Goal: Task Accomplishment & Management: Manage account settings

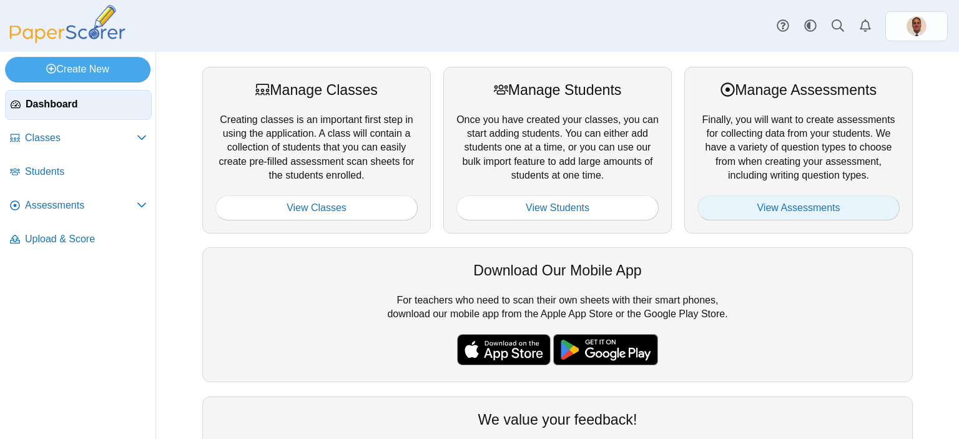
click at [769, 211] on link "View Assessments" at bounding box center [799, 208] width 202 height 25
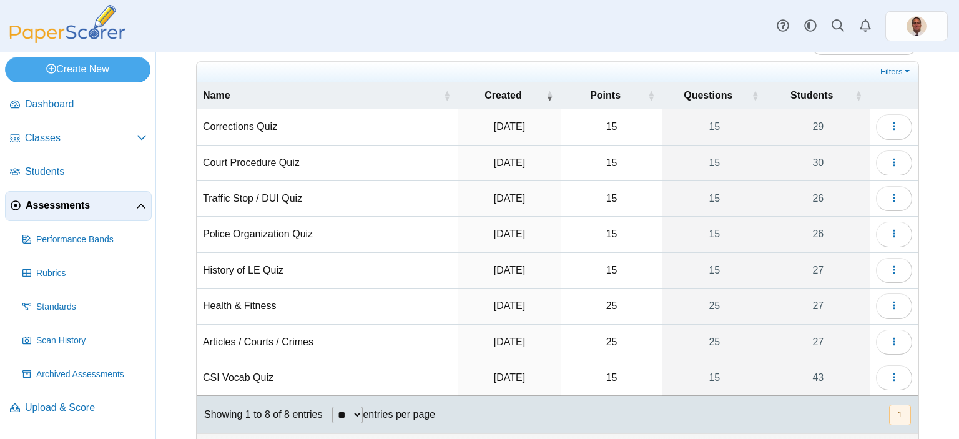
scroll to position [59, 0]
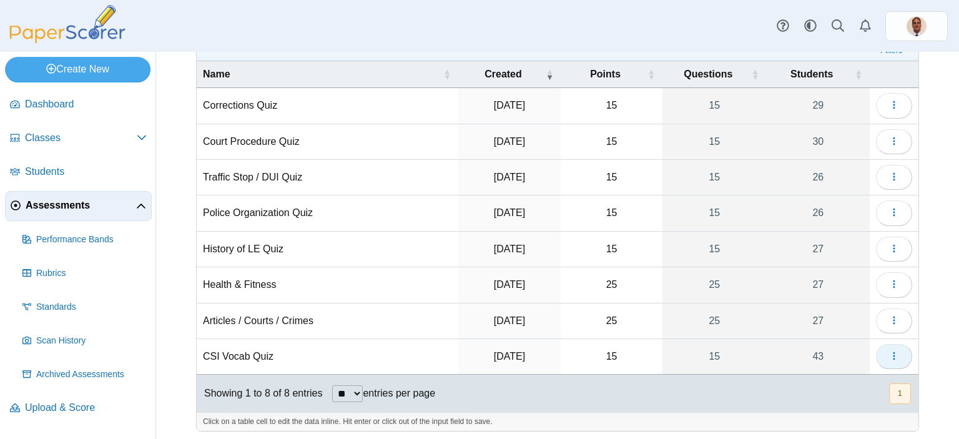
click at [893, 349] on button "button" at bounding box center [894, 356] width 36 height 25
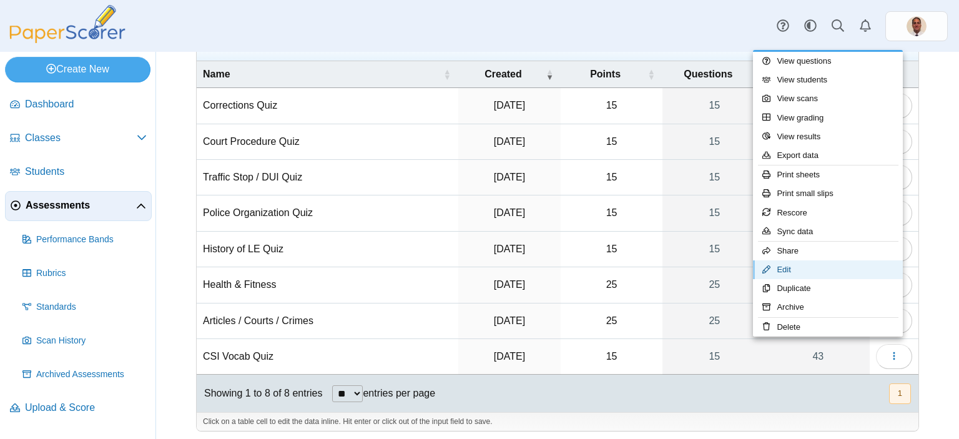
click at [797, 270] on link "Edit" at bounding box center [828, 269] width 150 height 19
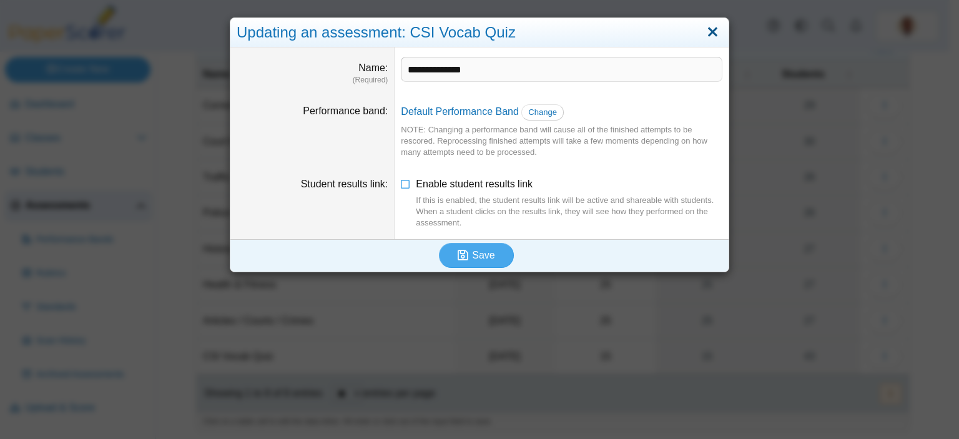
click at [706, 33] on link "Close" at bounding box center [712, 32] width 19 height 21
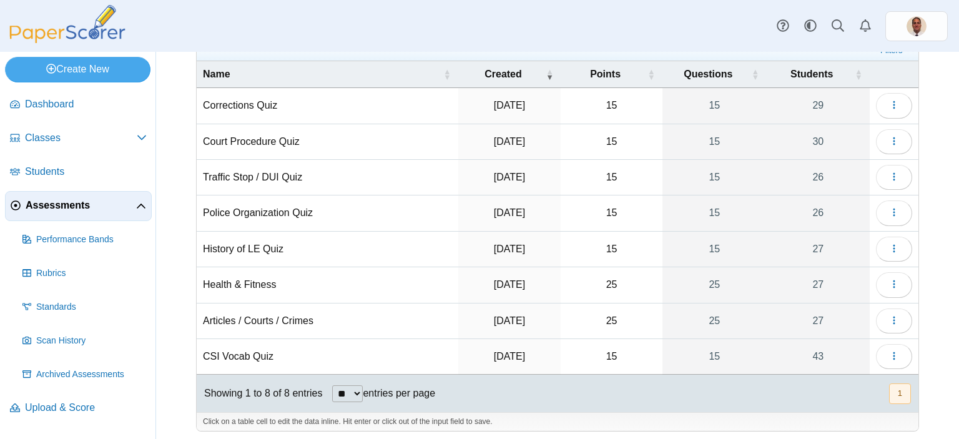
click at [242, 352] on td "CSI Vocab Quiz" at bounding box center [328, 357] width 262 height 36
click at [890, 352] on button "button" at bounding box center [894, 356] width 36 height 25
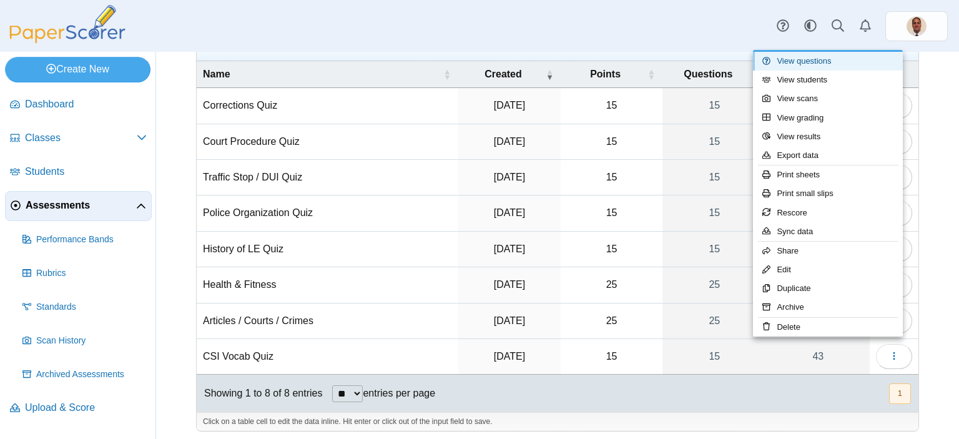
click at [818, 62] on link "View questions" at bounding box center [828, 61] width 150 height 19
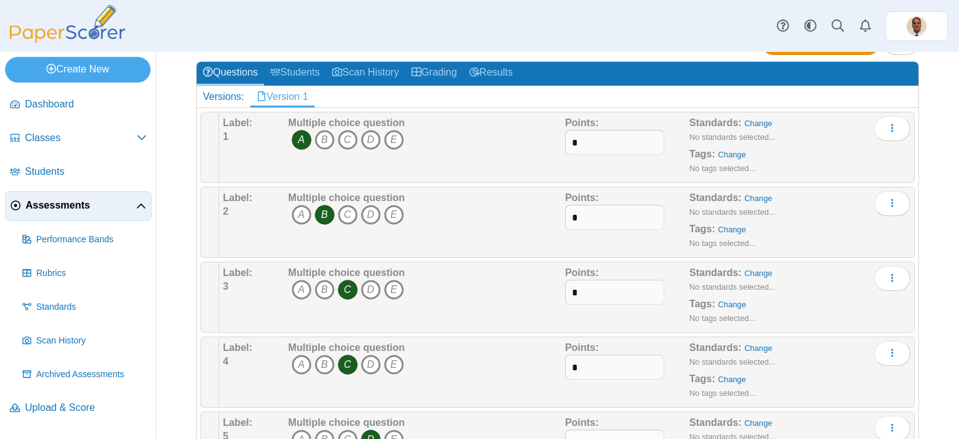
scroll to position [187, 0]
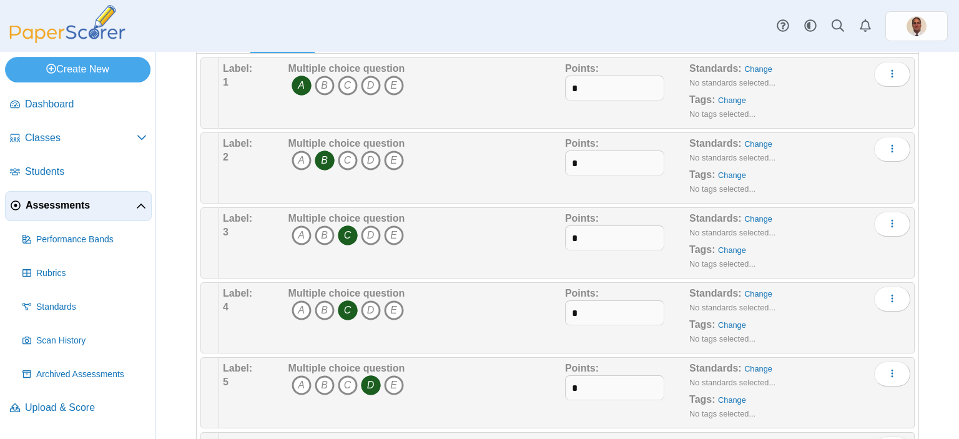
click at [344, 302] on icon "C" at bounding box center [348, 310] width 20 height 20
click at [297, 310] on icon "A" at bounding box center [302, 310] width 20 height 20
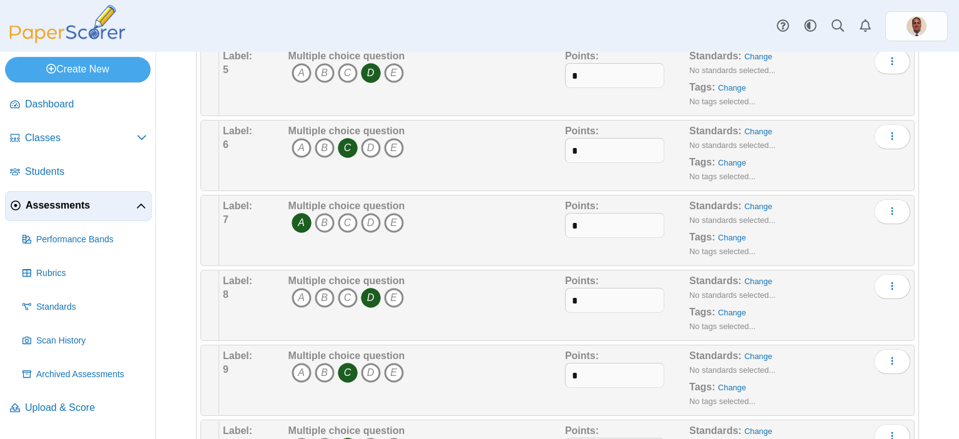
scroll to position [437, 0]
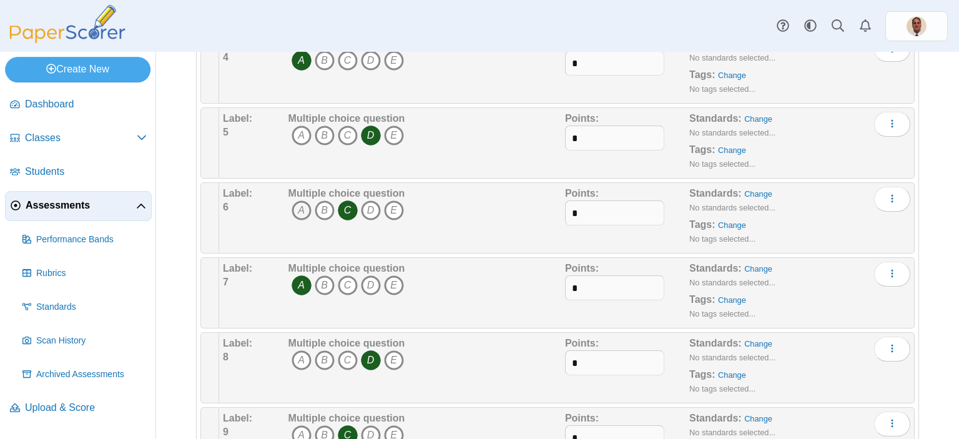
click at [300, 209] on icon "A" at bounding box center [302, 210] width 20 height 20
click at [349, 206] on icon "C" at bounding box center [348, 210] width 20 height 20
click at [369, 285] on icon "D" at bounding box center [371, 285] width 20 height 20
click at [302, 283] on icon "A" at bounding box center [302, 285] width 20 height 20
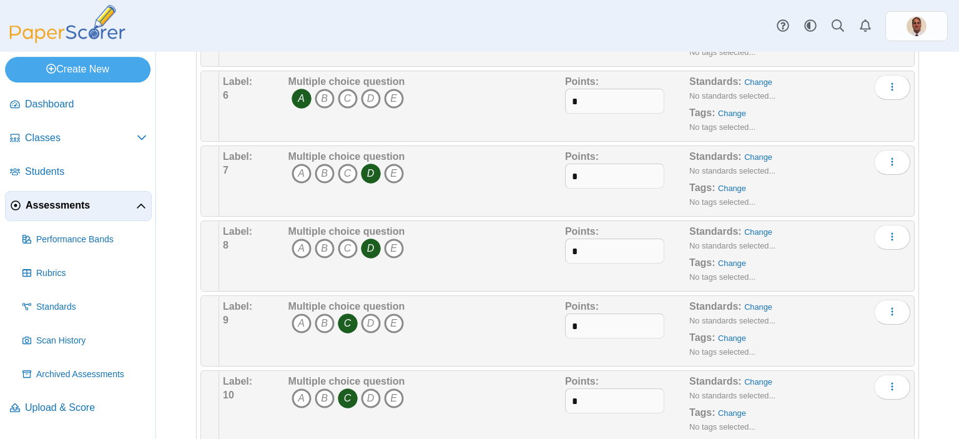
scroll to position [562, 0]
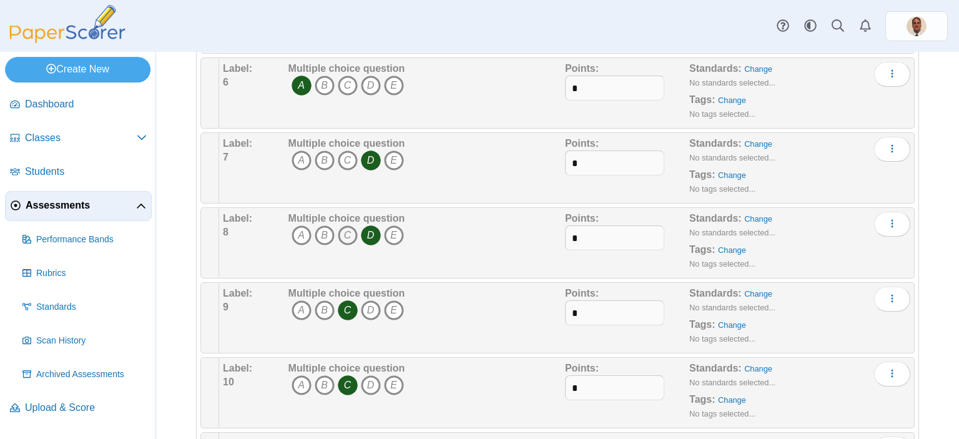
click at [349, 230] on icon "C" at bounding box center [348, 235] width 20 height 20
click at [370, 231] on icon "D" at bounding box center [371, 235] width 20 height 20
click at [373, 381] on icon "D" at bounding box center [371, 385] width 20 height 20
click at [350, 380] on icon "C" at bounding box center [348, 385] width 20 height 20
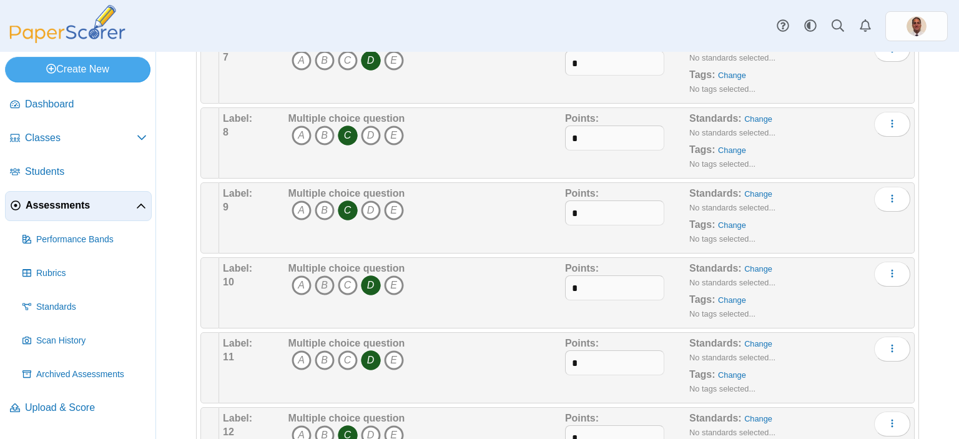
scroll to position [750, 0]
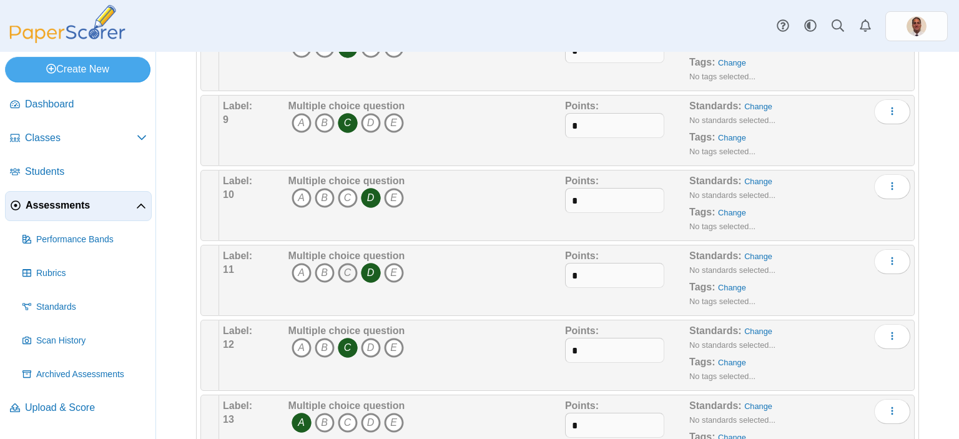
click at [347, 263] on icon "C" at bounding box center [348, 273] width 20 height 20
click at [372, 271] on icon "D" at bounding box center [371, 273] width 20 height 20
click at [299, 346] on icon "A" at bounding box center [302, 348] width 20 height 20
click at [348, 344] on icon "C" at bounding box center [348, 348] width 20 height 20
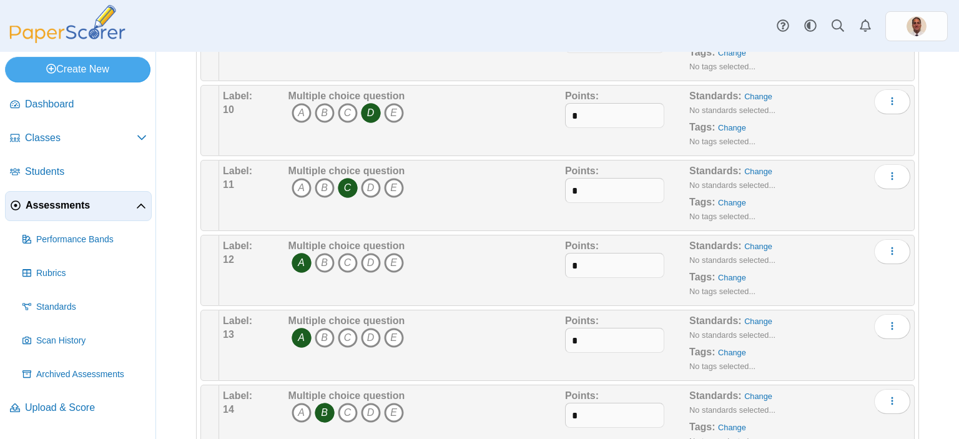
scroll to position [937, 0]
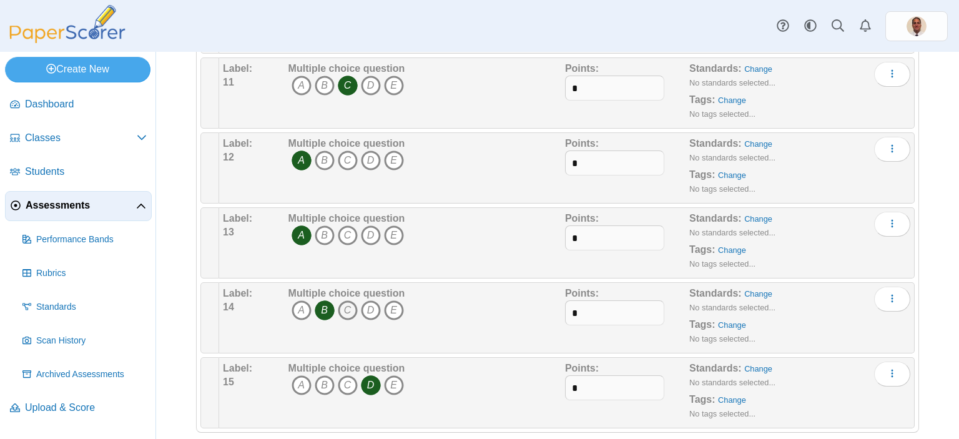
click at [347, 305] on icon "C" at bounding box center [348, 310] width 20 height 20
click at [330, 308] on icon "B" at bounding box center [325, 310] width 20 height 20
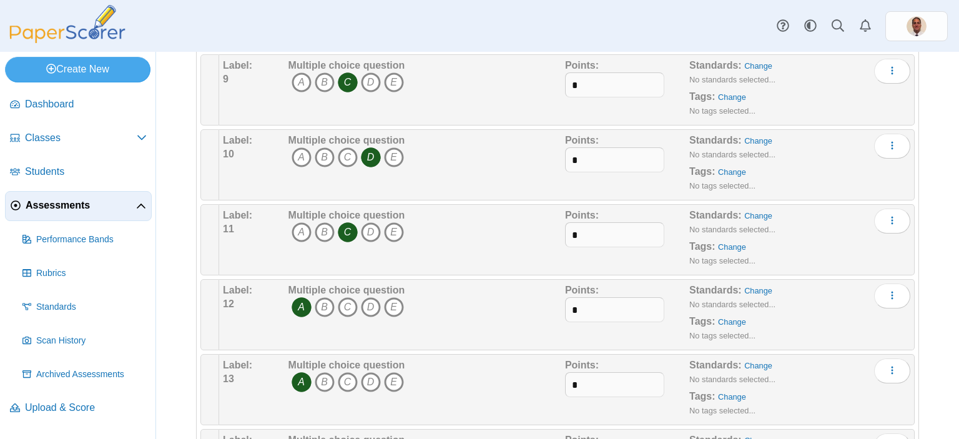
scroll to position [874, 0]
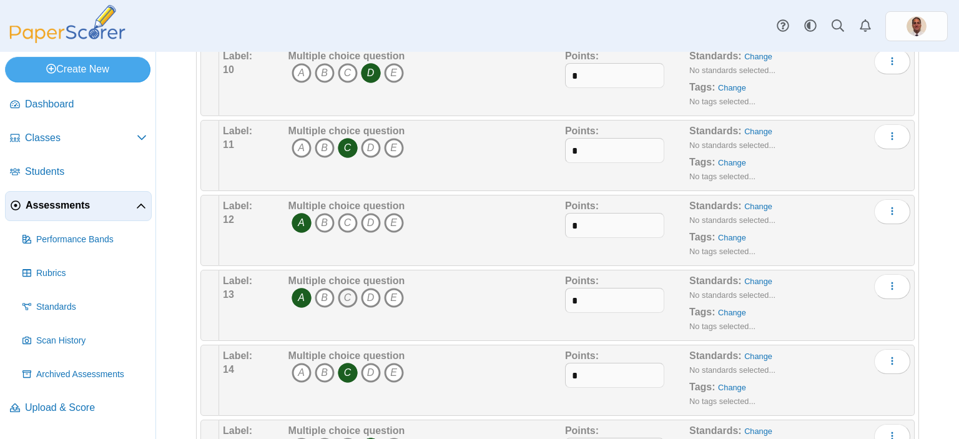
click at [347, 292] on icon "C" at bounding box center [348, 298] width 20 height 20
click at [298, 295] on icon "A" at bounding box center [302, 298] width 20 height 20
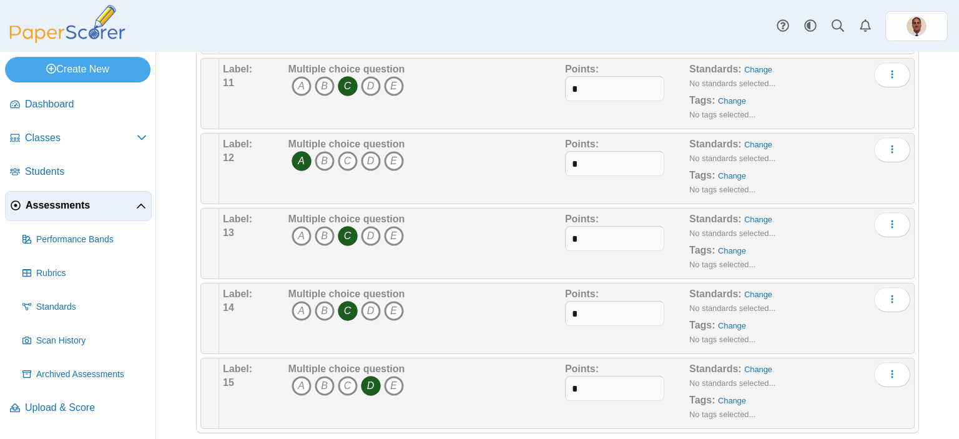
scroll to position [937, 0]
click at [323, 307] on icon "B" at bounding box center [325, 310] width 20 height 20
click at [345, 307] on icon "C" at bounding box center [348, 310] width 20 height 20
click at [894, 369] on button "More options" at bounding box center [892, 374] width 36 height 25
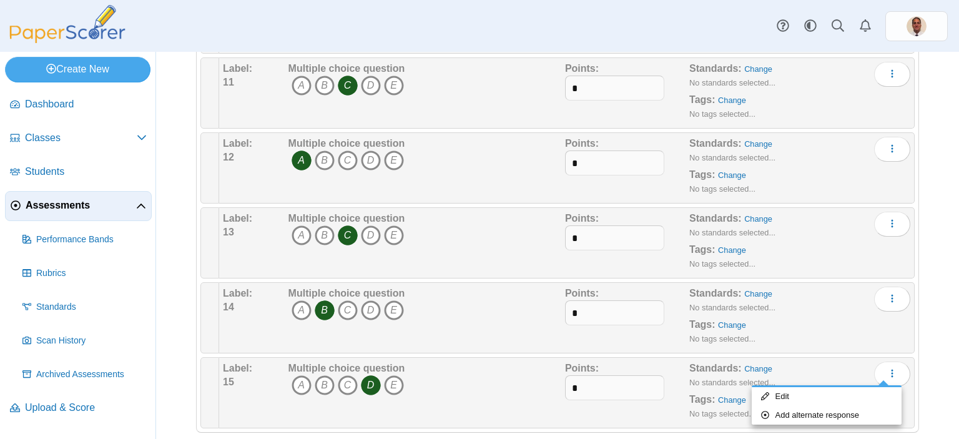
click at [790, 362] on div "Standards: Change No standards selected... Tags: Change No tags selected..." at bounding box center [783, 393] width 187 height 62
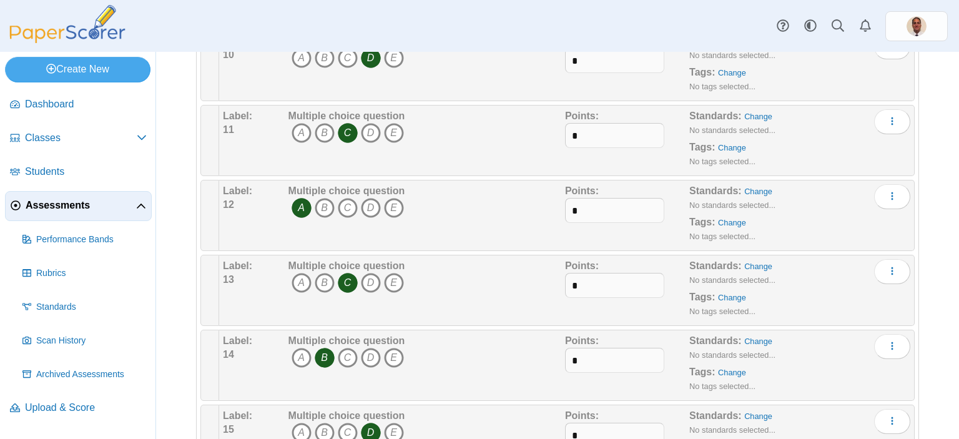
scroll to position [949, 0]
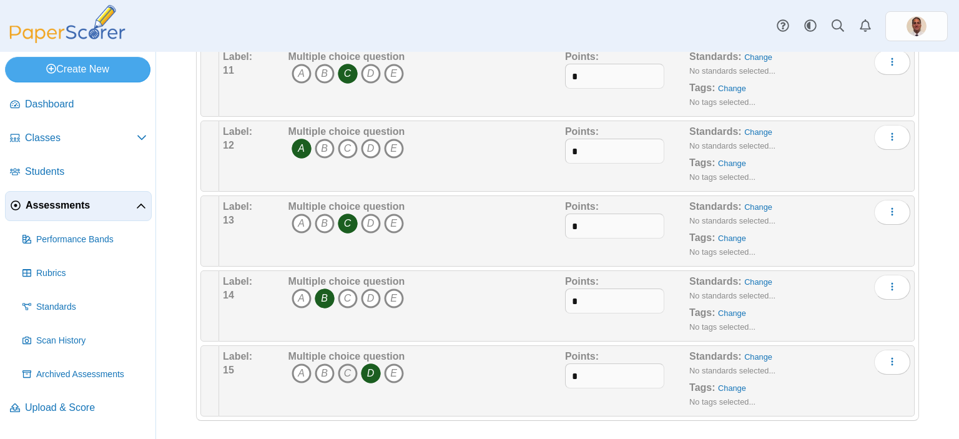
click at [347, 367] on icon "C" at bounding box center [348, 374] width 20 height 20
click at [330, 369] on icon "B" at bounding box center [325, 374] width 20 height 20
click at [304, 370] on icon "A" at bounding box center [302, 374] width 20 height 20
click at [392, 369] on icon "E" at bounding box center [394, 374] width 20 height 20
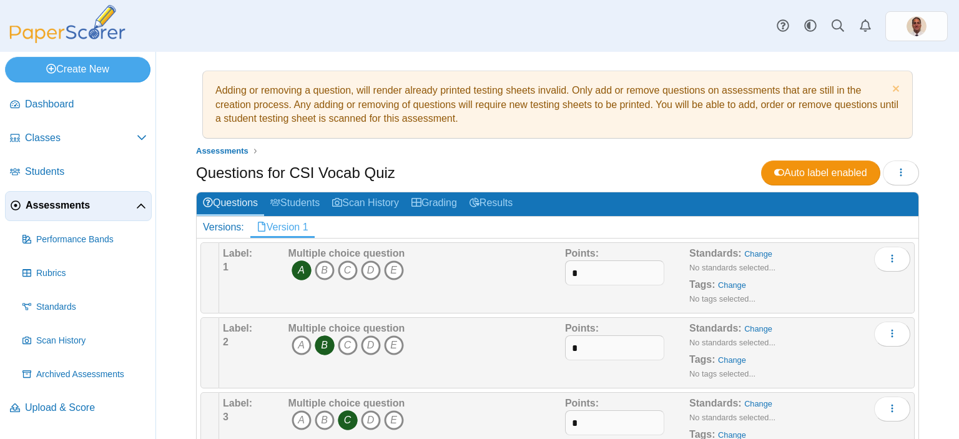
scroll to position [0, 0]
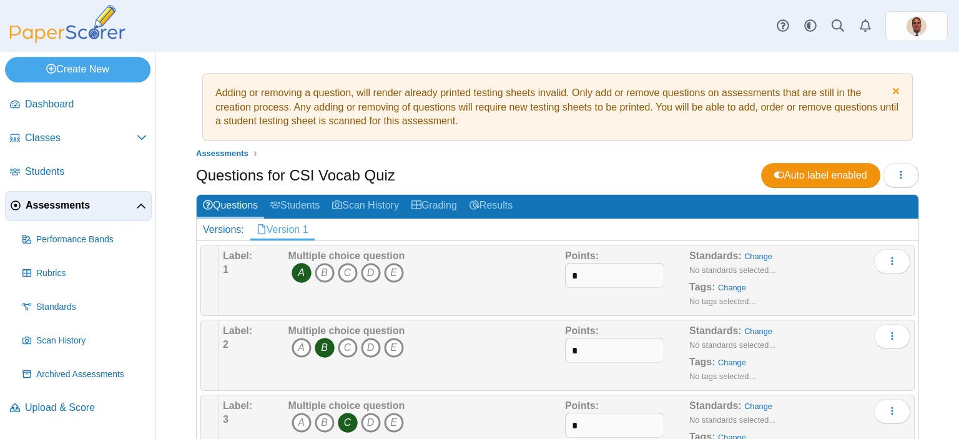
click at [889, 90] on link "Dismiss notice" at bounding box center [894, 92] width 11 height 13
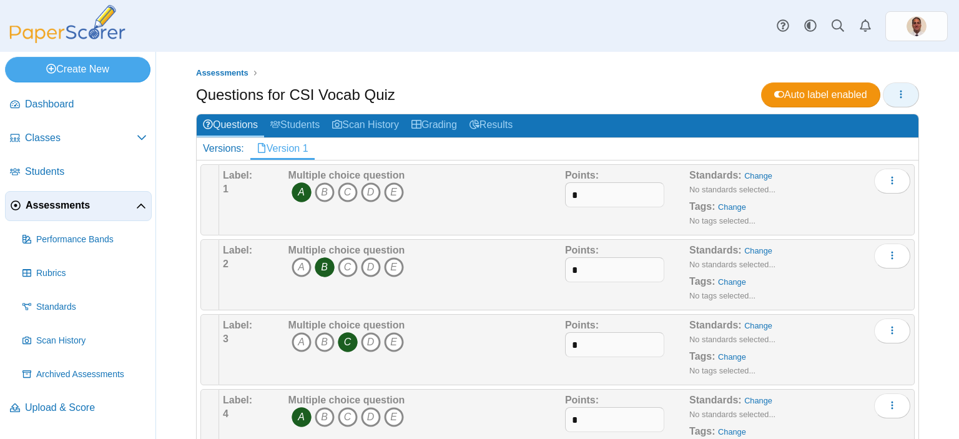
click at [896, 96] on icon "button" at bounding box center [901, 94] width 10 height 10
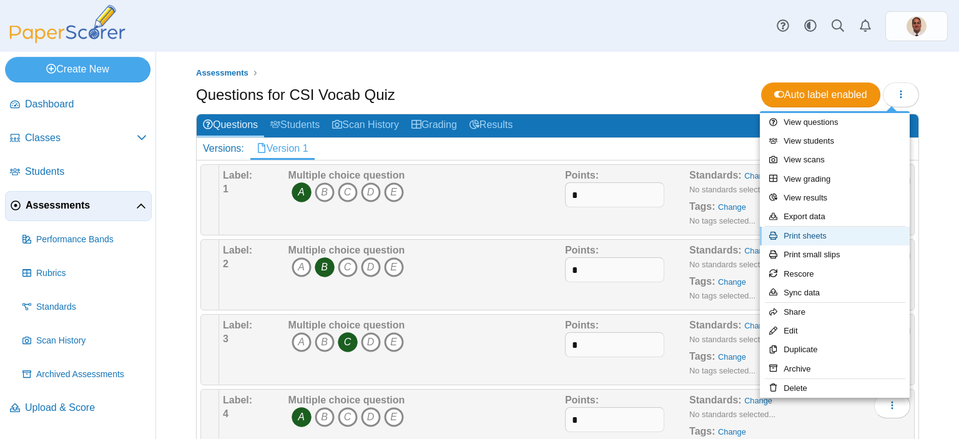
click at [814, 234] on link "Print sheets" at bounding box center [835, 236] width 150 height 19
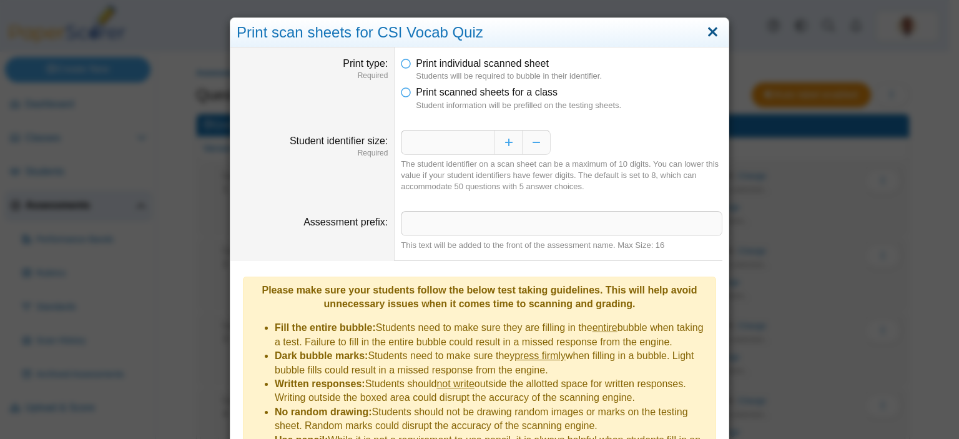
click at [707, 32] on link "Close" at bounding box center [712, 32] width 19 height 21
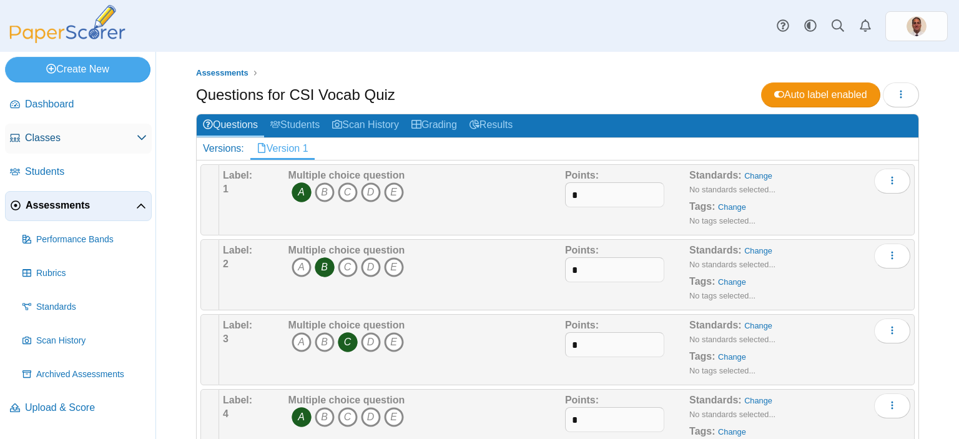
click at [56, 137] on span "Classes" at bounding box center [81, 138] width 112 height 14
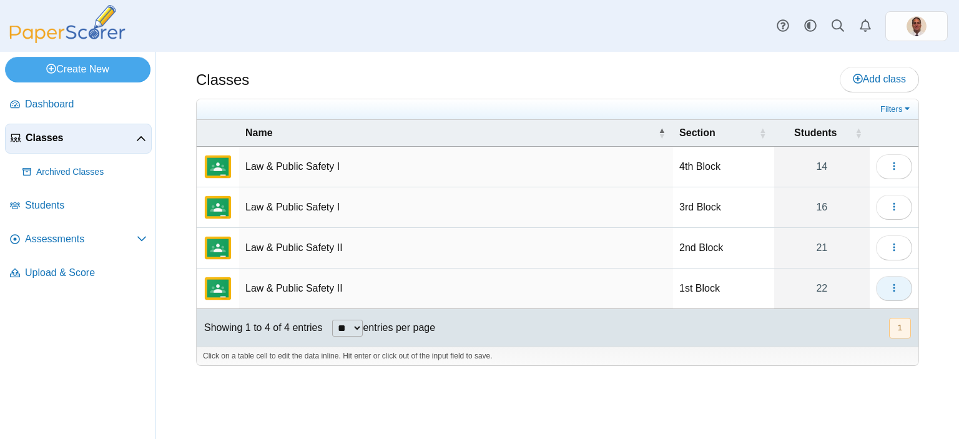
click at [899, 291] on icon "button" at bounding box center [894, 288] width 10 height 10
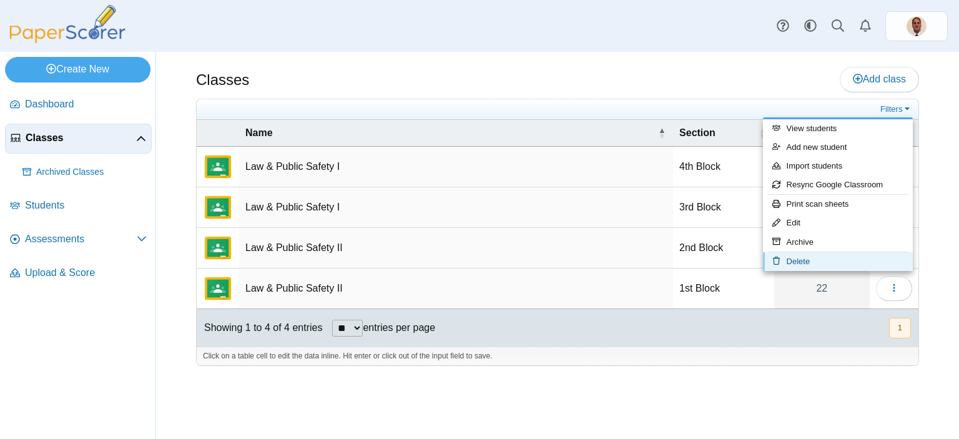
click at [808, 262] on link "Delete" at bounding box center [838, 261] width 150 height 19
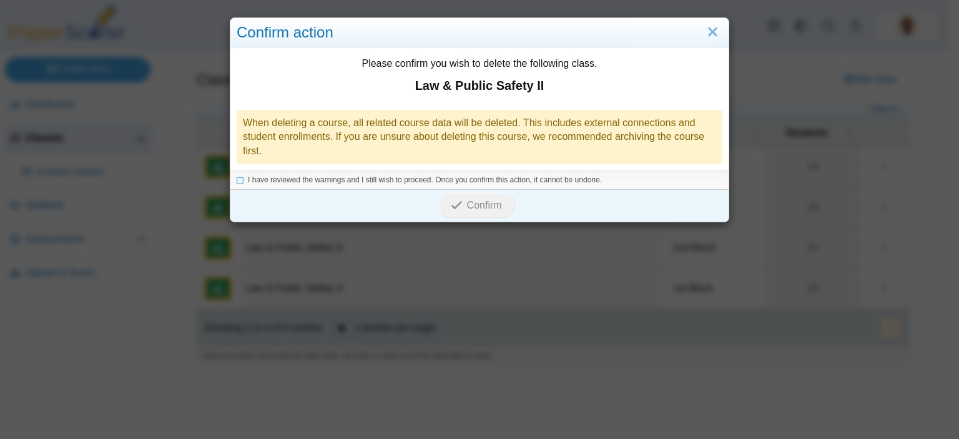
click at [237, 184] on li "I have reviewed the warnings and I still wish to proceed. Once you confirm this…" at bounding box center [480, 180] width 486 height 11
click at [237, 181] on icon at bounding box center [240, 178] width 7 height 7
click at [467, 207] on span "Confirm" at bounding box center [484, 205] width 35 height 11
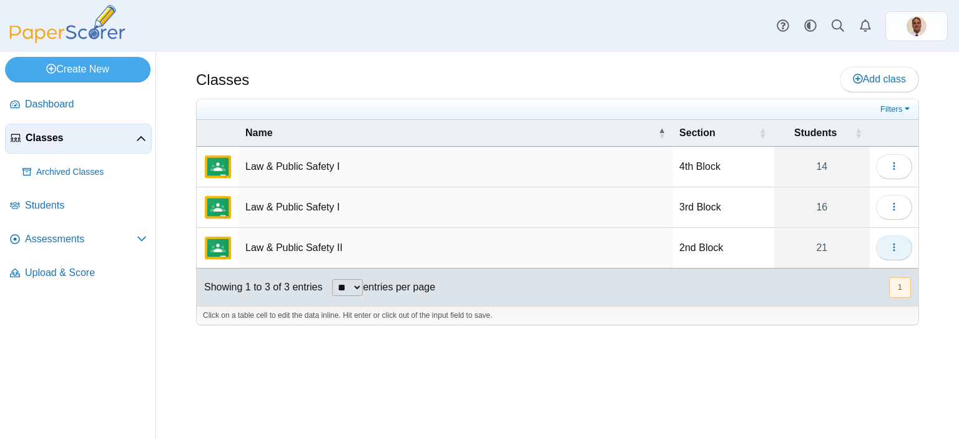
click at [893, 246] on icon "button" at bounding box center [894, 247] width 10 height 10
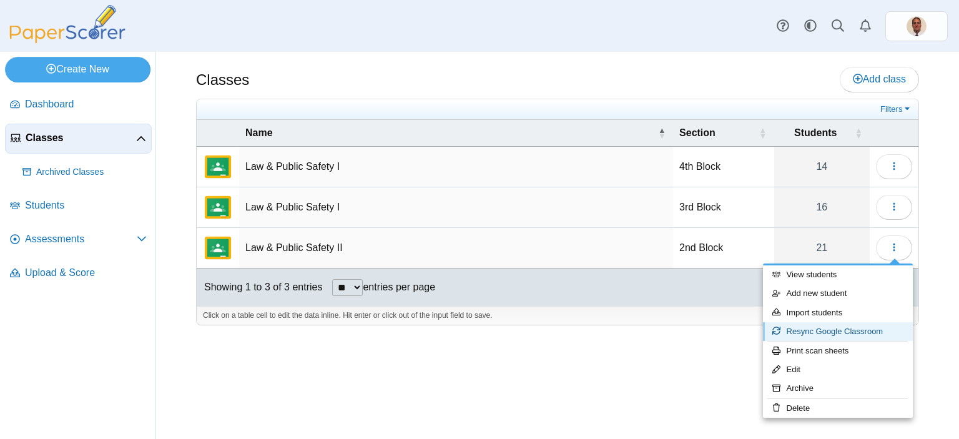
click at [824, 330] on link "Resync Google Classroom" at bounding box center [838, 331] width 150 height 19
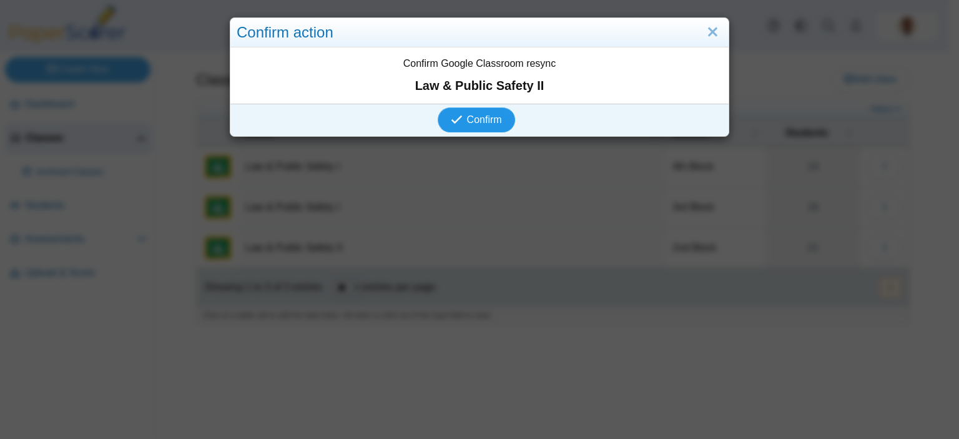
click at [471, 120] on span "Confirm" at bounding box center [484, 119] width 35 height 11
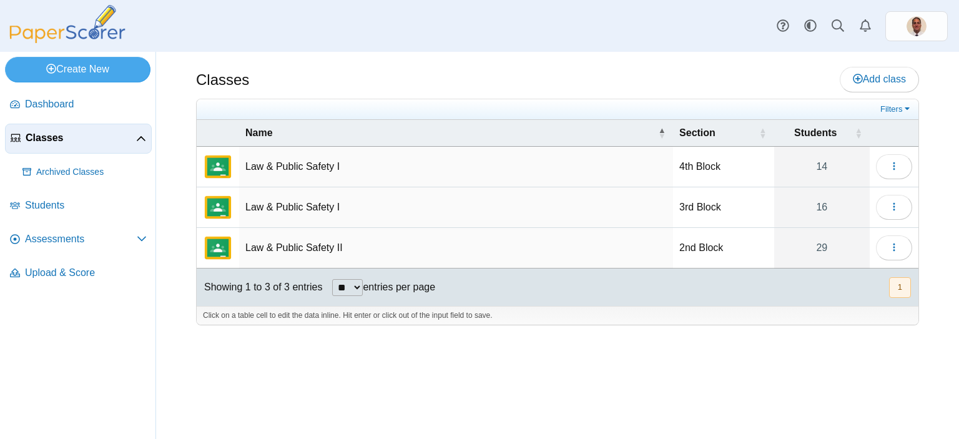
click at [299, 244] on td "Law & Public Safety II" at bounding box center [456, 248] width 434 height 41
click at [898, 205] on icon "button" at bounding box center [894, 207] width 10 height 10
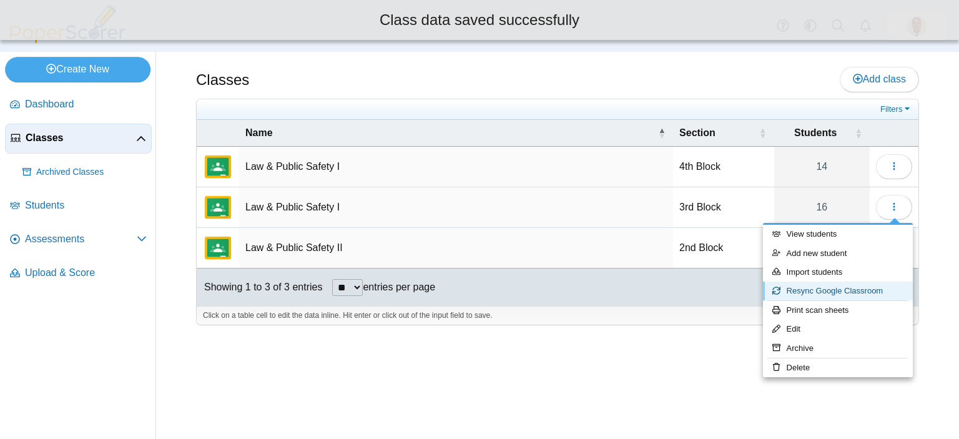
click at [809, 292] on link "Resync Google Classroom" at bounding box center [838, 291] width 150 height 19
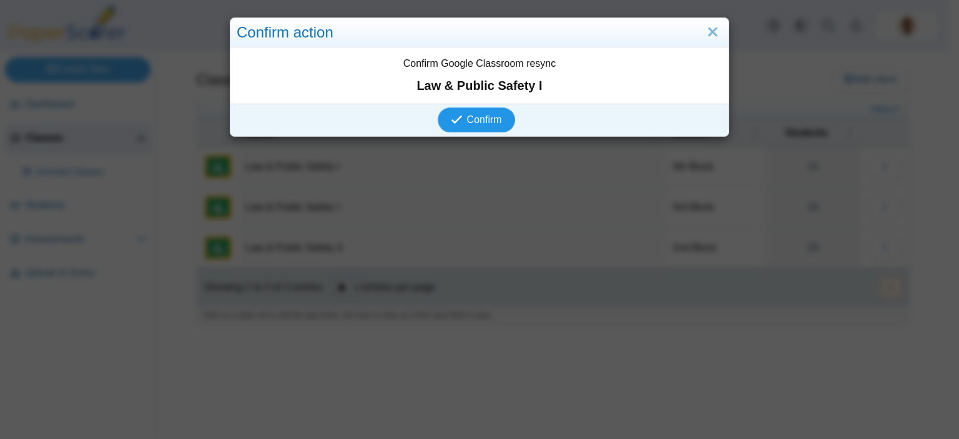
click at [482, 114] on span "Confirm" at bounding box center [484, 119] width 35 height 11
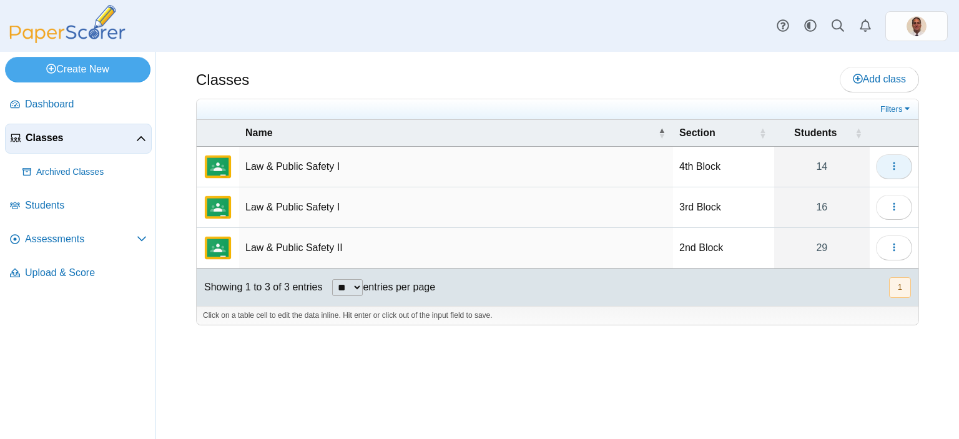
click at [892, 167] on icon "button" at bounding box center [894, 166] width 10 height 10
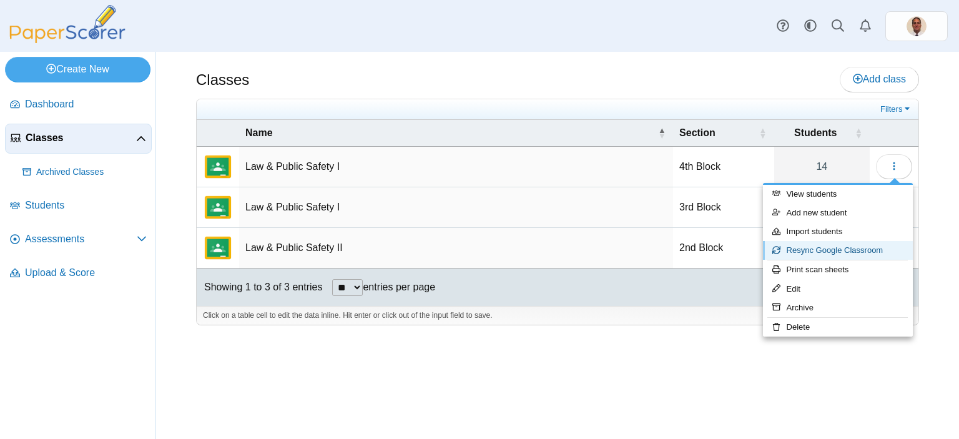
click at [814, 246] on link "Resync Google Classroom" at bounding box center [838, 250] width 150 height 19
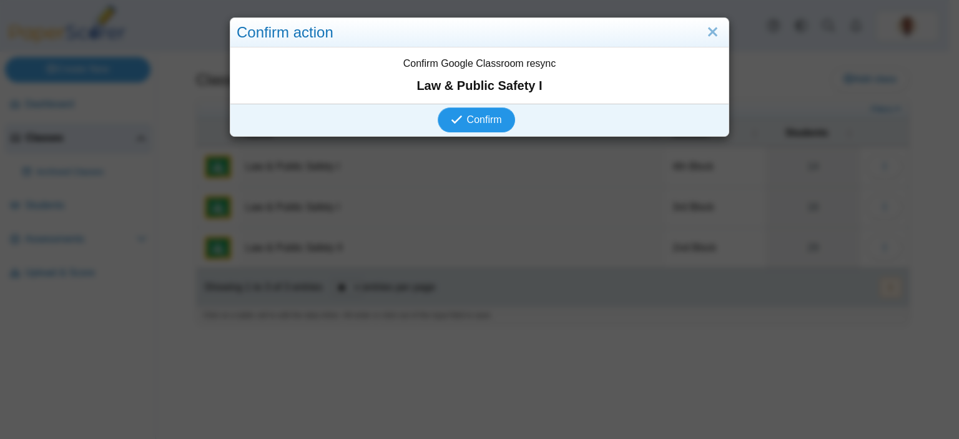
click at [480, 123] on span "Confirm" at bounding box center [484, 119] width 35 height 11
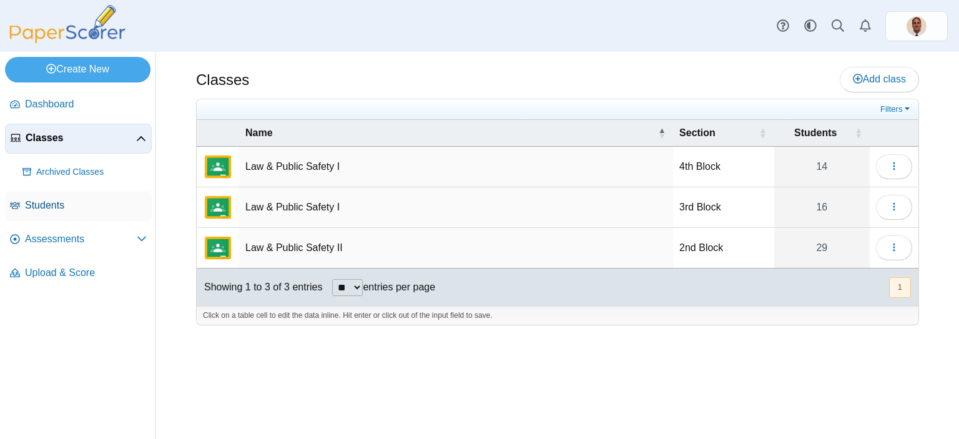
click at [52, 207] on span "Students" at bounding box center [86, 206] width 122 height 14
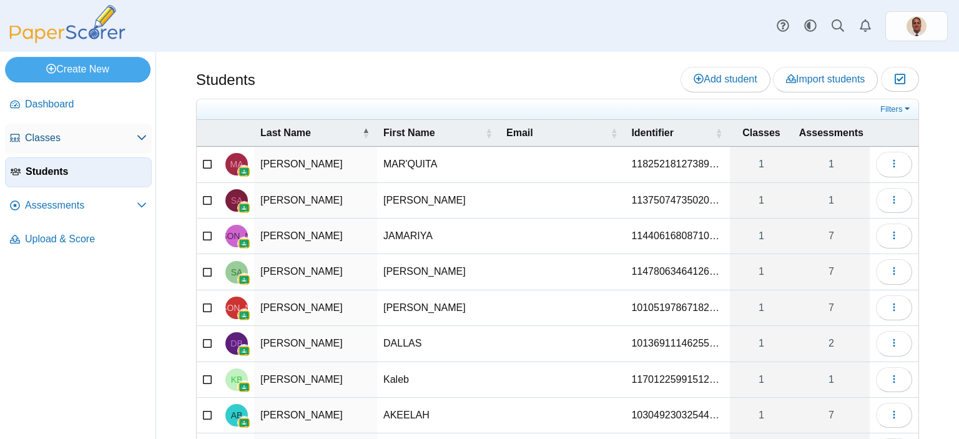
click at [52, 139] on span "Classes" at bounding box center [81, 138] width 112 height 14
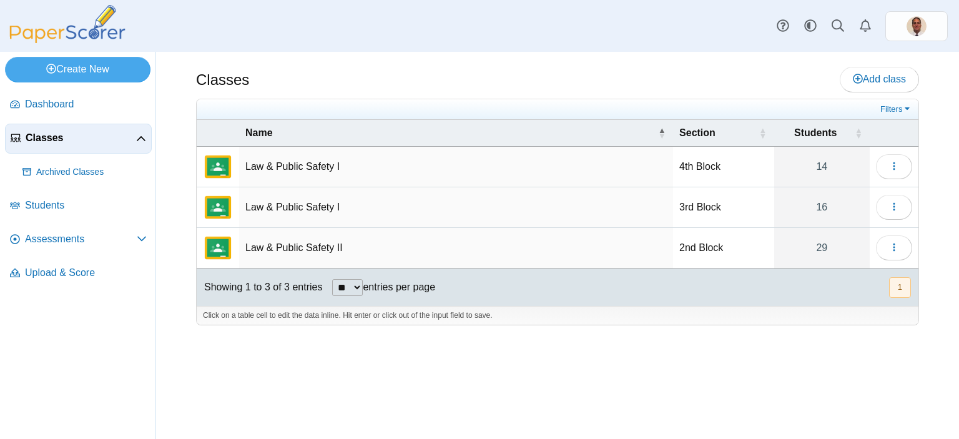
click at [359, 285] on select "** ** ** ***" at bounding box center [347, 287] width 31 height 17
click at [409, 247] on td "Law & Public Safety II" at bounding box center [456, 248] width 434 height 41
click at [897, 246] on icon "button" at bounding box center [894, 247] width 10 height 10
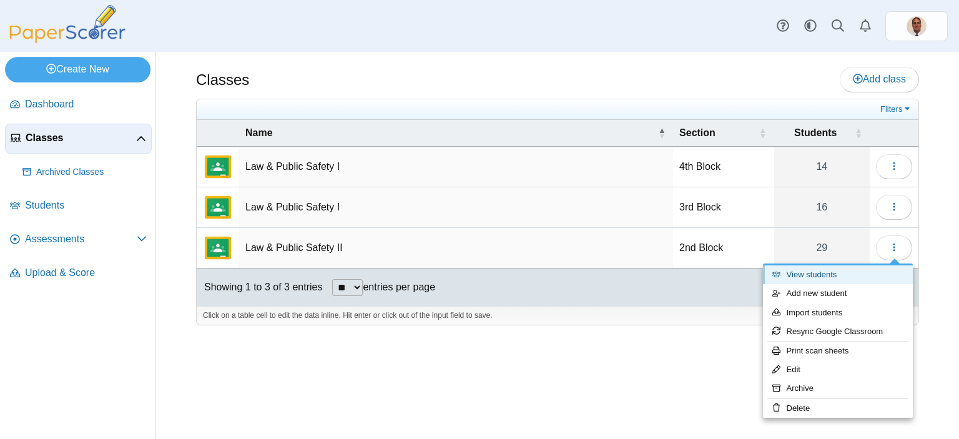
click at [841, 280] on link "View students" at bounding box center [838, 274] width 150 height 19
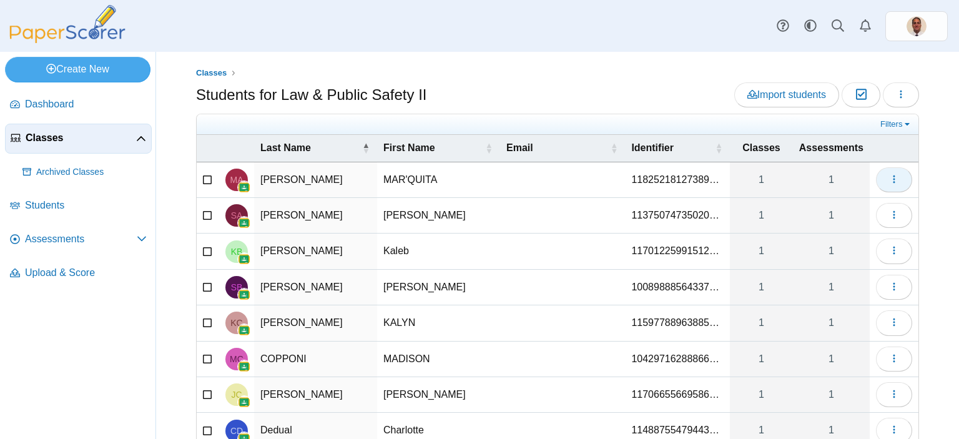
click at [889, 184] on button "button" at bounding box center [894, 179] width 36 height 25
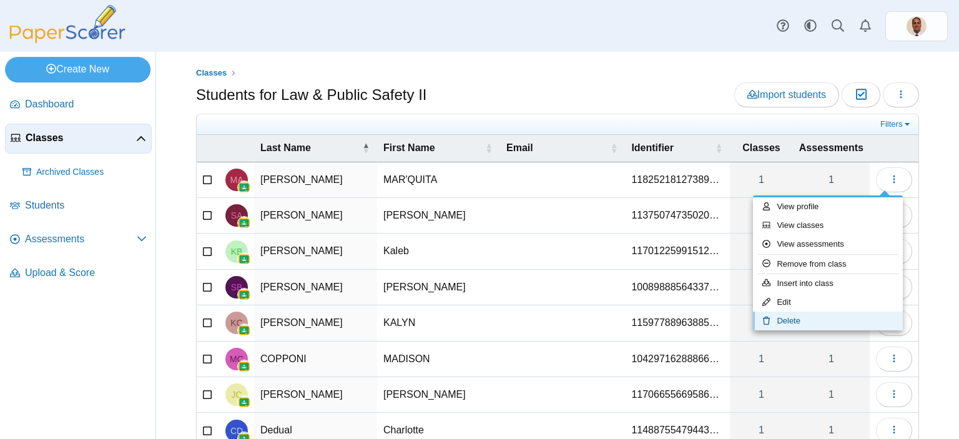
click at [800, 318] on link "Delete" at bounding box center [828, 321] width 150 height 19
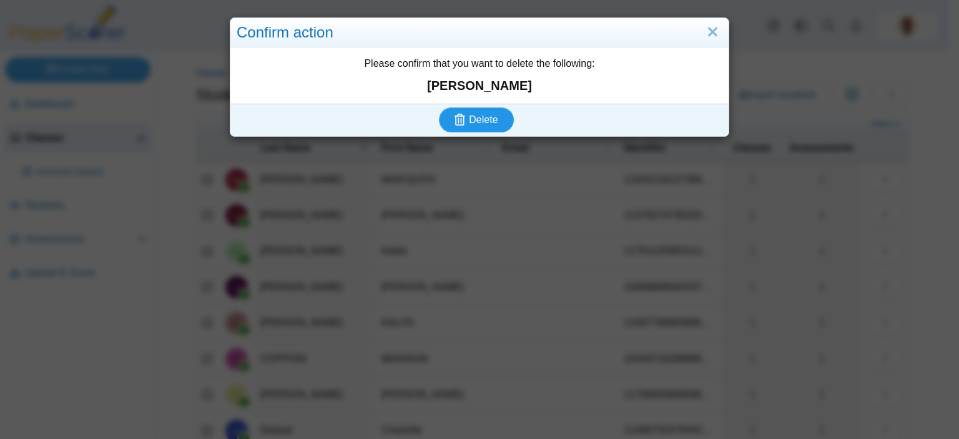
click at [475, 119] on span "Delete" at bounding box center [483, 119] width 29 height 11
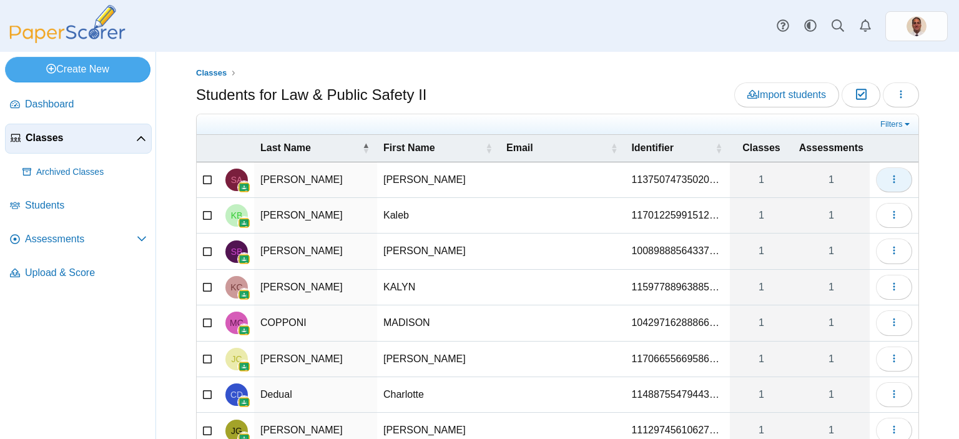
click at [893, 181] on use "button" at bounding box center [894, 179] width 2 height 8
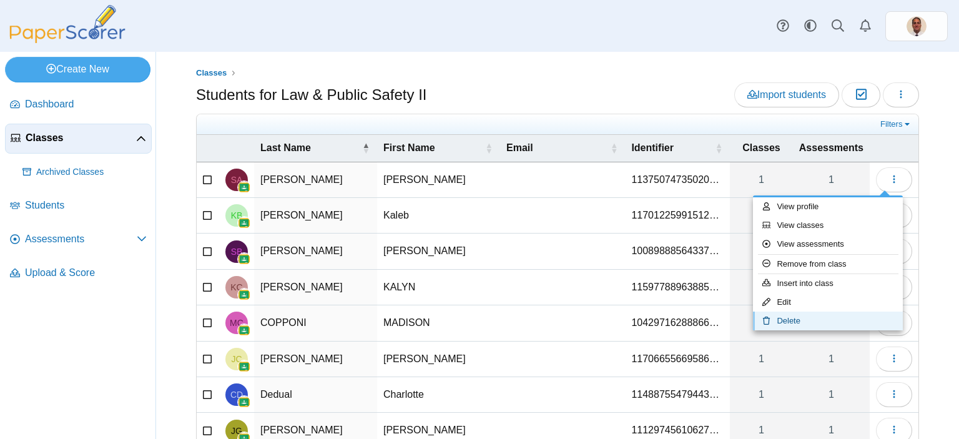
click at [792, 319] on link "Delete" at bounding box center [828, 321] width 150 height 19
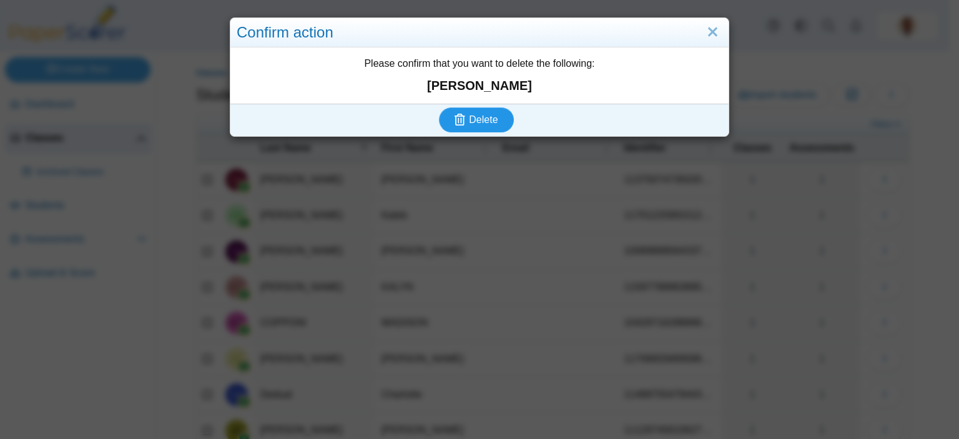
click at [492, 122] on span "Delete" at bounding box center [483, 119] width 29 height 11
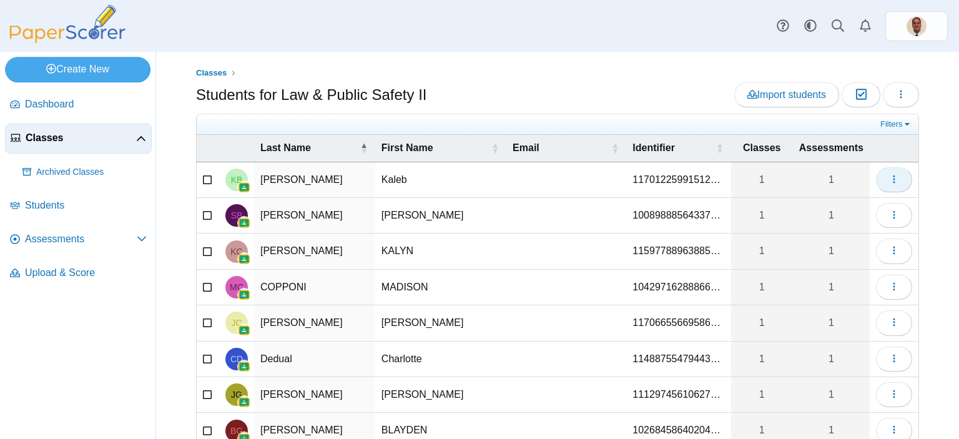
click at [889, 179] on icon "button" at bounding box center [894, 179] width 10 height 10
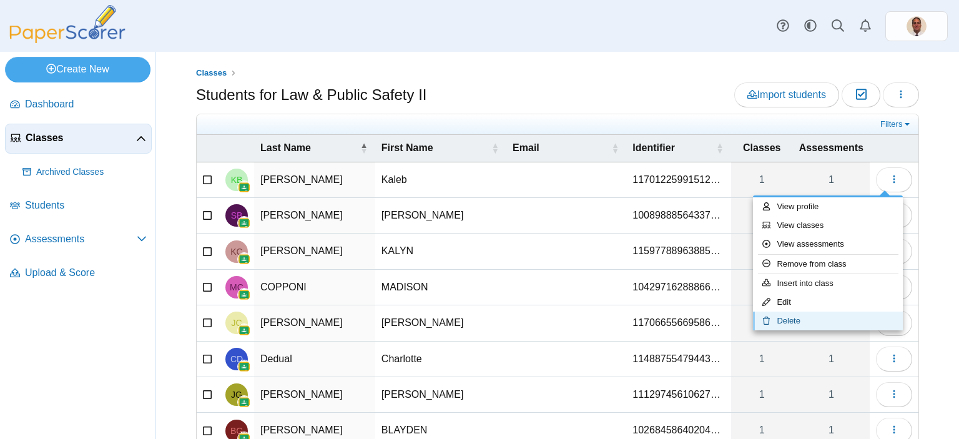
click at [792, 322] on link "Delete" at bounding box center [828, 321] width 150 height 19
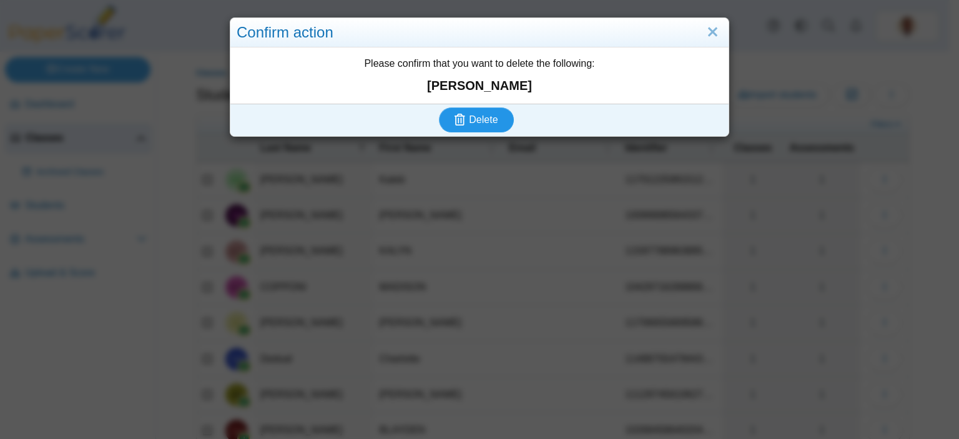
click at [475, 114] on span "Delete" at bounding box center [483, 119] width 29 height 11
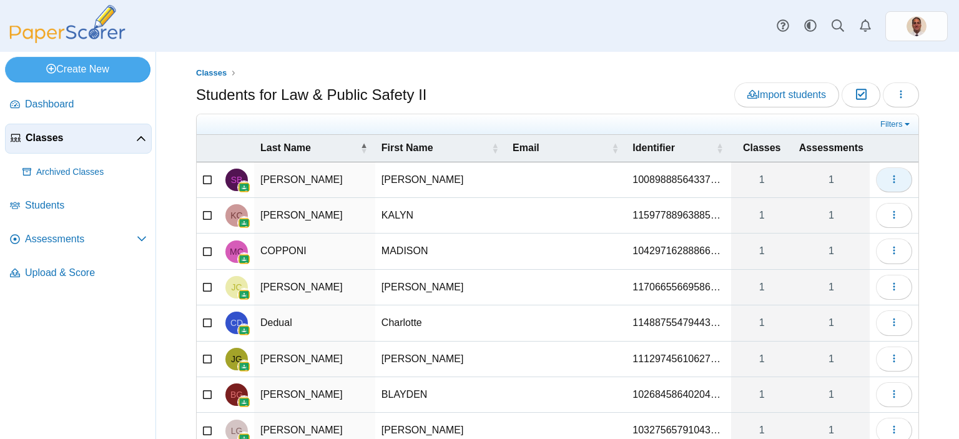
click at [891, 178] on button "button" at bounding box center [894, 179] width 36 height 25
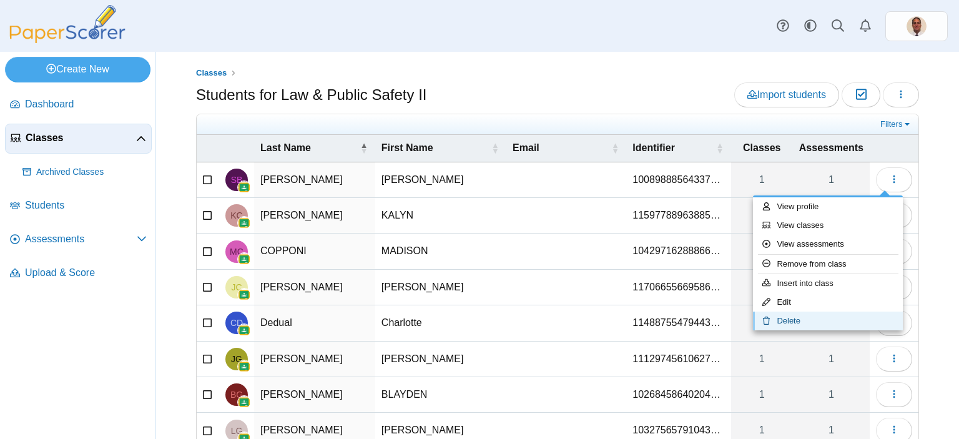
click at [786, 319] on link "Delete" at bounding box center [828, 321] width 150 height 19
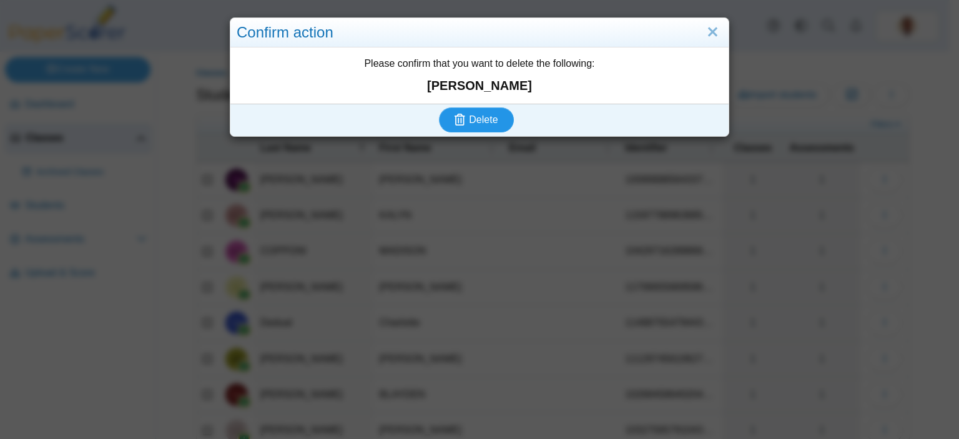
click at [478, 116] on span "Delete" at bounding box center [483, 119] width 29 height 11
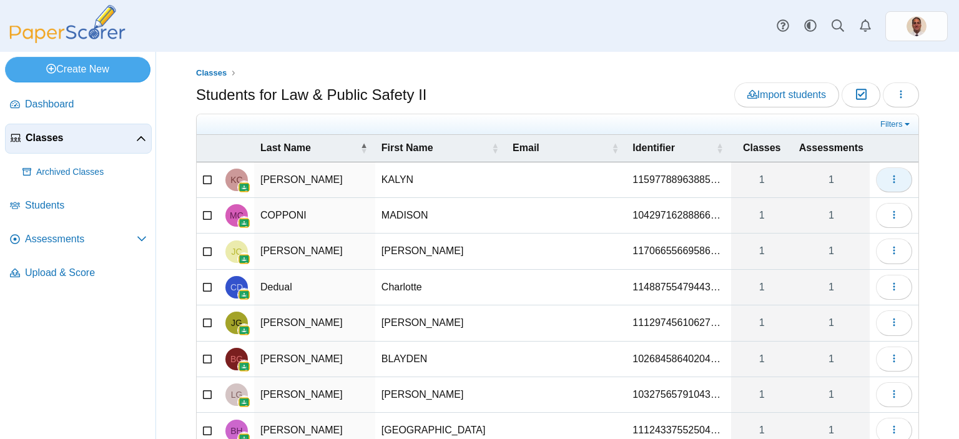
click at [893, 182] on use "button" at bounding box center [894, 179] width 2 height 8
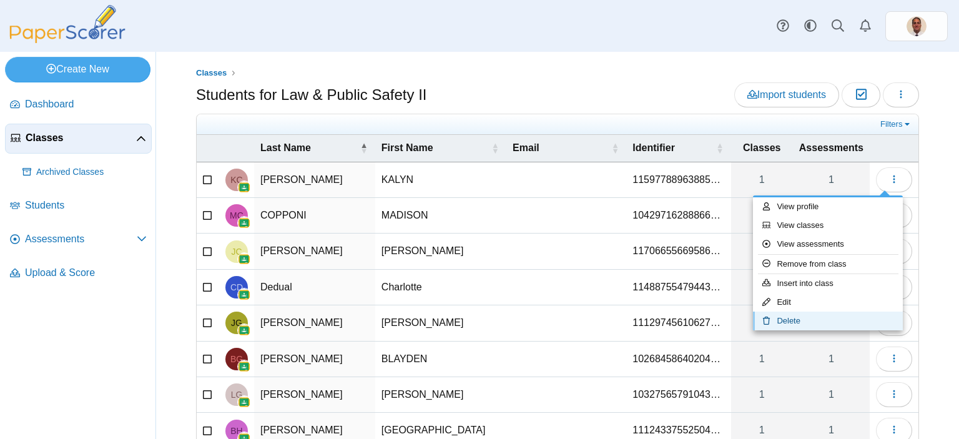
click at [790, 317] on link "Delete" at bounding box center [828, 321] width 150 height 19
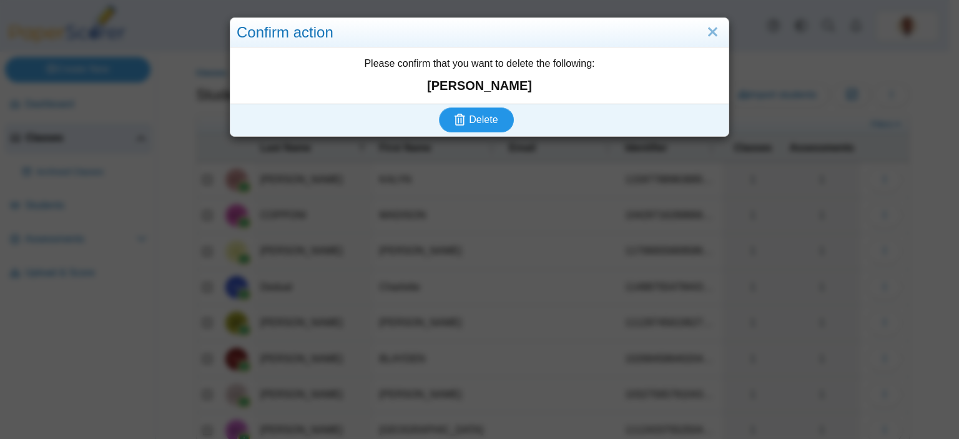
click at [492, 114] on span "Delete" at bounding box center [483, 119] width 29 height 11
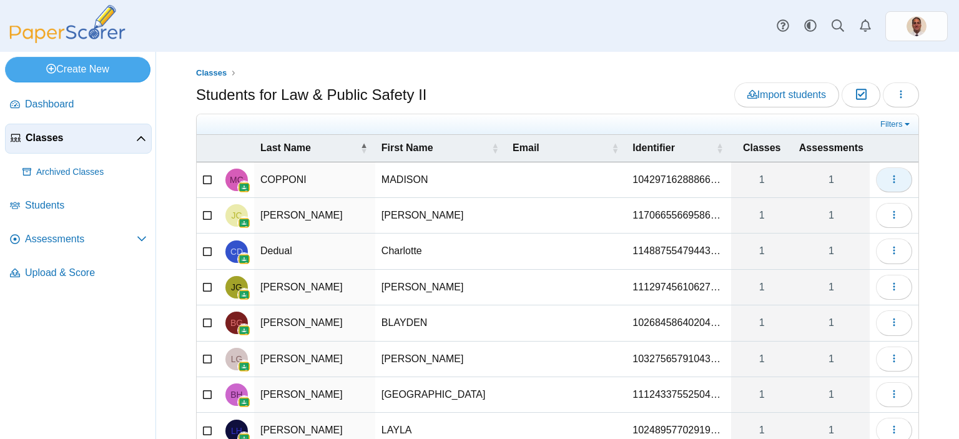
click at [889, 174] on icon "button" at bounding box center [894, 179] width 10 height 10
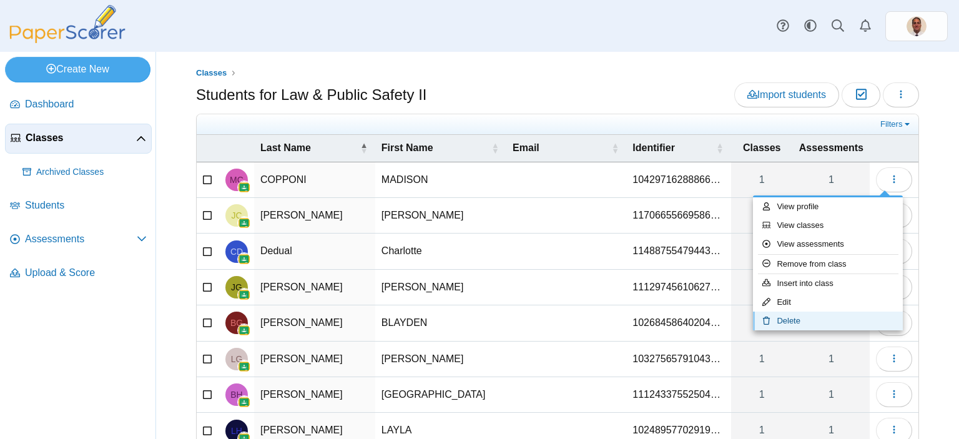
click at [784, 320] on link "Delete" at bounding box center [828, 321] width 150 height 19
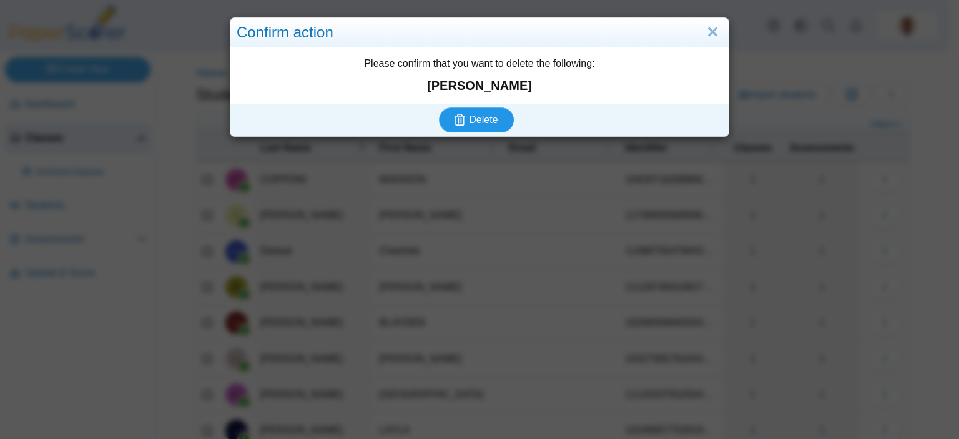
click at [483, 119] on span "Delete" at bounding box center [483, 119] width 29 height 11
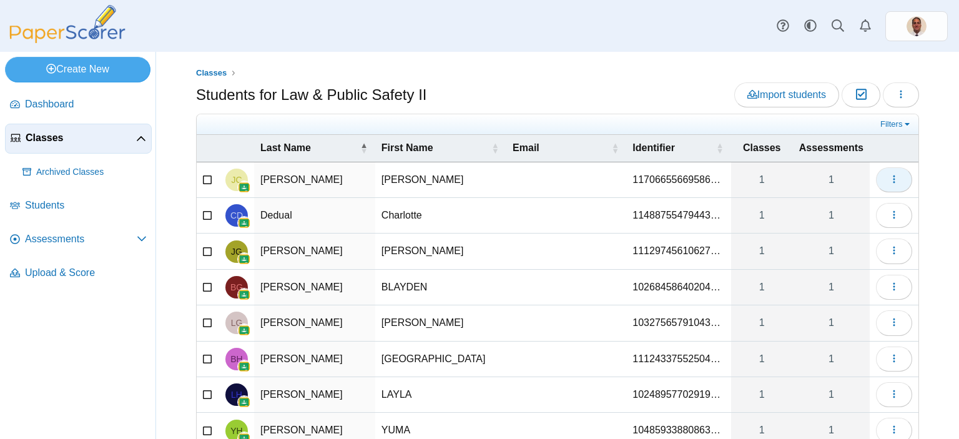
click at [889, 177] on icon "button" at bounding box center [894, 179] width 10 height 10
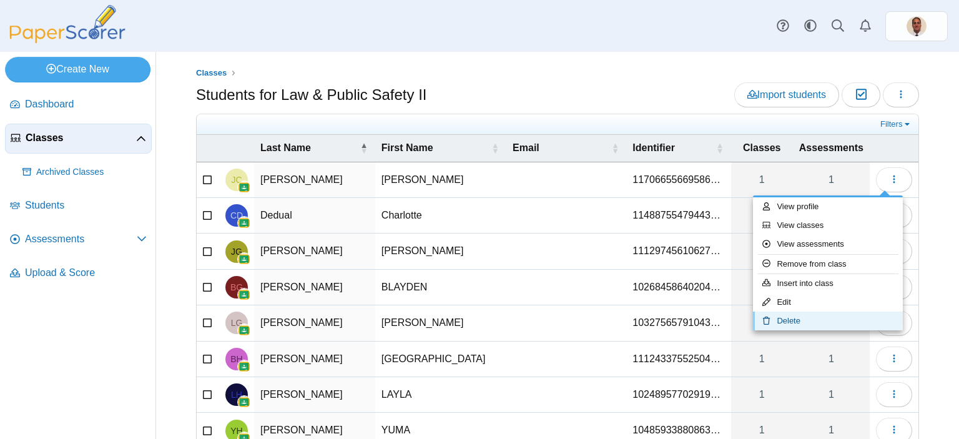
click at [785, 324] on link "Delete" at bounding box center [828, 321] width 150 height 19
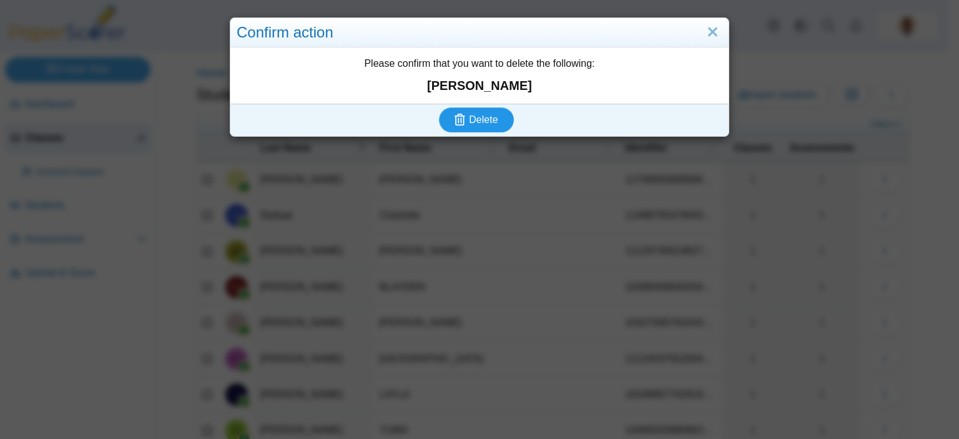
click at [471, 121] on span "Delete" at bounding box center [483, 119] width 29 height 11
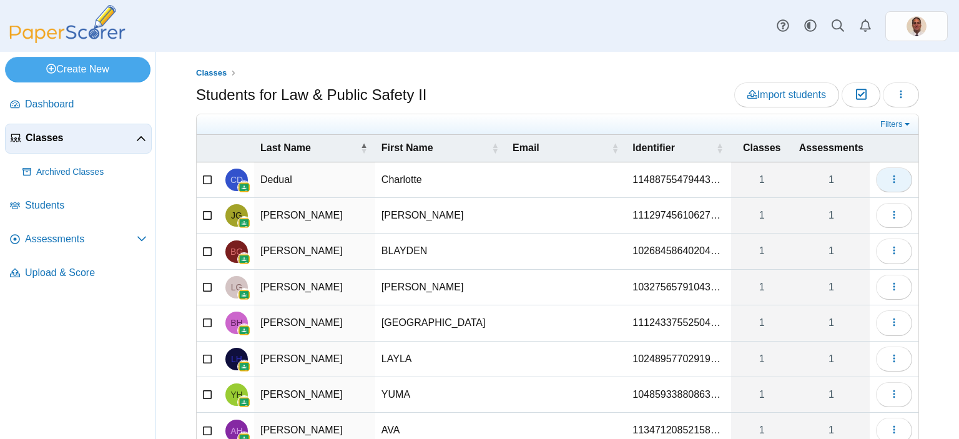
click at [891, 181] on button "button" at bounding box center [894, 179] width 36 height 25
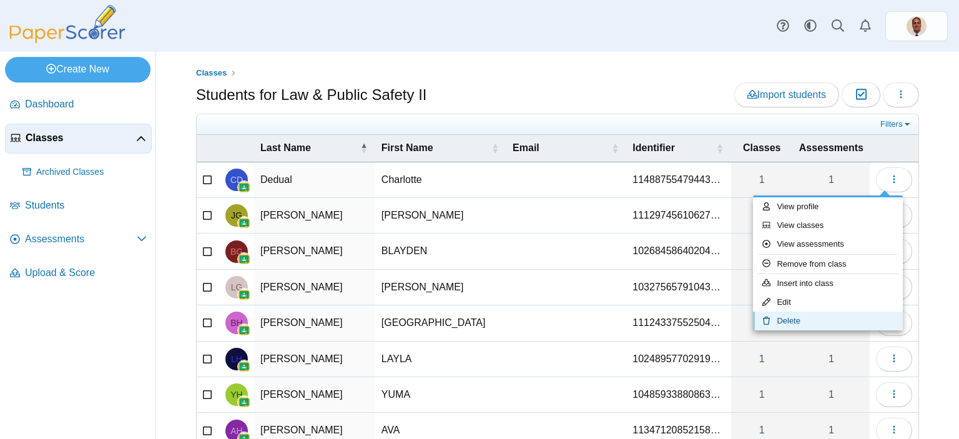
click at [796, 321] on link "Delete" at bounding box center [828, 321] width 150 height 19
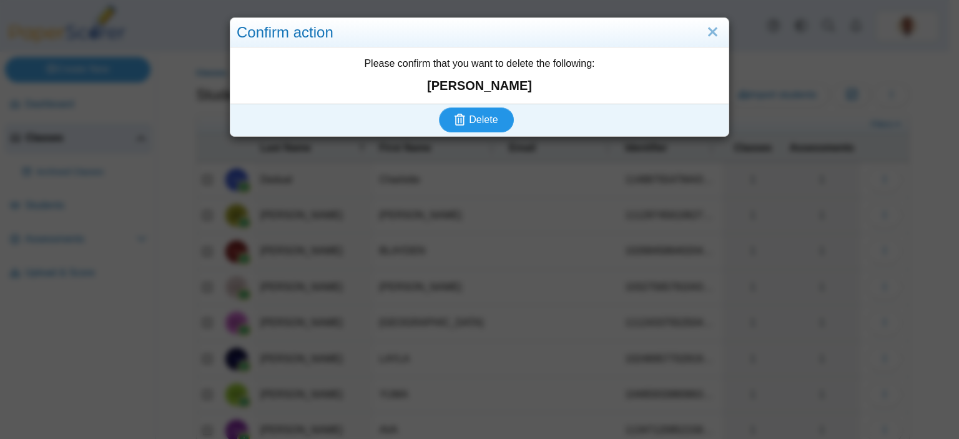
click at [494, 121] on button "Delete" at bounding box center [476, 119] width 75 height 25
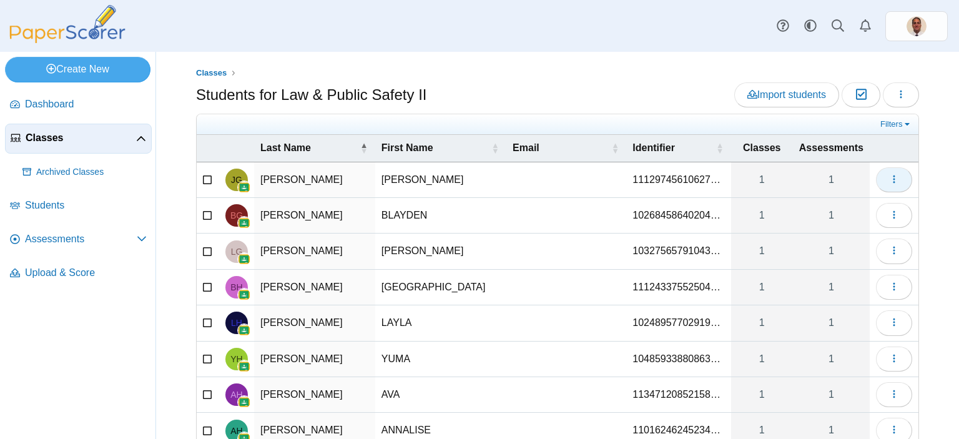
click at [889, 180] on icon "button" at bounding box center [894, 179] width 10 height 10
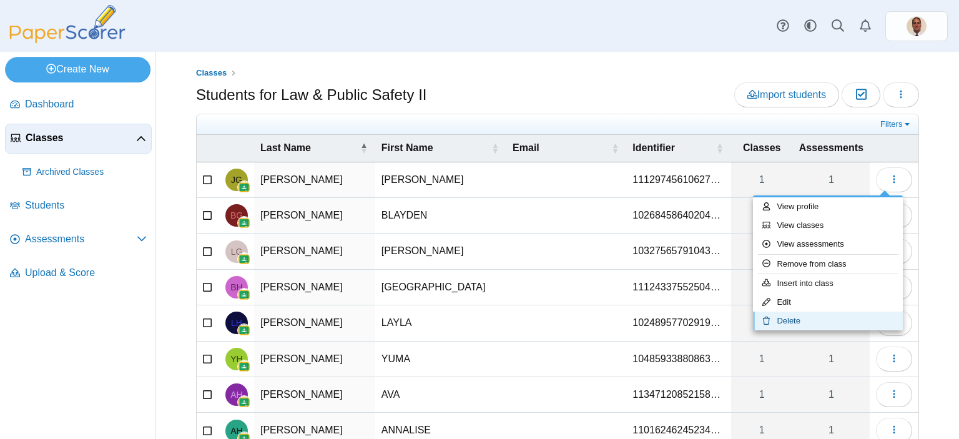
click at [801, 322] on link "Delete" at bounding box center [828, 321] width 150 height 19
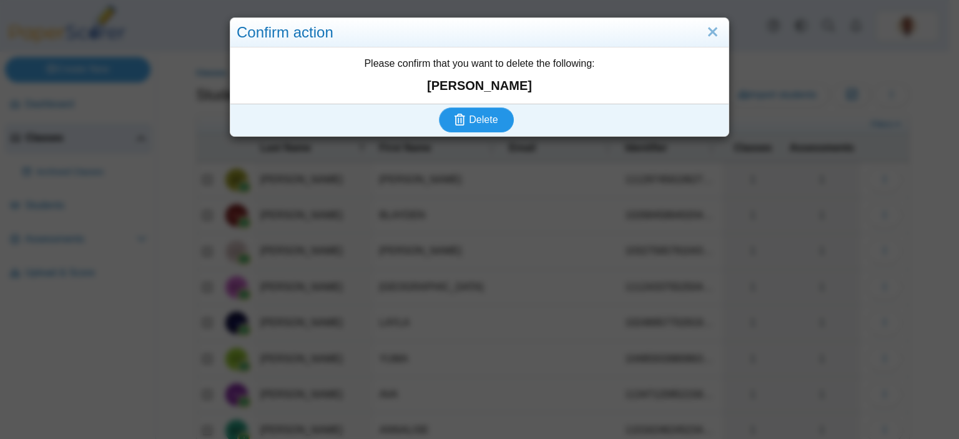
click at [472, 119] on span "Delete" at bounding box center [483, 119] width 29 height 11
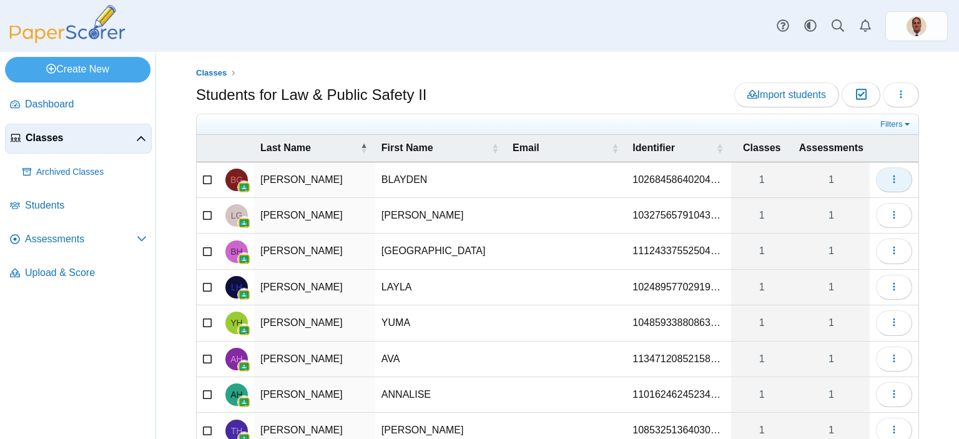
click at [889, 177] on icon "button" at bounding box center [894, 179] width 10 height 10
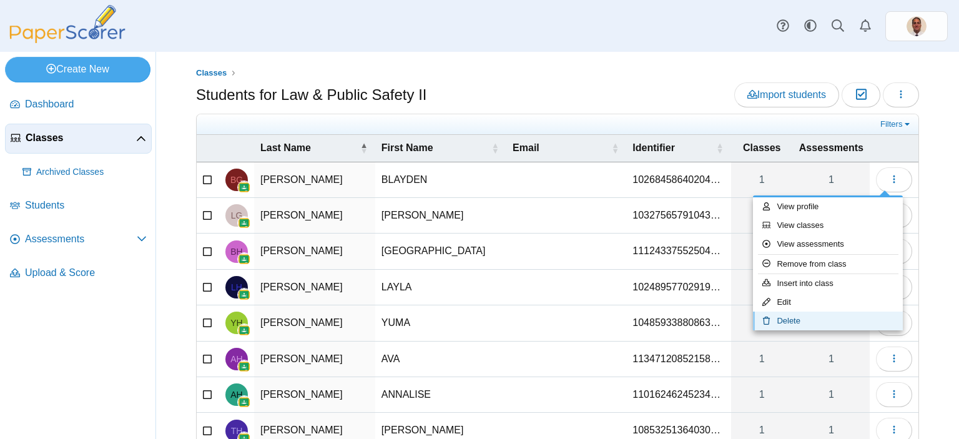
click at [803, 319] on link "Delete" at bounding box center [828, 321] width 150 height 19
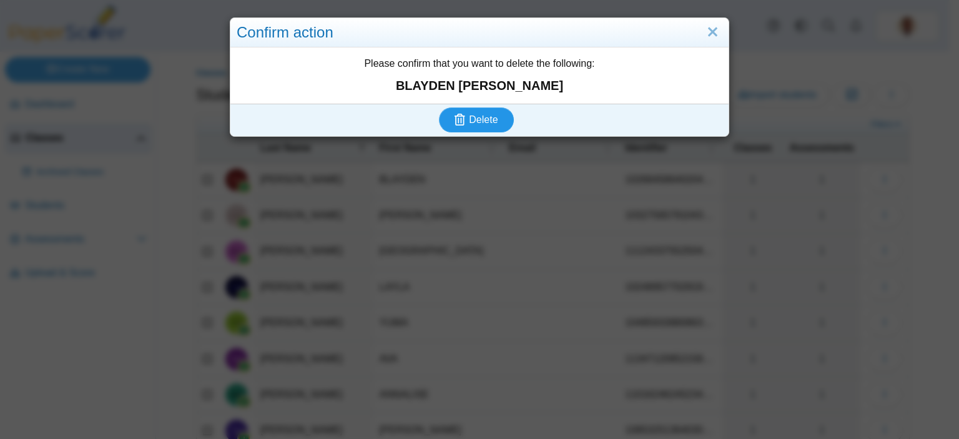
click at [483, 117] on span "Delete" at bounding box center [483, 119] width 29 height 11
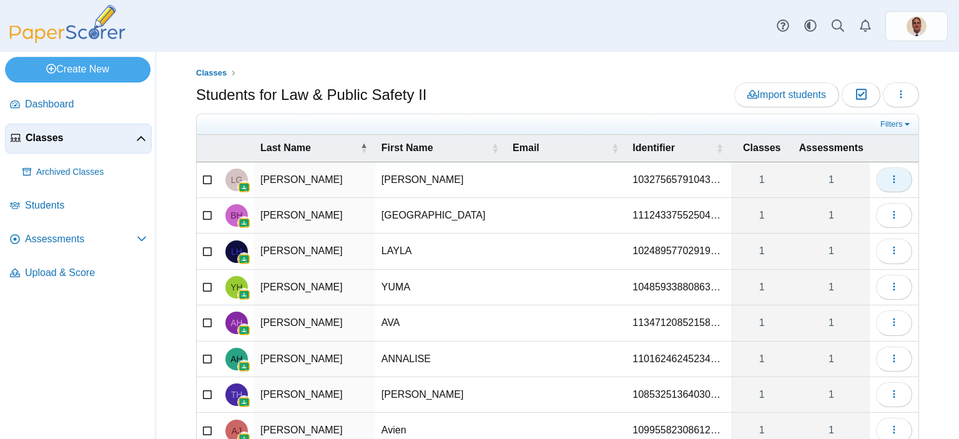
click at [889, 179] on icon "button" at bounding box center [894, 179] width 10 height 10
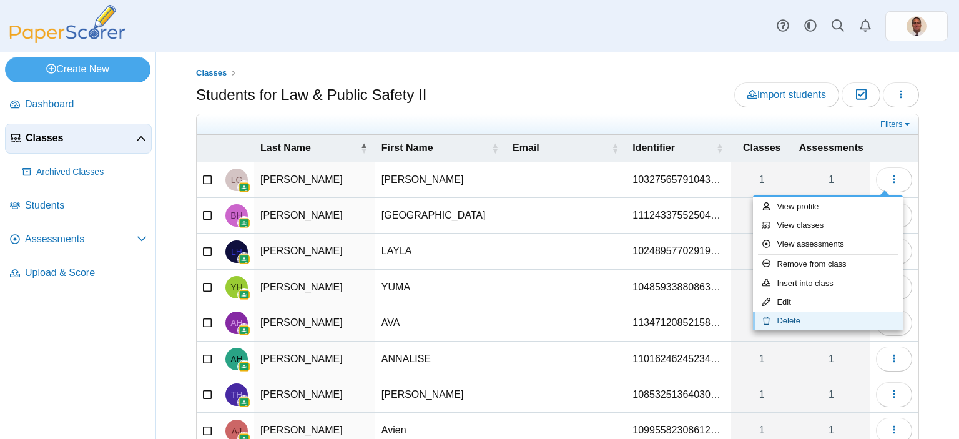
click at [802, 314] on link "Delete" at bounding box center [828, 321] width 150 height 19
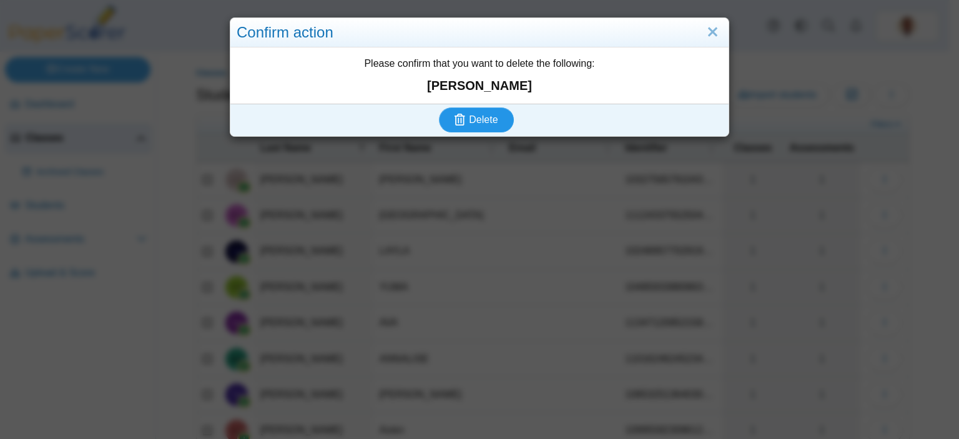
click at [482, 119] on span "Delete" at bounding box center [483, 119] width 29 height 11
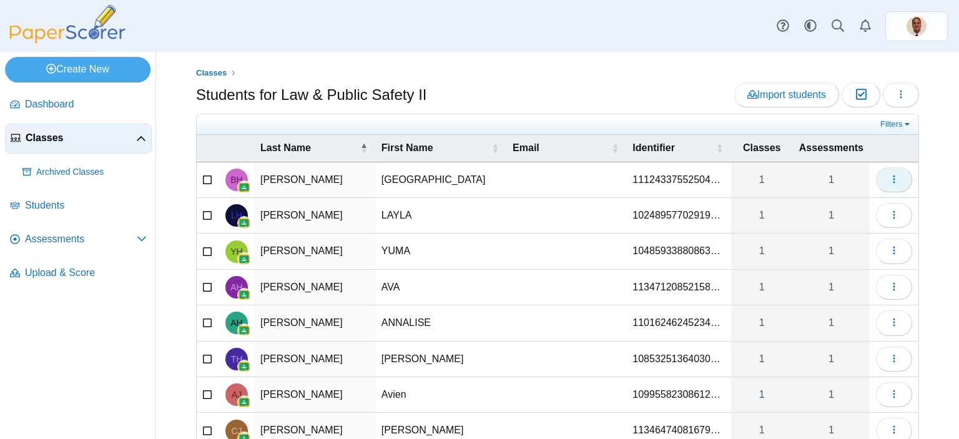
click at [889, 179] on icon "button" at bounding box center [894, 179] width 10 height 10
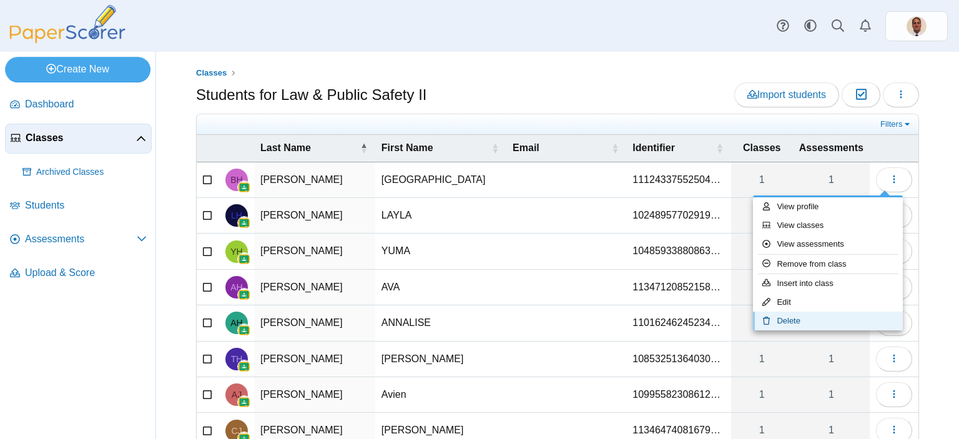
click at [797, 314] on link "Delete" at bounding box center [828, 321] width 150 height 19
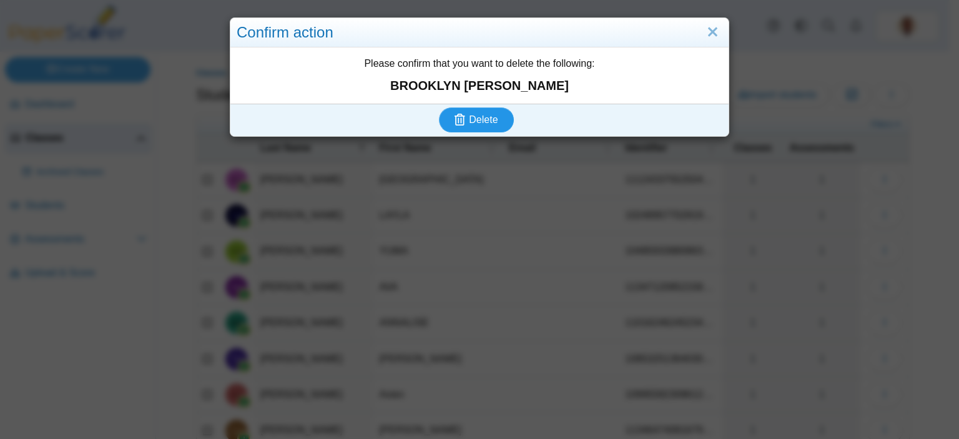
click at [485, 117] on span "Delete" at bounding box center [483, 119] width 29 height 11
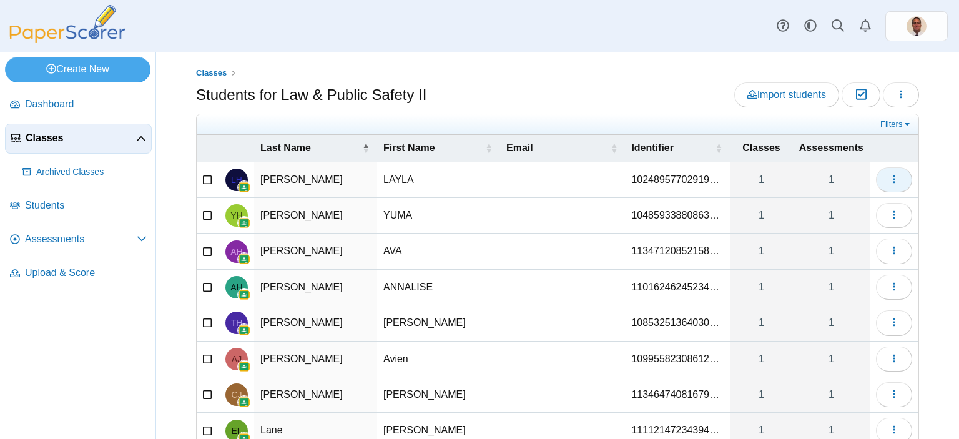
click at [889, 180] on icon "button" at bounding box center [894, 179] width 10 height 10
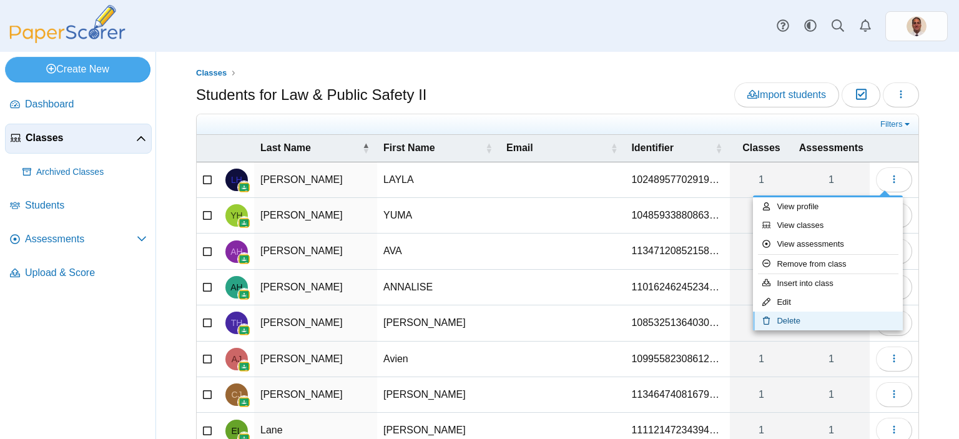
click at [783, 319] on link "Delete" at bounding box center [828, 321] width 150 height 19
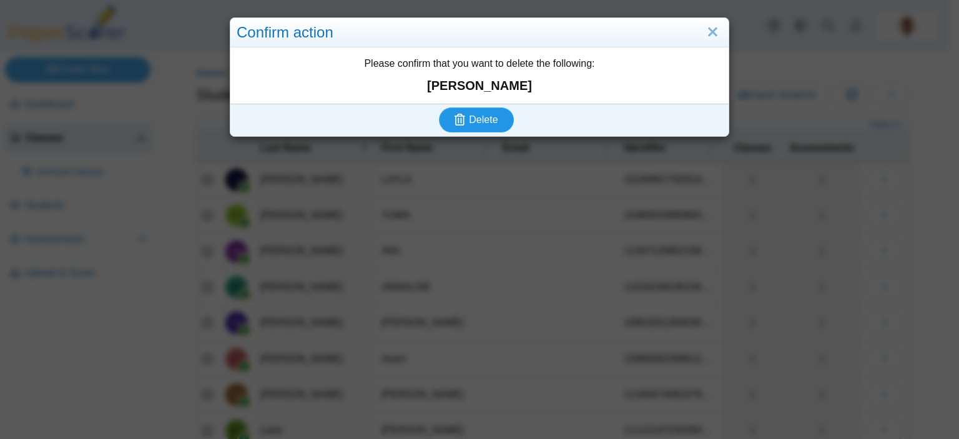
click at [464, 119] on icon "submit" at bounding box center [462, 120] width 14 height 14
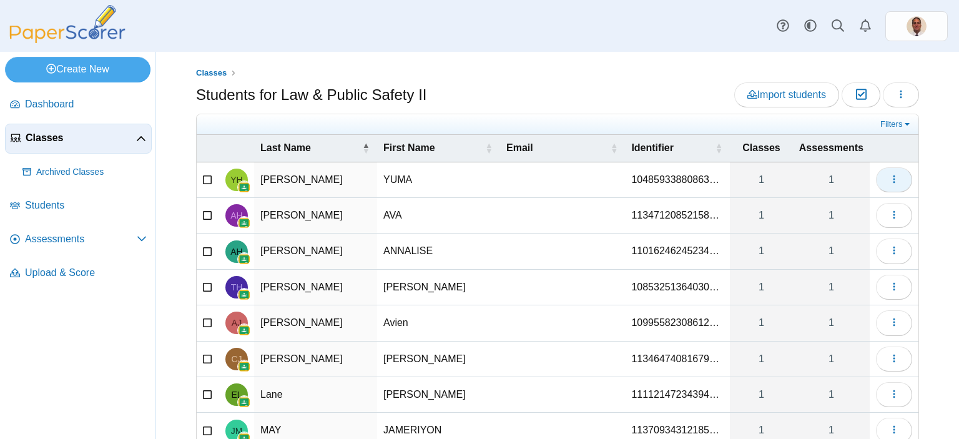
click at [889, 179] on icon "button" at bounding box center [894, 179] width 10 height 10
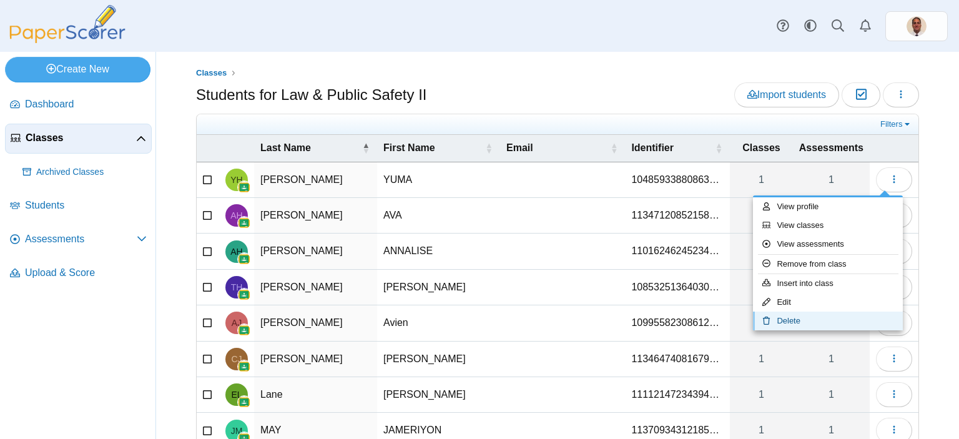
click at [799, 319] on link "Delete" at bounding box center [828, 321] width 150 height 19
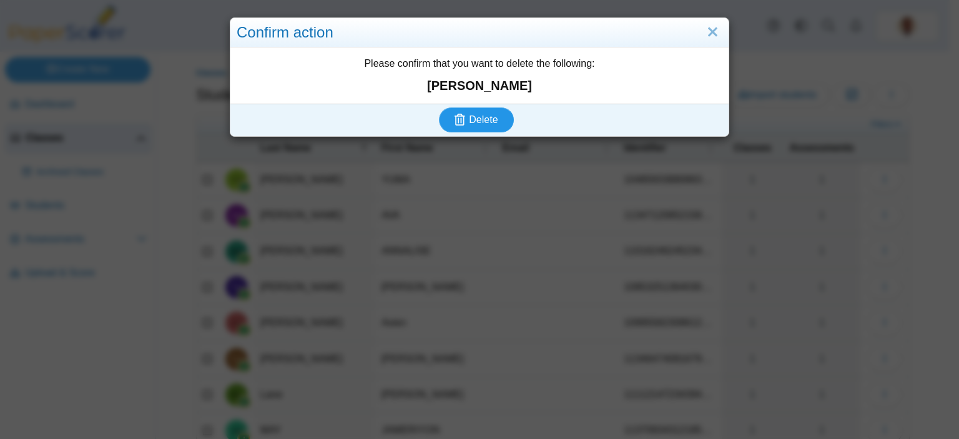
click at [491, 116] on span "Delete" at bounding box center [483, 119] width 29 height 11
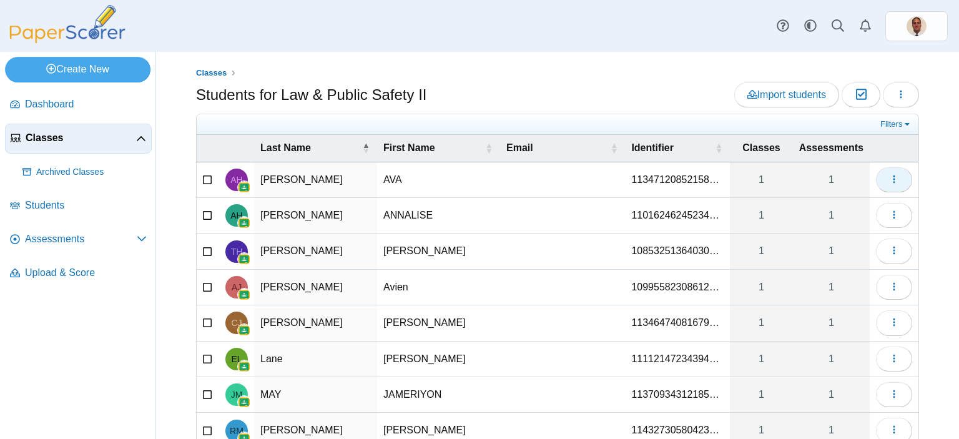
click at [900, 172] on button "button" at bounding box center [894, 179] width 36 height 25
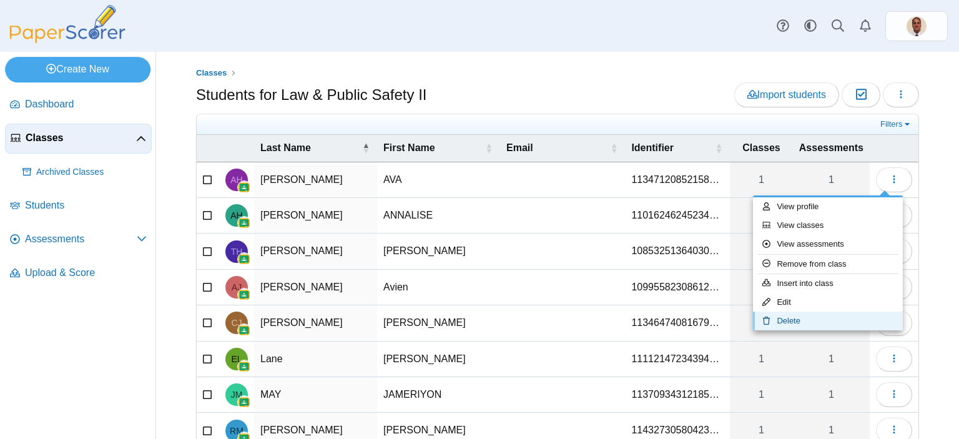
click at [813, 314] on link "Delete" at bounding box center [828, 321] width 150 height 19
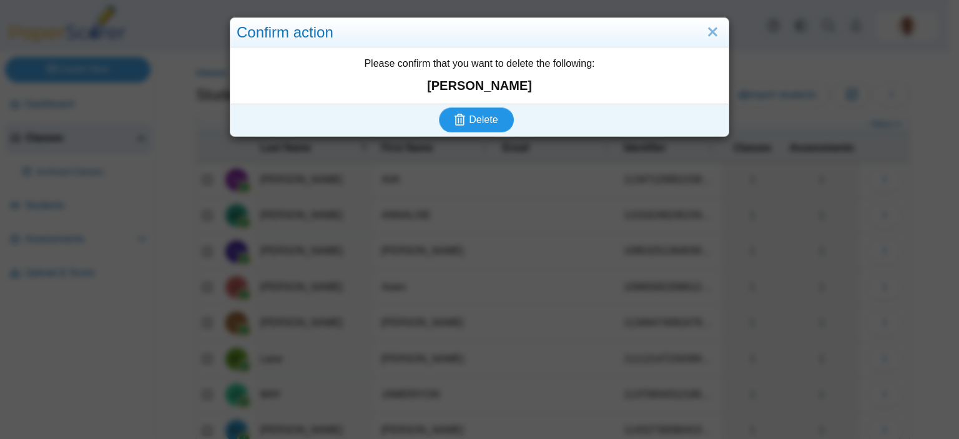
click at [485, 116] on span "Delete" at bounding box center [483, 119] width 29 height 11
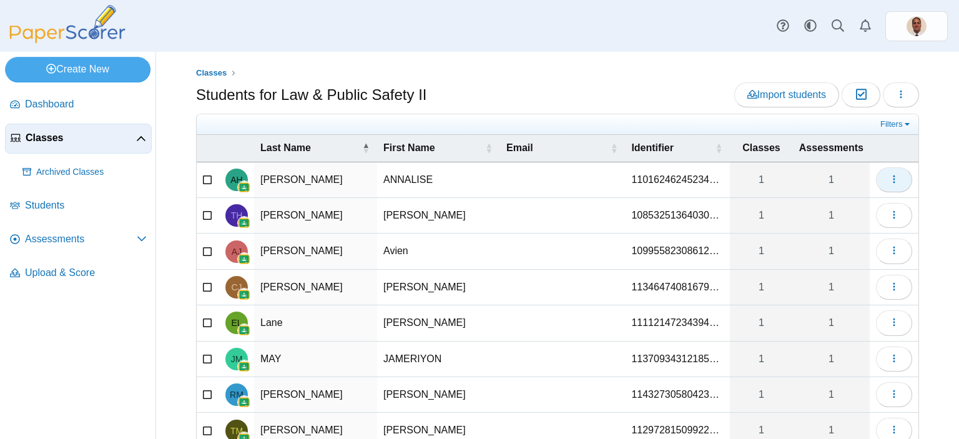
click at [888, 186] on button "button" at bounding box center [894, 179] width 36 height 25
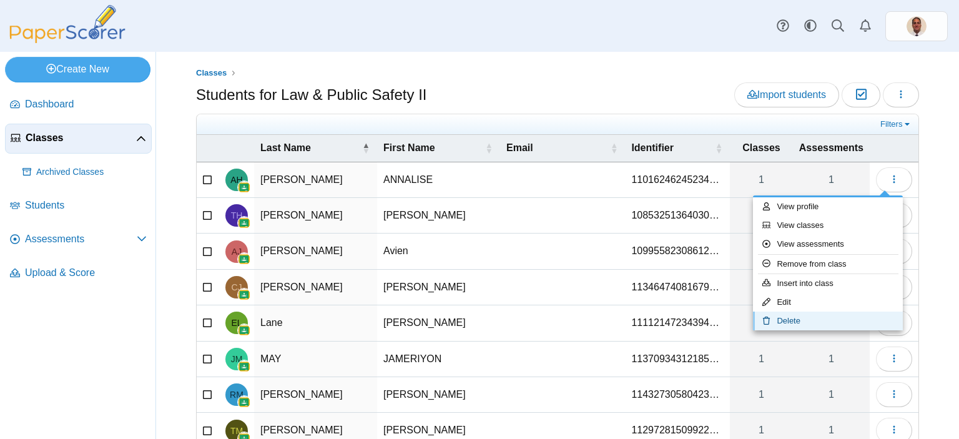
click at [798, 327] on link "Delete" at bounding box center [828, 321] width 150 height 19
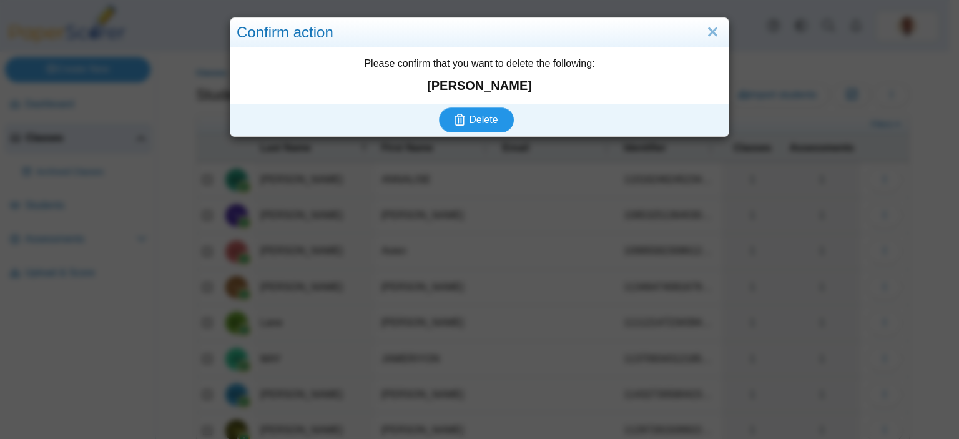
click at [483, 119] on span "Delete" at bounding box center [483, 119] width 29 height 11
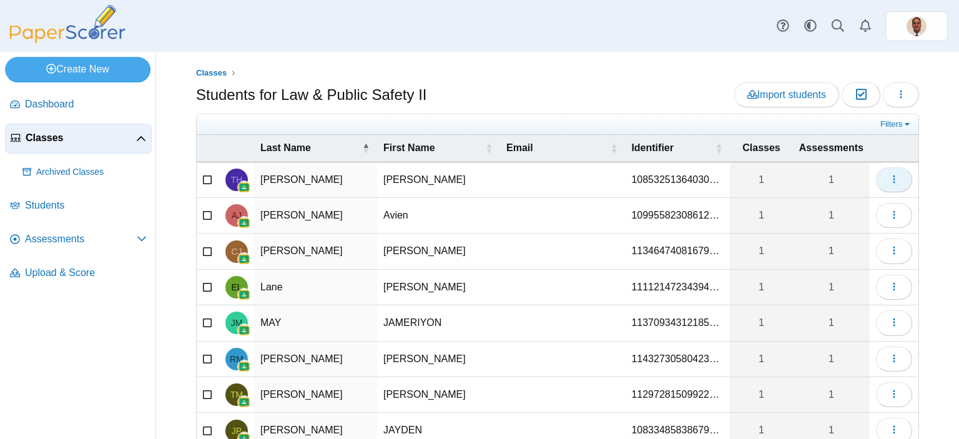
click at [889, 175] on icon "button" at bounding box center [894, 179] width 10 height 10
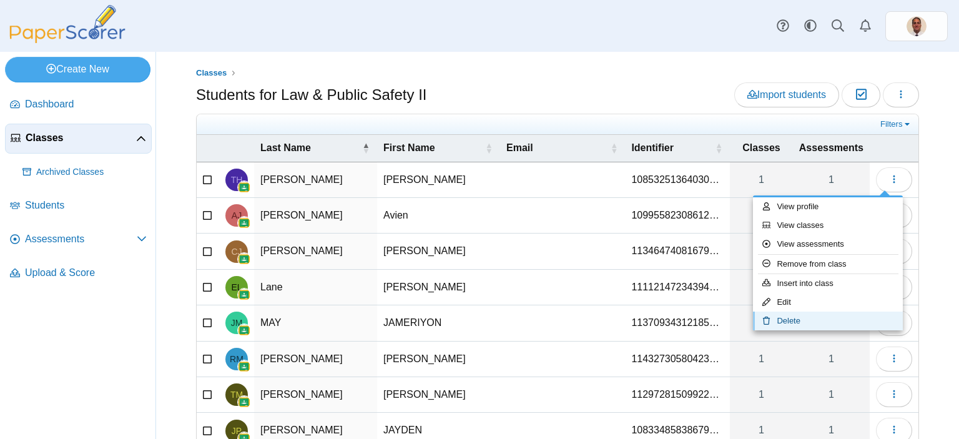
click at [790, 317] on link "Delete" at bounding box center [828, 321] width 150 height 19
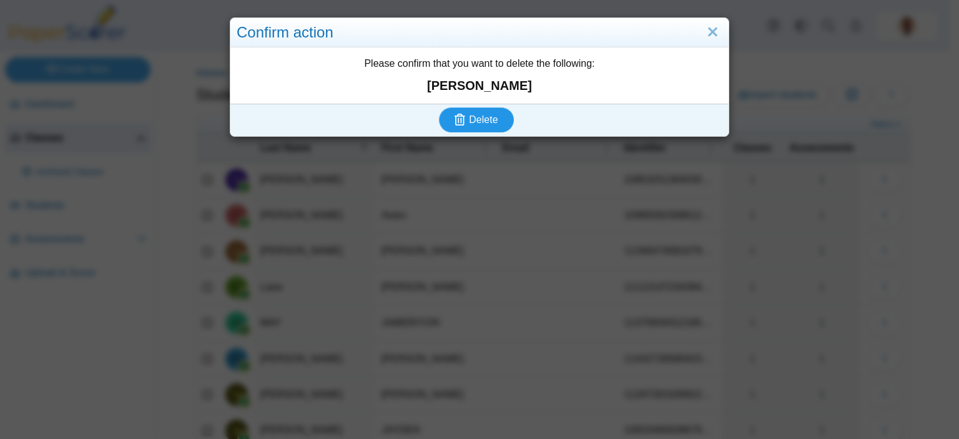
click at [484, 114] on span "Delete" at bounding box center [483, 119] width 29 height 11
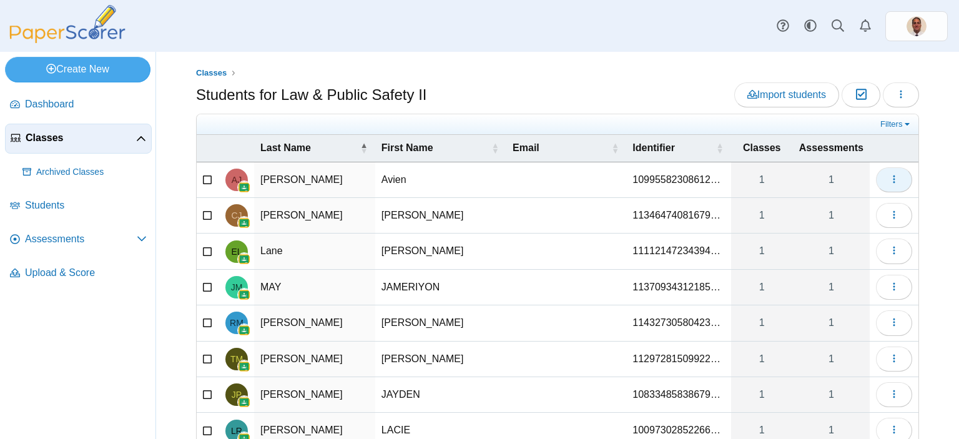
click at [889, 179] on icon "button" at bounding box center [894, 179] width 10 height 10
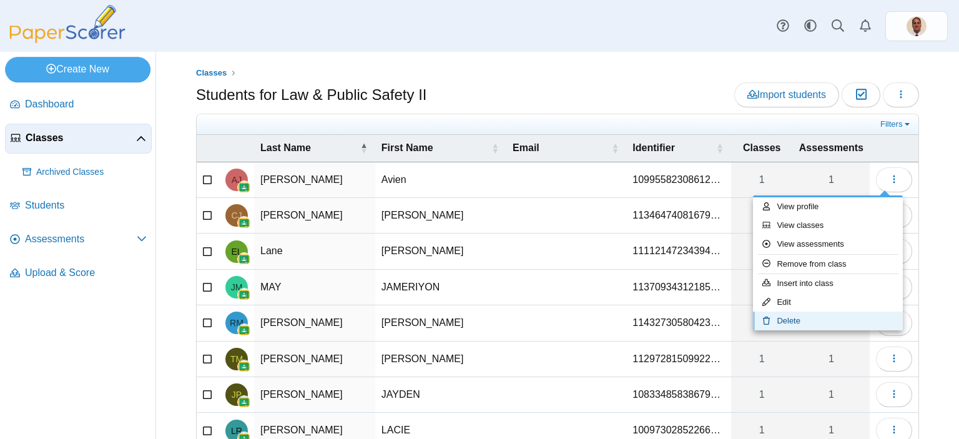
click at [798, 317] on link "Delete" at bounding box center [828, 321] width 150 height 19
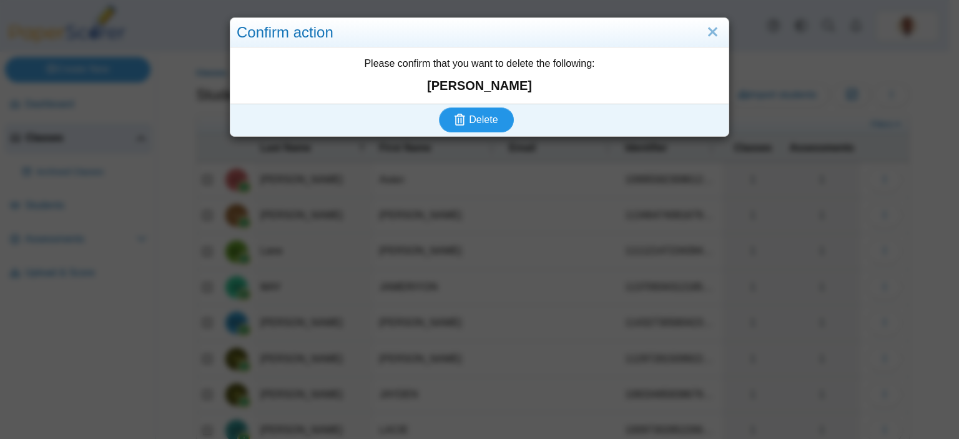
click at [485, 114] on span "Delete" at bounding box center [483, 119] width 29 height 11
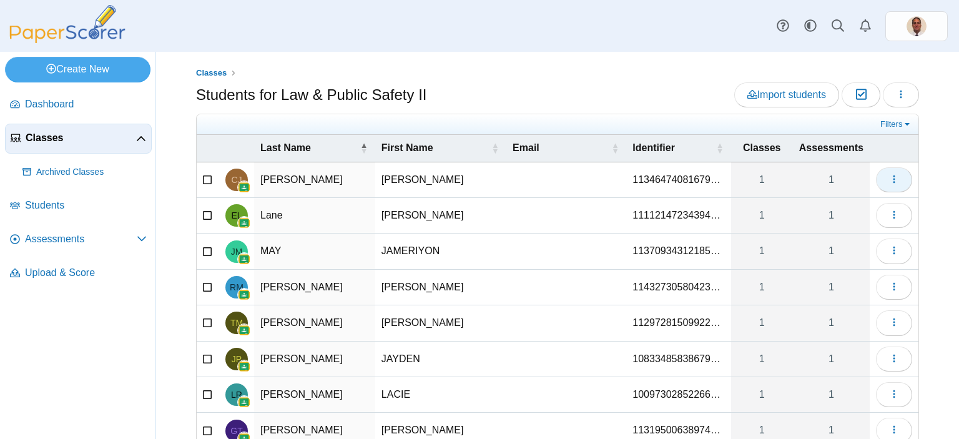
click at [893, 182] on button "button" at bounding box center [894, 179] width 36 height 25
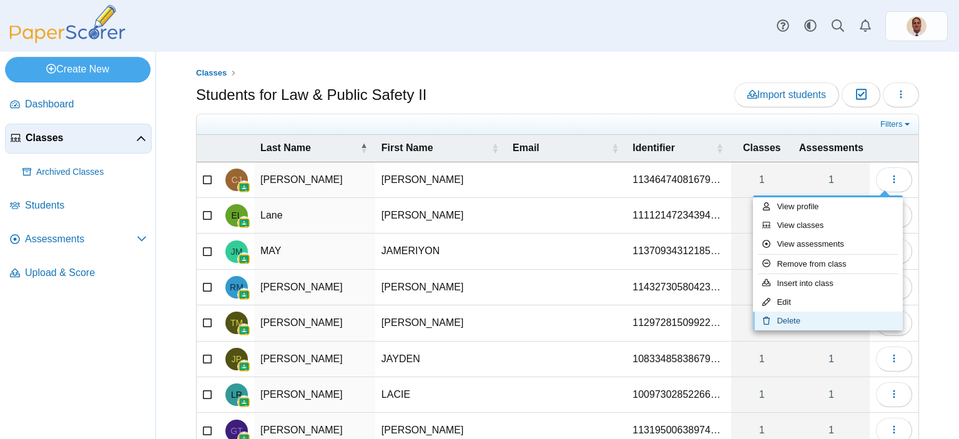
click at [799, 316] on link "Delete" at bounding box center [828, 321] width 150 height 19
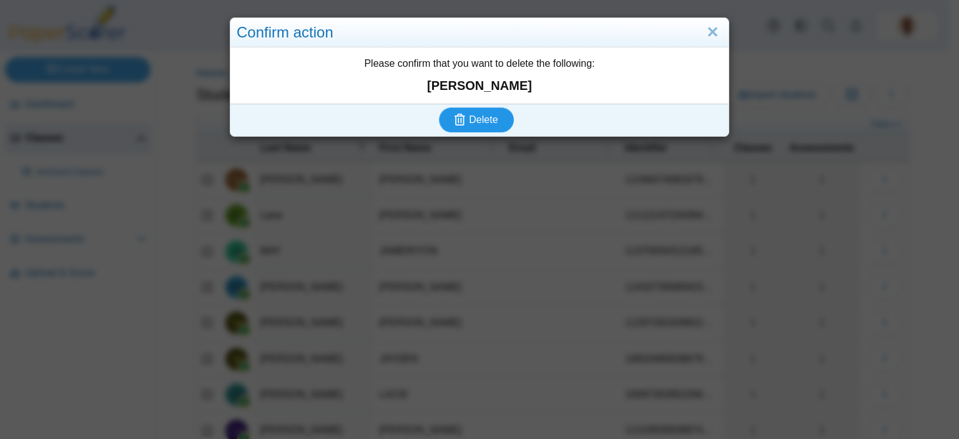
click at [486, 112] on button "Delete" at bounding box center [476, 119] width 75 height 25
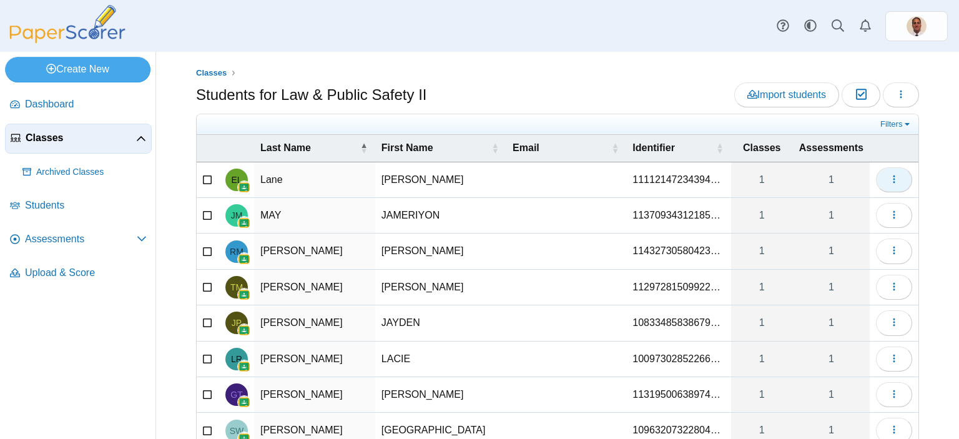
click at [889, 187] on button "button" at bounding box center [894, 179] width 36 height 25
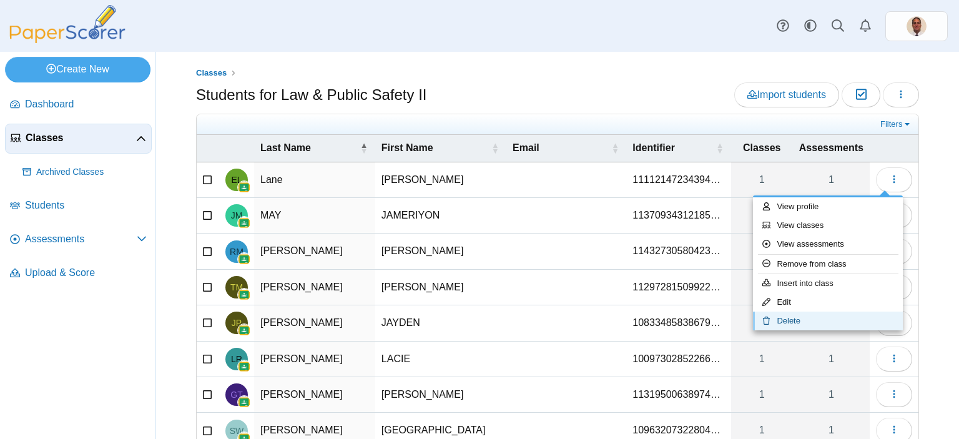
click at [806, 316] on link "Delete" at bounding box center [828, 321] width 150 height 19
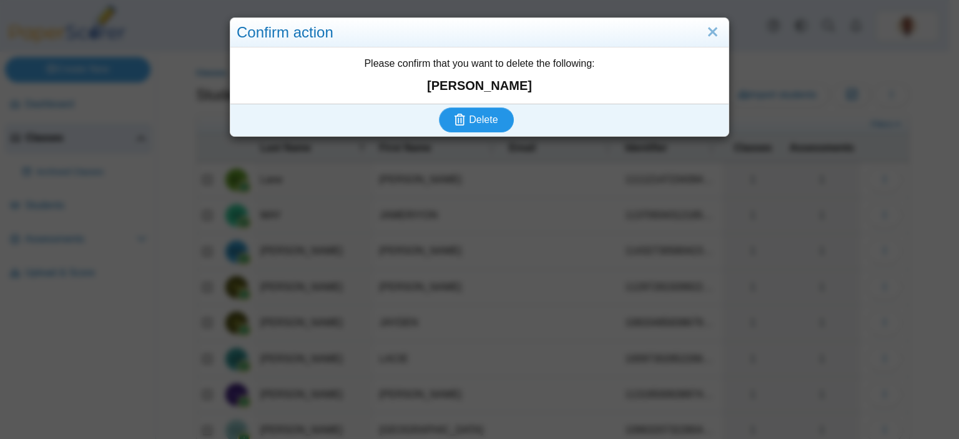
click at [482, 117] on span "Delete" at bounding box center [483, 119] width 29 height 11
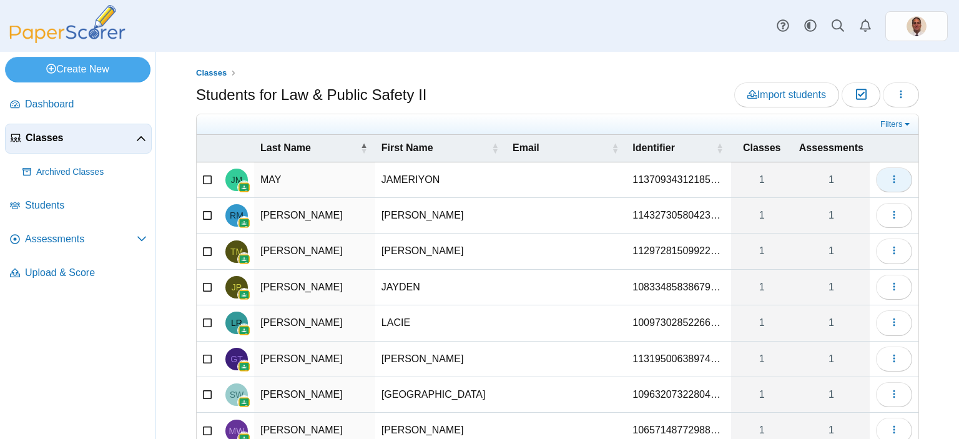
click at [876, 178] on button "button" at bounding box center [894, 179] width 36 height 25
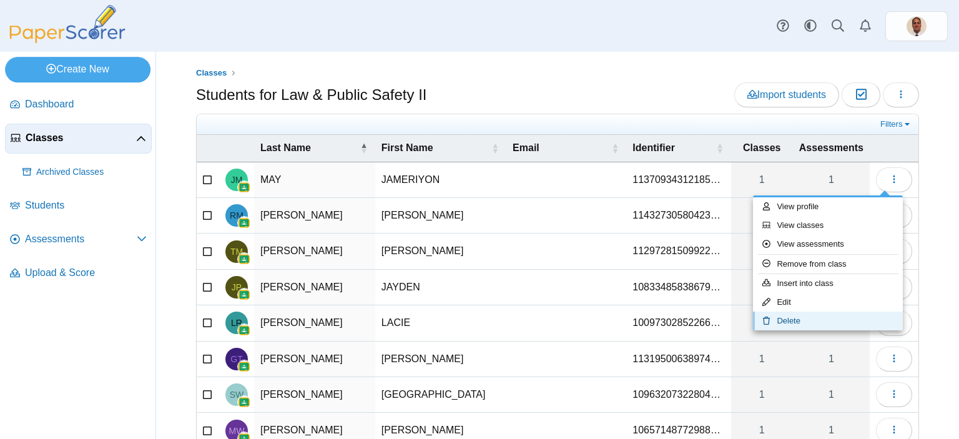
click at [790, 325] on link "Delete" at bounding box center [828, 321] width 150 height 19
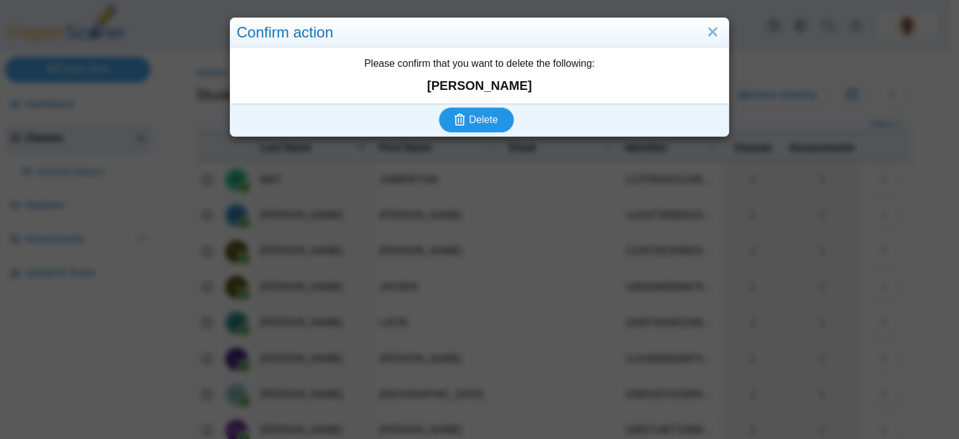
click at [493, 122] on span "Delete" at bounding box center [483, 119] width 29 height 11
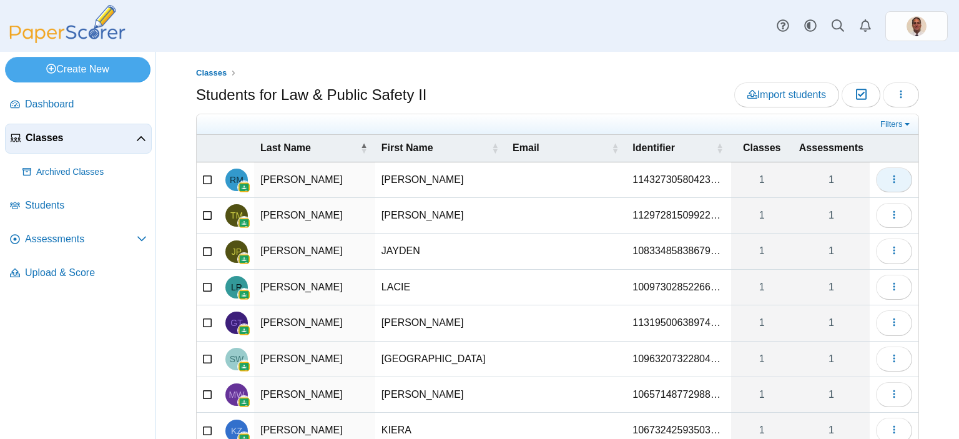
click at [891, 180] on button "button" at bounding box center [894, 179] width 36 height 25
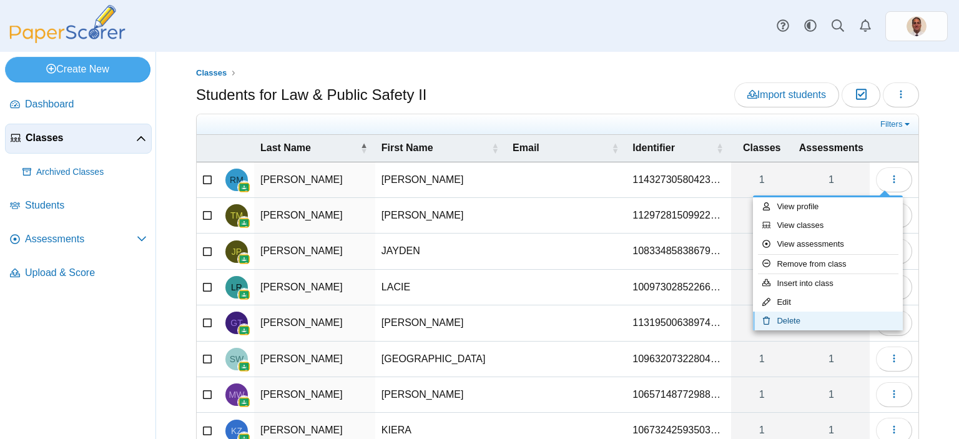
click at [793, 319] on link "Delete" at bounding box center [828, 321] width 150 height 19
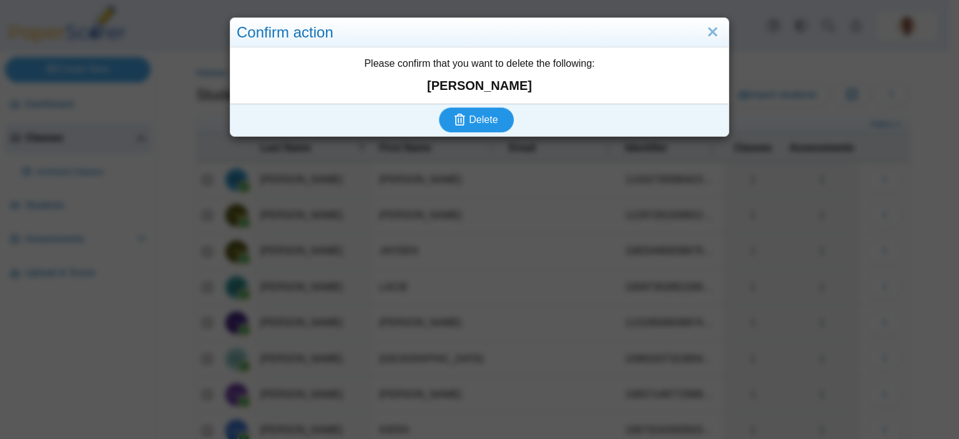
click at [482, 124] on span "Delete" at bounding box center [483, 119] width 29 height 11
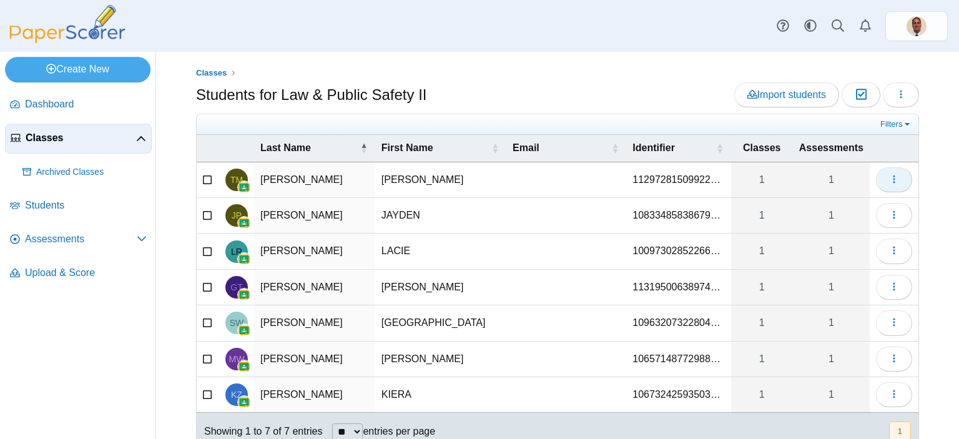
click at [889, 182] on icon "button" at bounding box center [894, 179] width 10 height 10
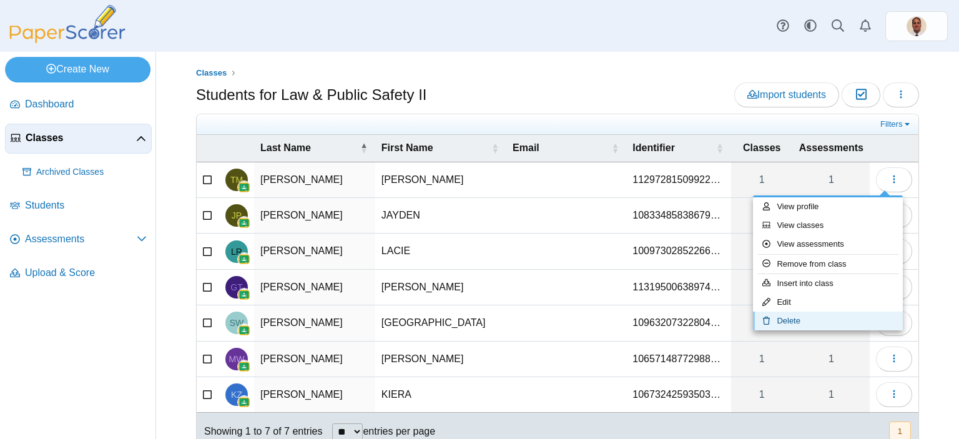
drag, startPoint x: 795, startPoint y: 318, endPoint x: 788, endPoint y: 314, distance: 8.1
click at [794, 318] on link "Delete" at bounding box center [828, 321] width 150 height 19
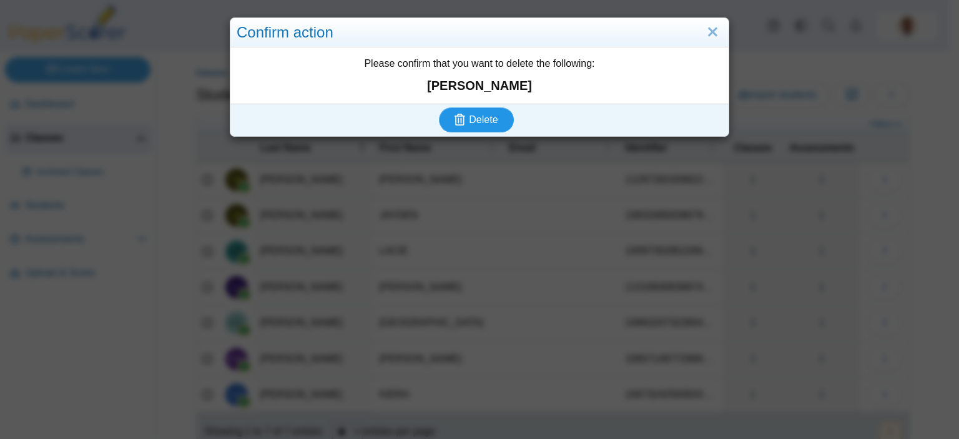
click at [477, 112] on button "Delete" at bounding box center [476, 119] width 75 height 25
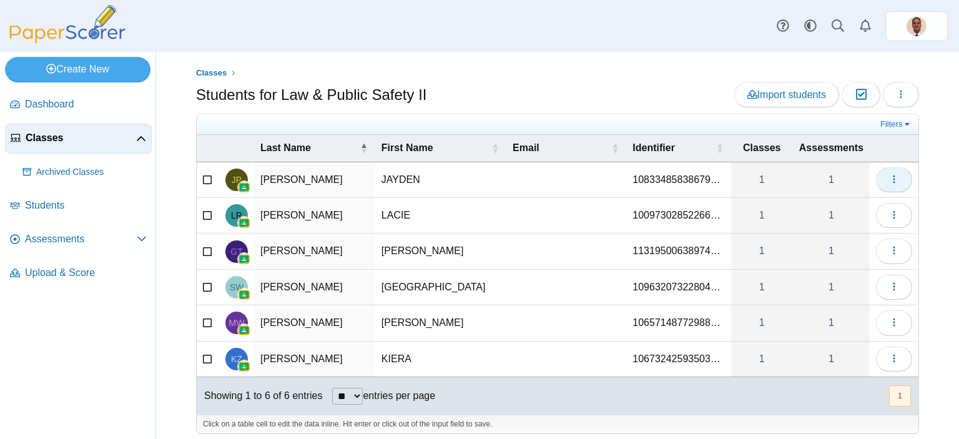
click at [897, 177] on button "button" at bounding box center [894, 179] width 36 height 25
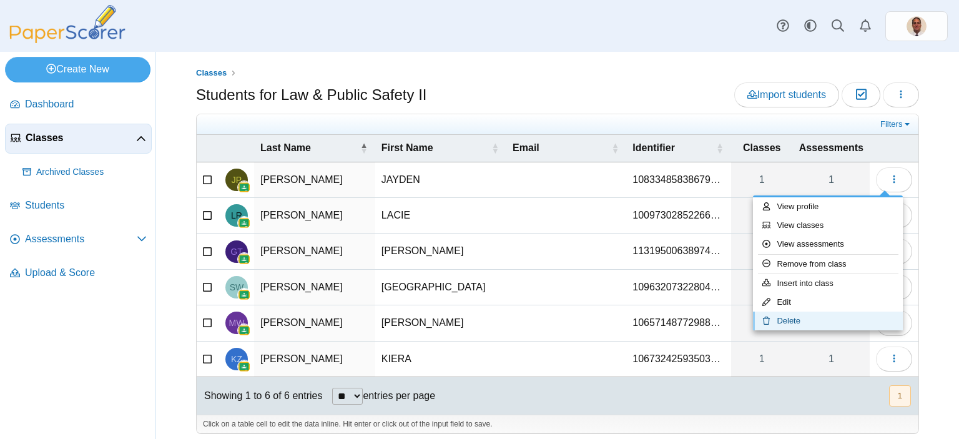
click at [785, 322] on link "Delete" at bounding box center [828, 321] width 150 height 19
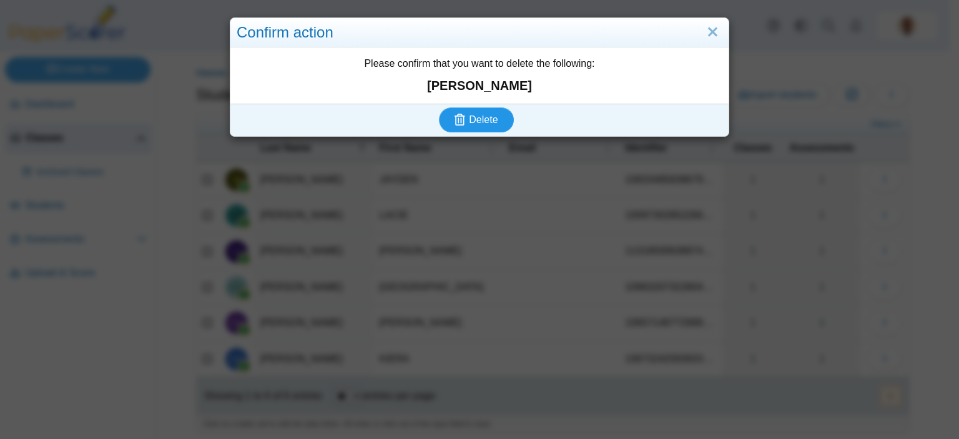
drag, startPoint x: 488, startPoint y: 124, endPoint x: 515, endPoint y: 126, distance: 26.3
click at [488, 123] on span "Delete" at bounding box center [483, 119] width 29 height 11
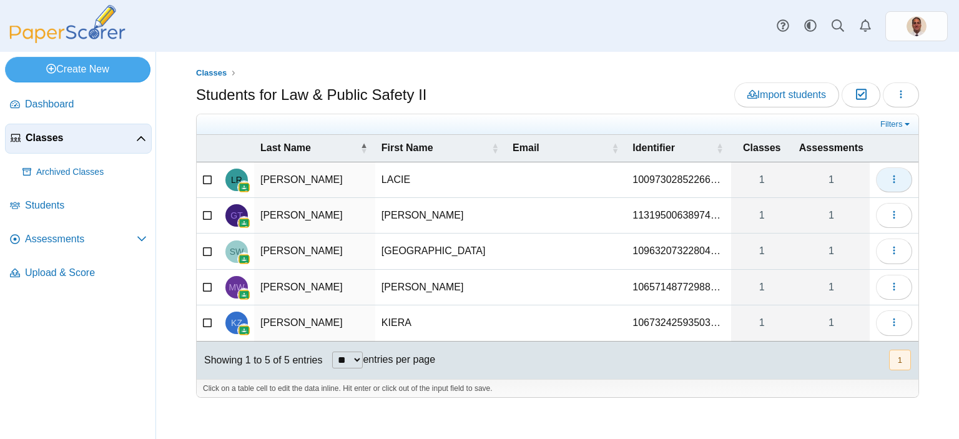
click at [891, 183] on icon "button" at bounding box center [894, 179] width 10 height 10
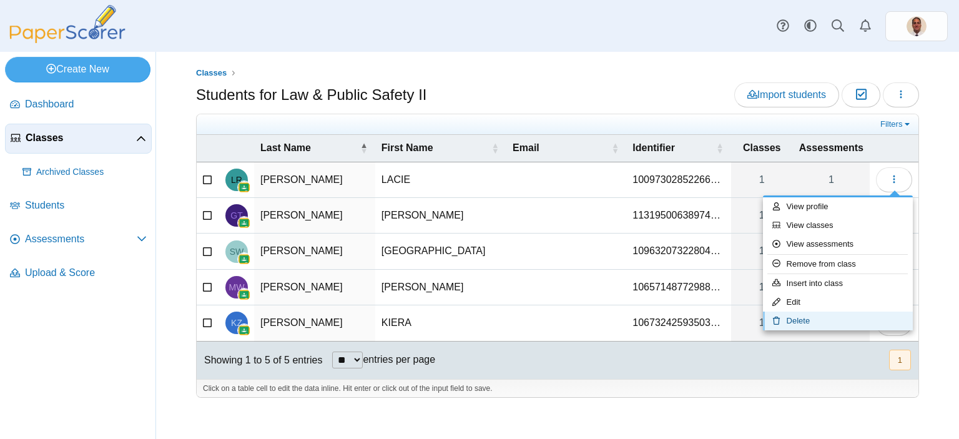
click at [816, 320] on link "Delete" at bounding box center [838, 321] width 150 height 19
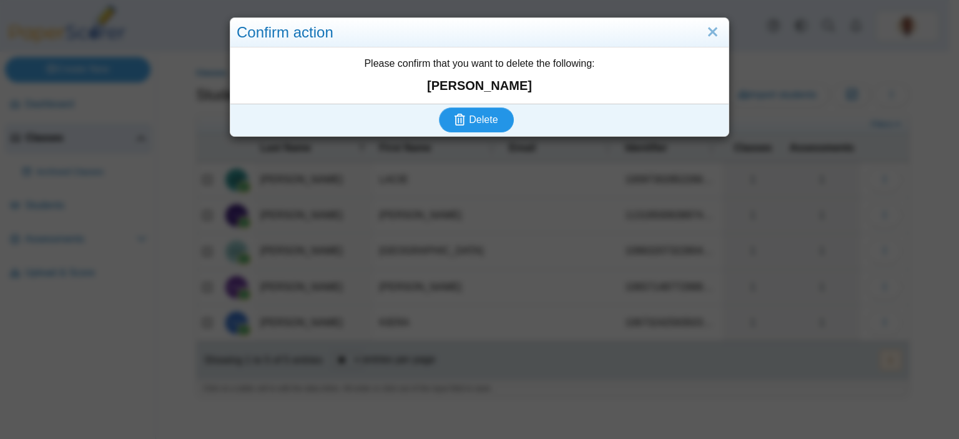
click at [469, 121] on span "Delete" at bounding box center [483, 119] width 29 height 11
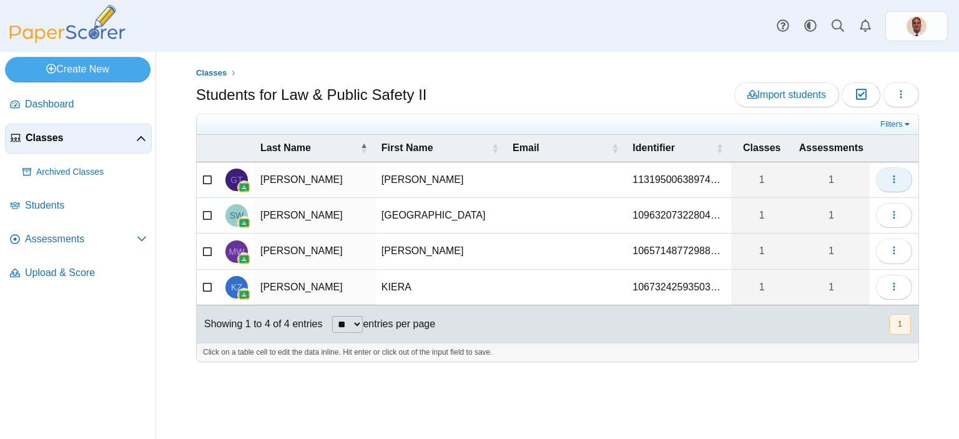
click at [901, 177] on button "button" at bounding box center [894, 179] width 36 height 25
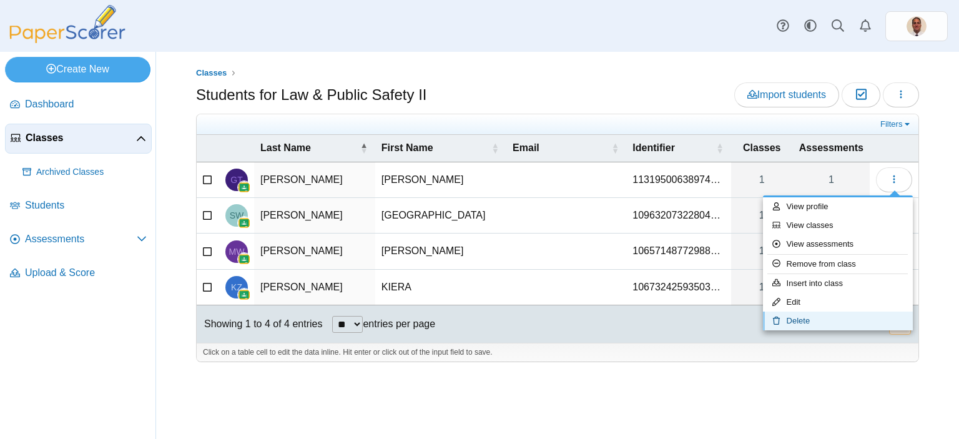
click at [804, 317] on link "Delete" at bounding box center [838, 321] width 150 height 19
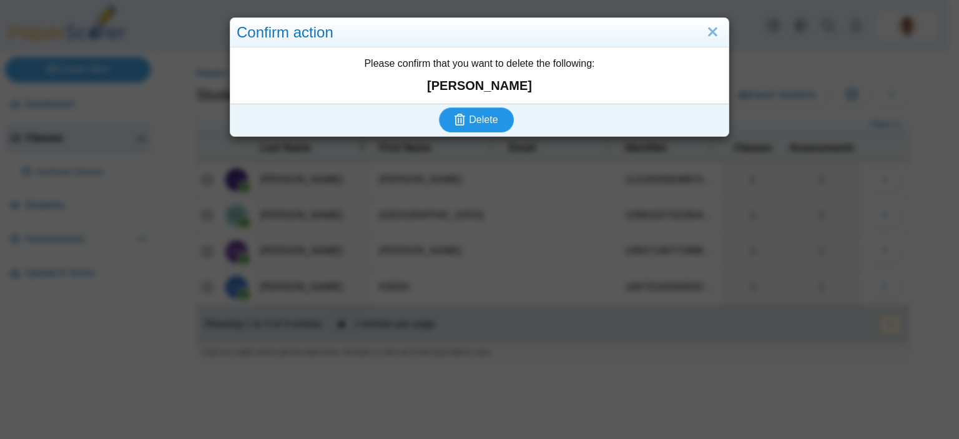
click at [474, 116] on span "Delete" at bounding box center [483, 119] width 29 height 11
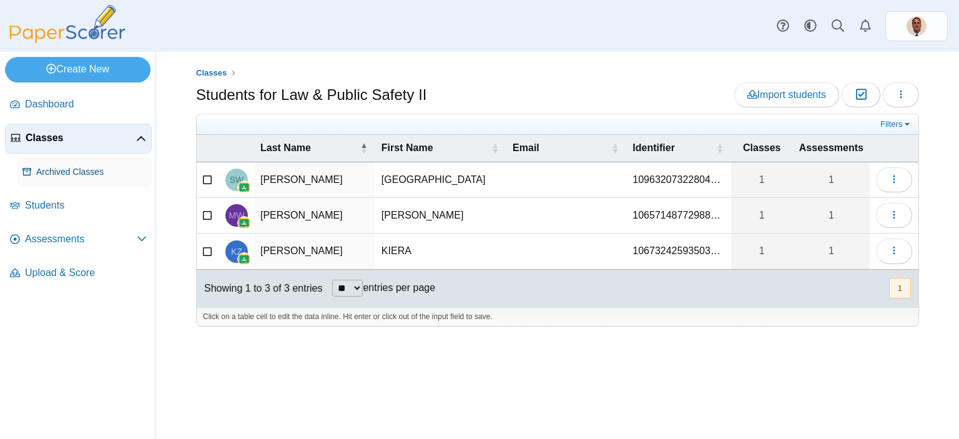
click at [96, 167] on span "Archived Classes" at bounding box center [91, 172] width 111 height 12
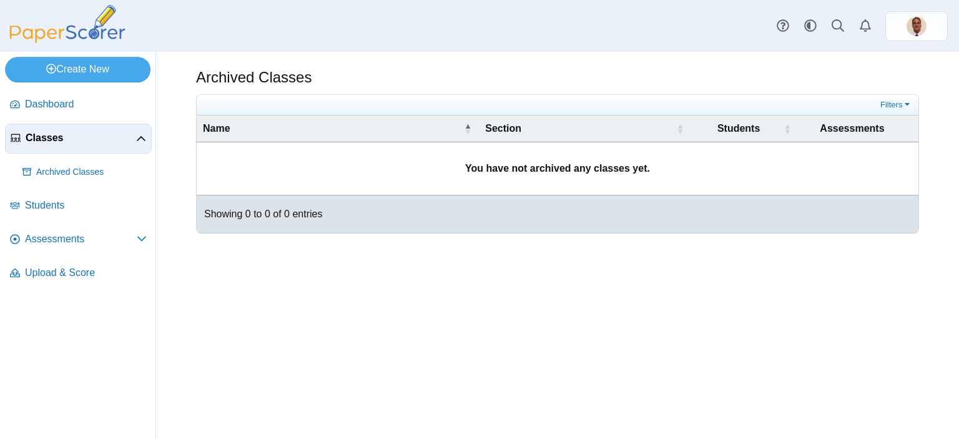
click at [68, 138] on span "Classes" at bounding box center [81, 138] width 111 height 14
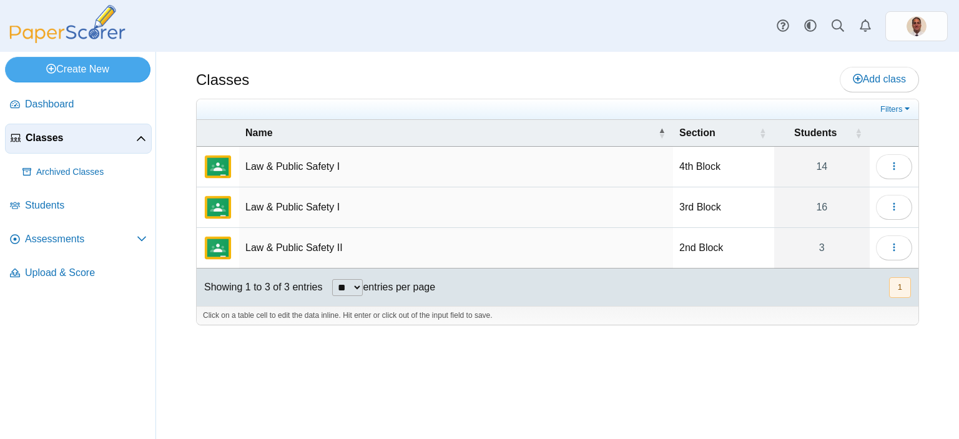
click at [310, 244] on td "Law & Public Safety II" at bounding box center [456, 248] width 434 height 41
click at [898, 242] on icon "button" at bounding box center [894, 247] width 10 height 10
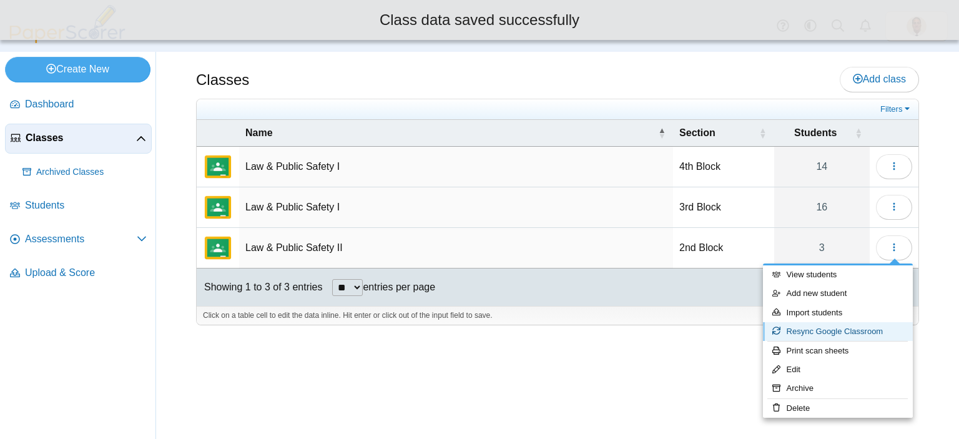
click at [802, 332] on link "Resync Google Classroom" at bounding box center [838, 331] width 150 height 19
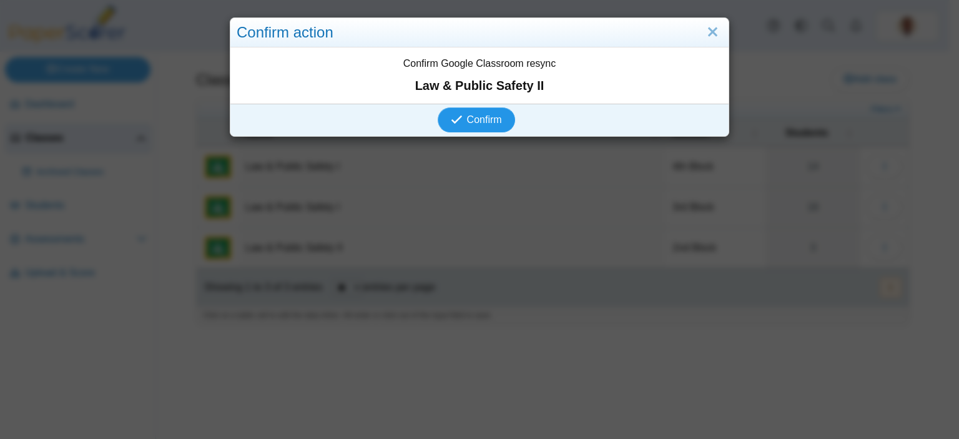
click at [473, 121] on span "Confirm" at bounding box center [484, 119] width 35 height 11
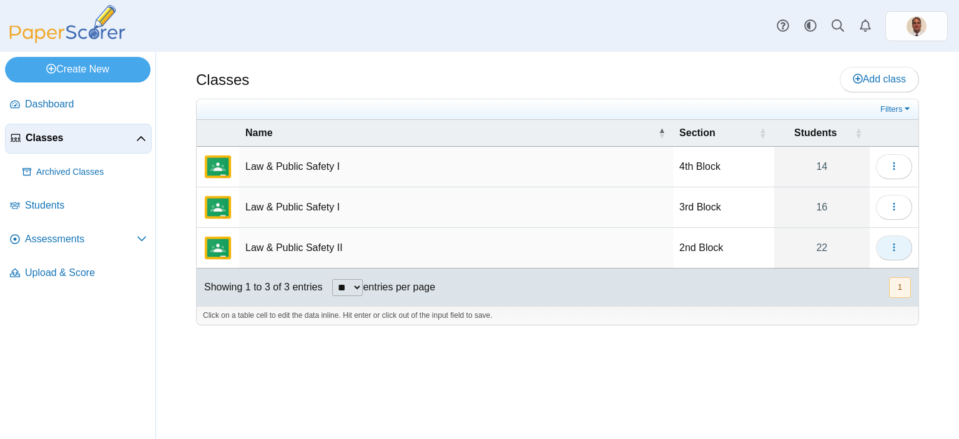
click at [894, 244] on use "button" at bounding box center [894, 248] width 2 height 8
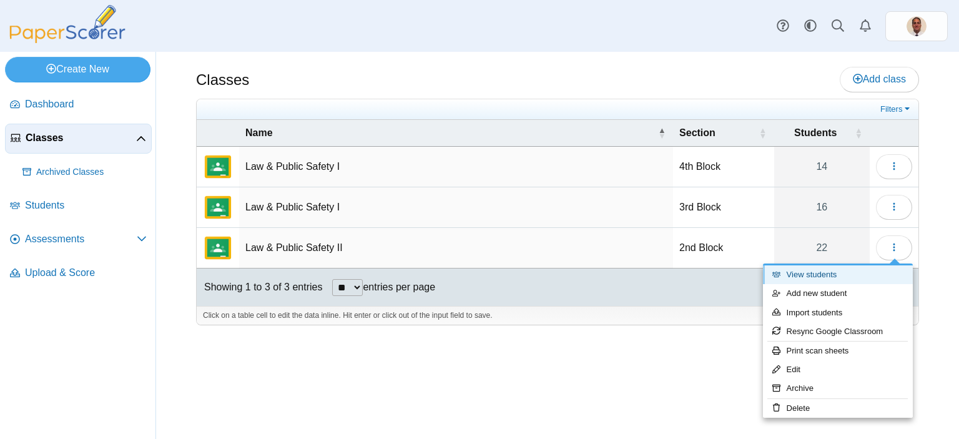
click at [823, 267] on link "View students" at bounding box center [838, 274] width 150 height 19
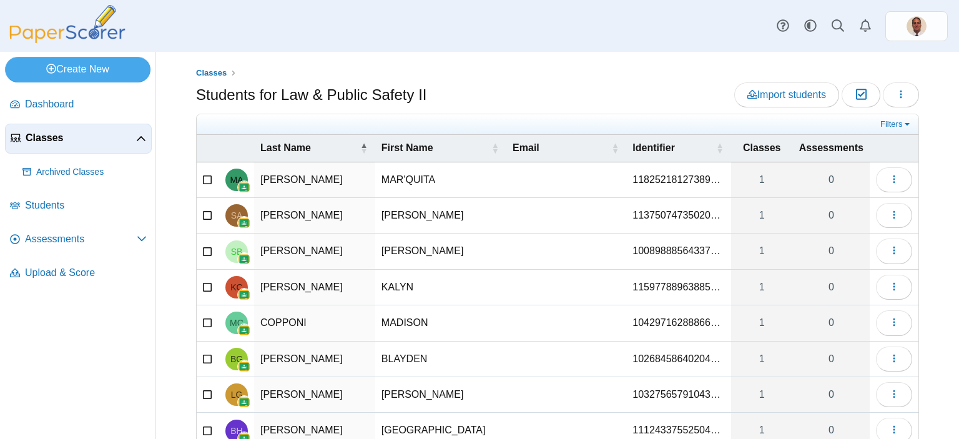
click at [61, 137] on span "Classes" at bounding box center [81, 138] width 111 height 14
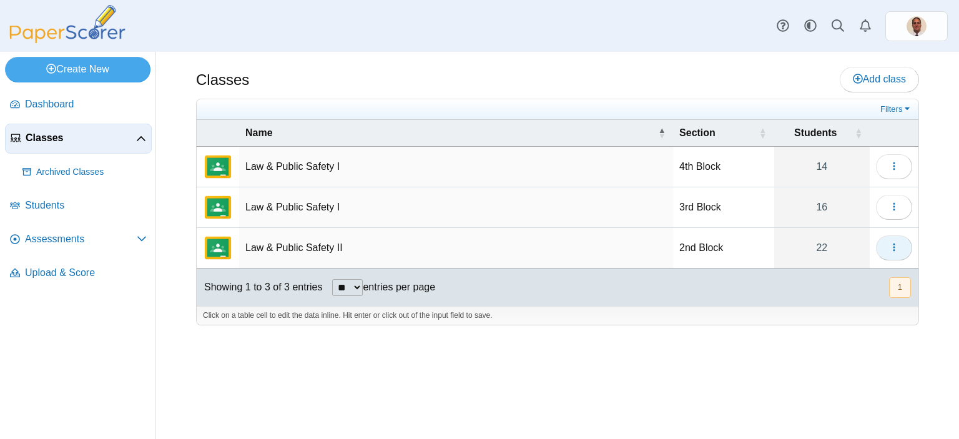
click at [894, 244] on icon "button" at bounding box center [894, 247] width 10 height 10
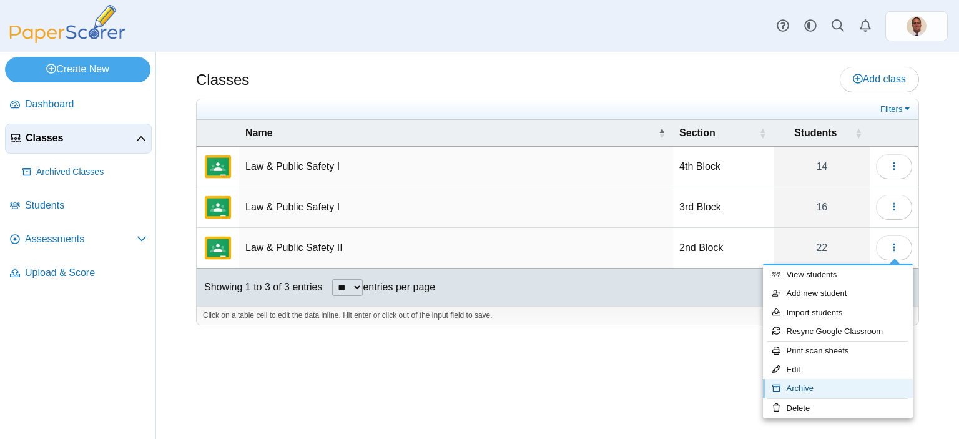
click at [807, 388] on link "Archive" at bounding box center [838, 388] width 150 height 19
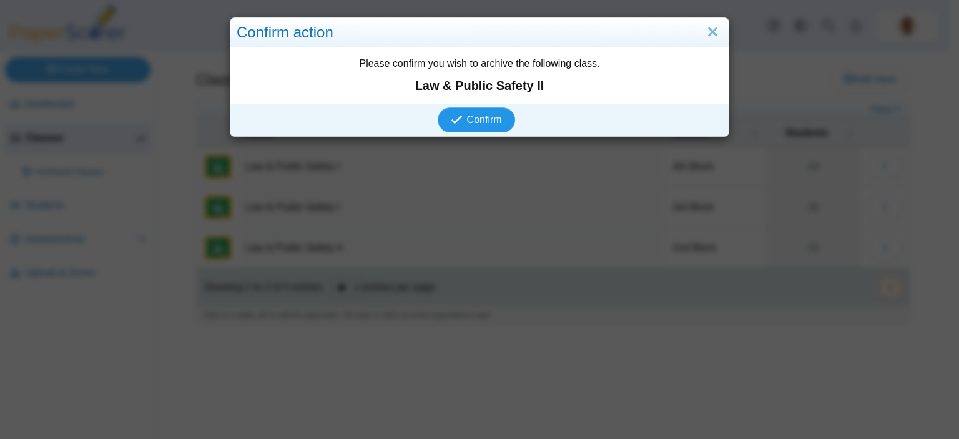
click at [494, 118] on span "Confirm" at bounding box center [484, 119] width 35 height 11
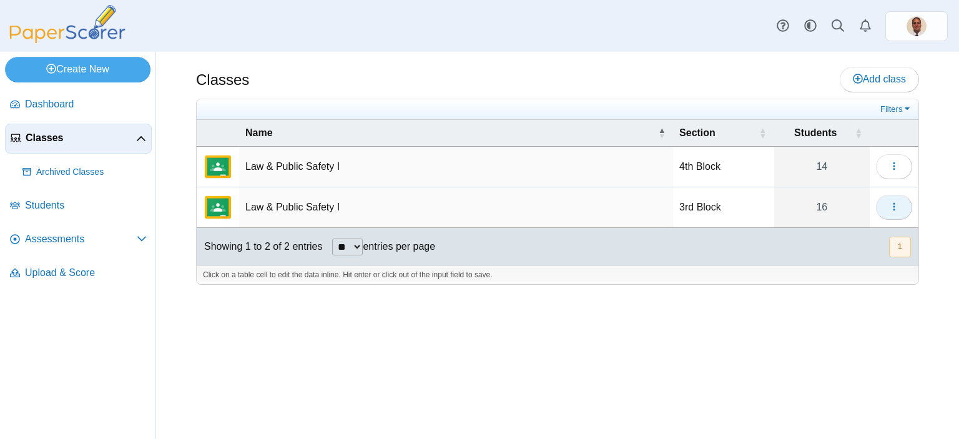
click at [896, 203] on icon "button" at bounding box center [894, 207] width 10 height 10
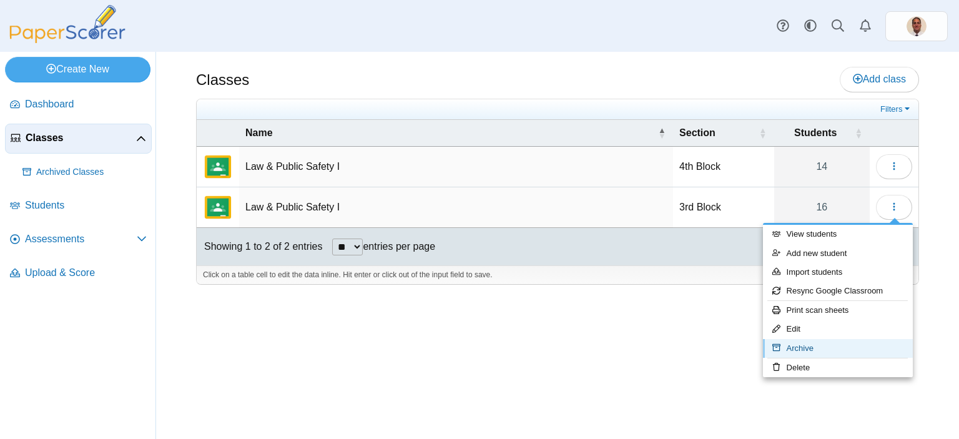
click at [821, 354] on link "Archive" at bounding box center [838, 348] width 150 height 19
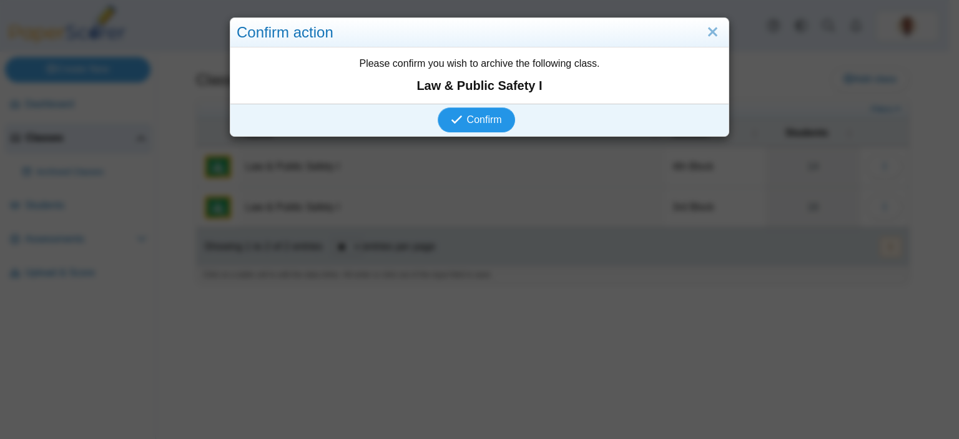
click at [482, 119] on span "Confirm" at bounding box center [484, 119] width 35 height 11
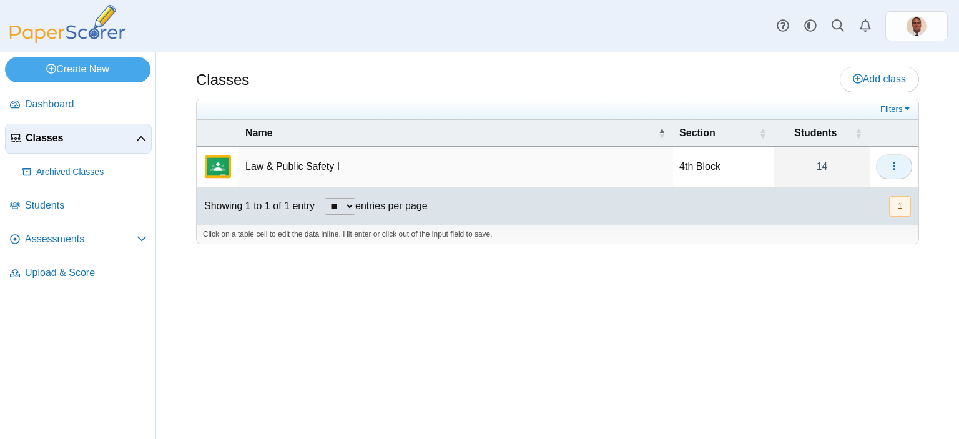
click at [889, 167] on icon "button" at bounding box center [894, 166] width 10 height 10
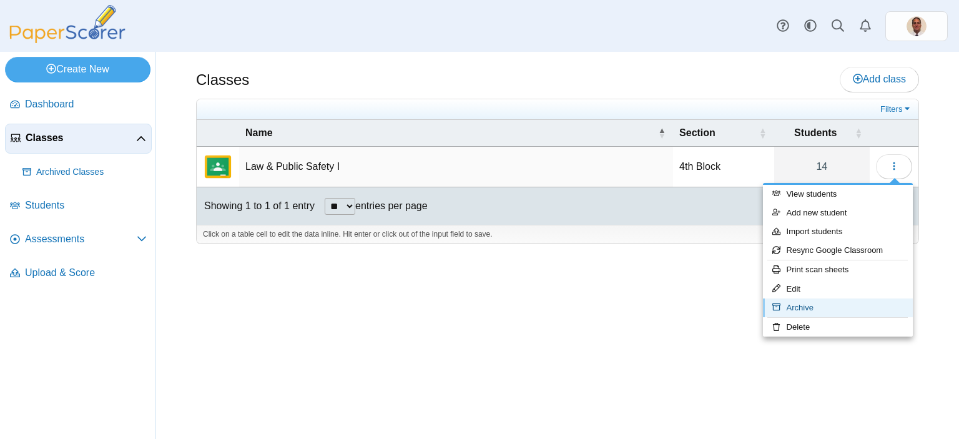
click at [808, 310] on link "Archive" at bounding box center [838, 308] width 150 height 19
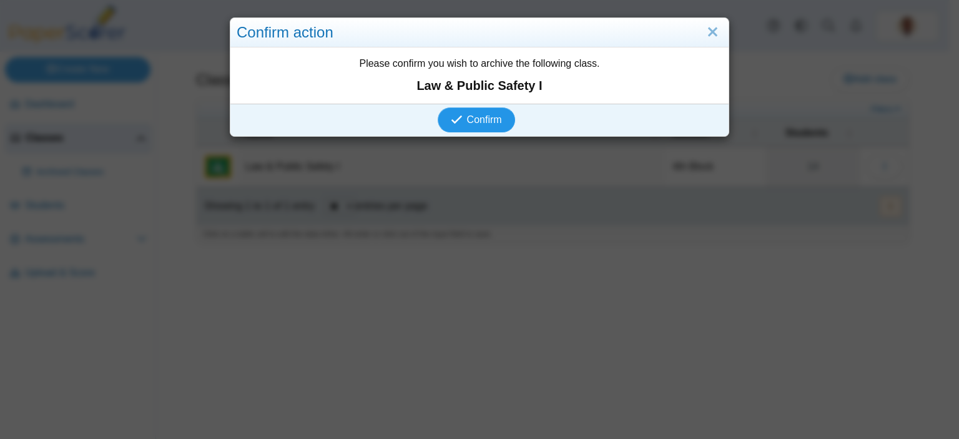
click at [485, 121] on span "Confirm" at bounding box center [484, 119] width 35 height 11
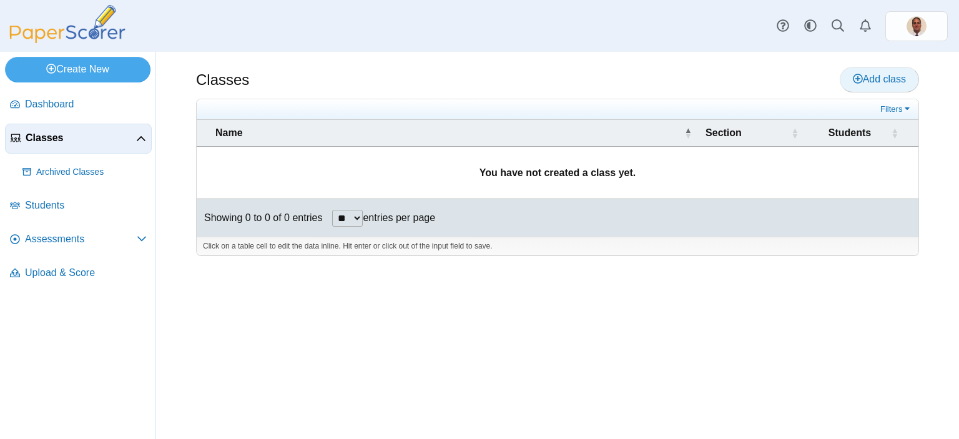
click at [873, 81] on span "Add class" at bounding box center [879, 79] width 53 height 11
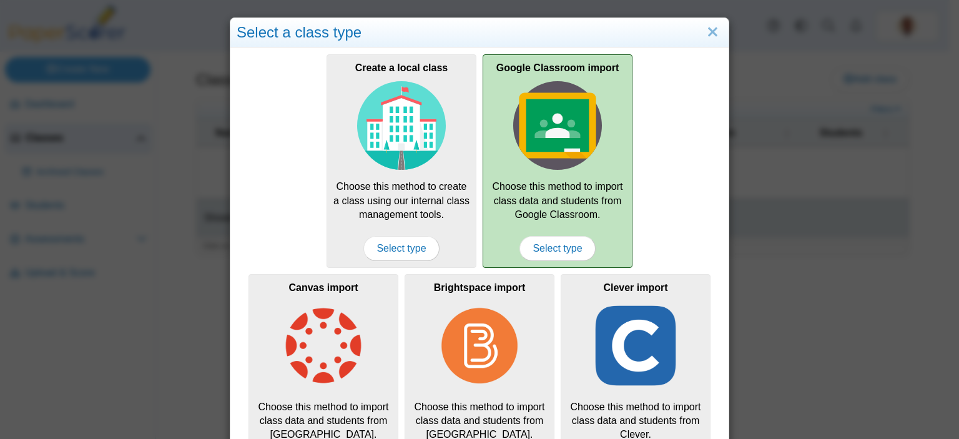
click at [517, 164] on img at bounding box center [557, 125] width 89 height 89
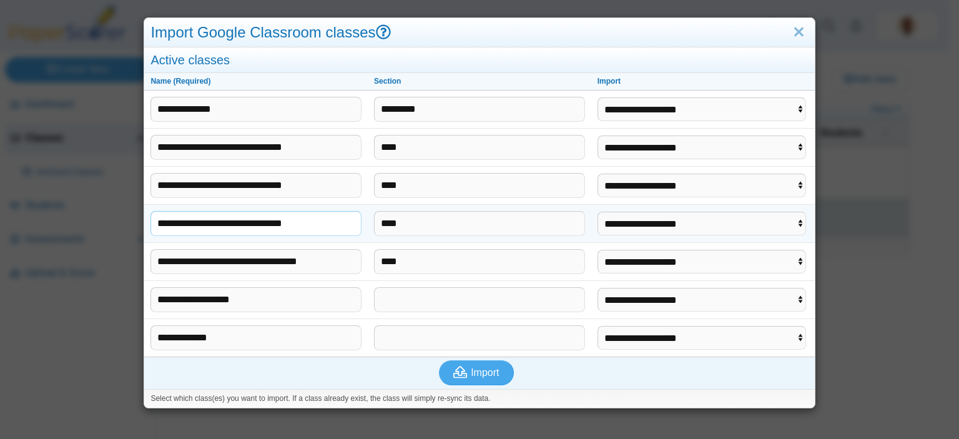
click at [280, 223] on input "**********" at bounding box center [256, 223] width 211 height 25
click at [792, 223] on select "**********" at bounding box center [702, 224] width 209 height 24
select select "**********"
click at [598, 212] on select "**********" at bounding box center [702, 224] width 209 height 24
drag, startPoint x: 767, startPoint y: 187, endPoint x: 757, endPoint y: 192, distance: 10.9
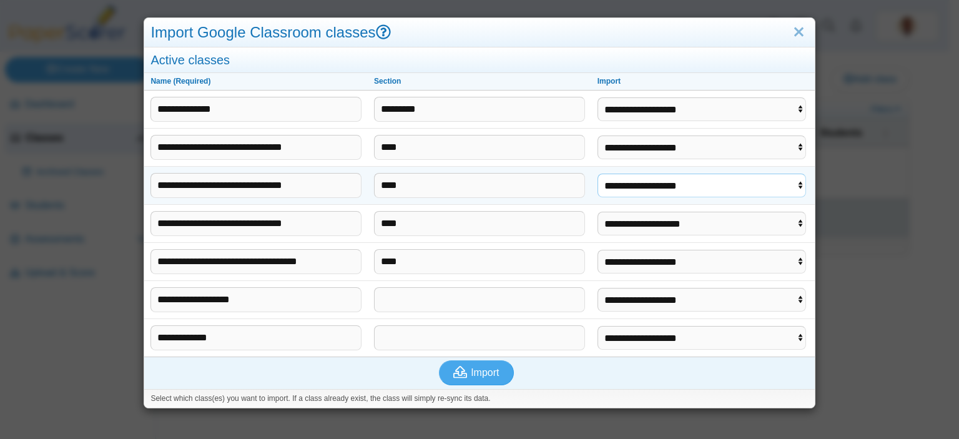
click at [767, 187] on select "**********" at bounding box center [702, 186] width 209 height 24
select select "**********"
click at [598, 174] on select "**********" at bounding box center [702, 186] width 209 height 24
click at [703, 149] on select "**********" at bounding box center [702, 148] width 209 height 24
select select "**********"
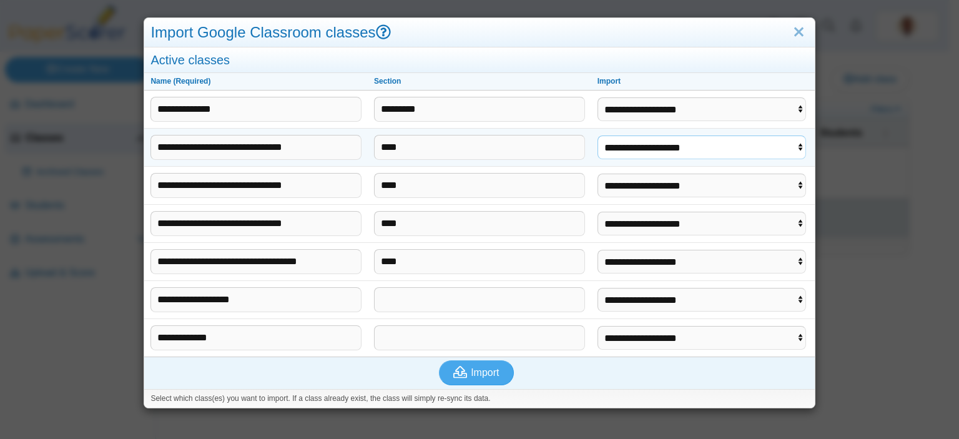
click at [598, 136] on select "**********" at bounding box center [702, 148] width 209 height 24
click at [471, 374] on span "Import" at bounding box center [485, 372] width 28 height 11
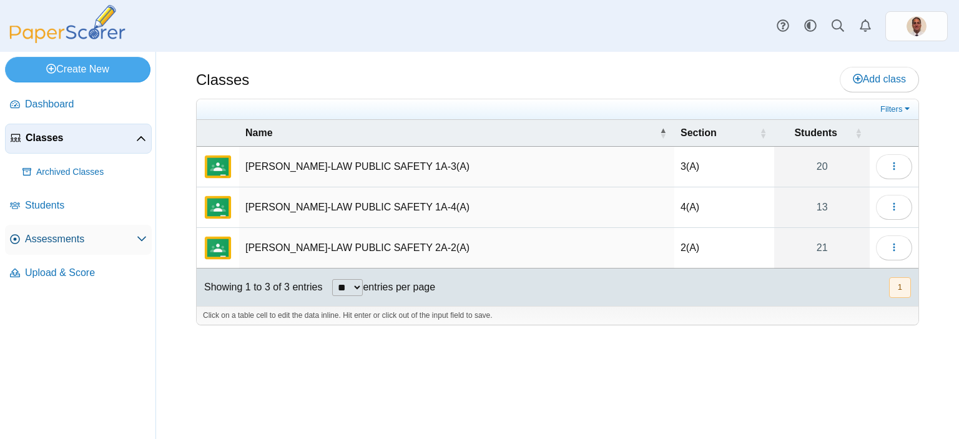
click at [107, 239] on span "Assessments" at bounding box center [81, 239] width 112 height 14
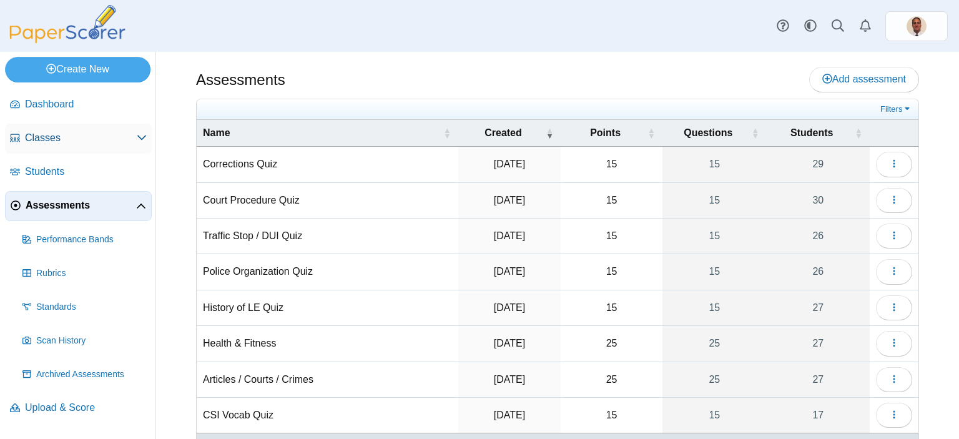
click at [62, 142] on span "Classes" at bounding box center [81, 138] width 112 height 14
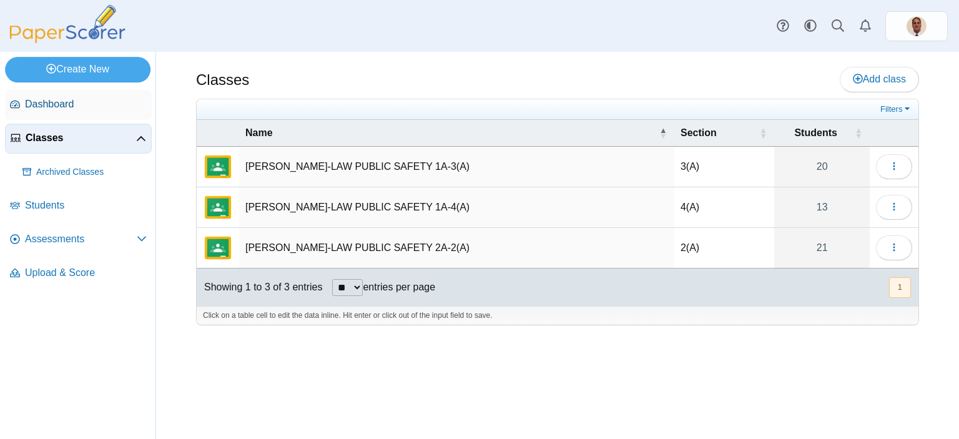
click at [52, 97] on span "Dashboard" at bounding box center [86, 104] width 122 height 14
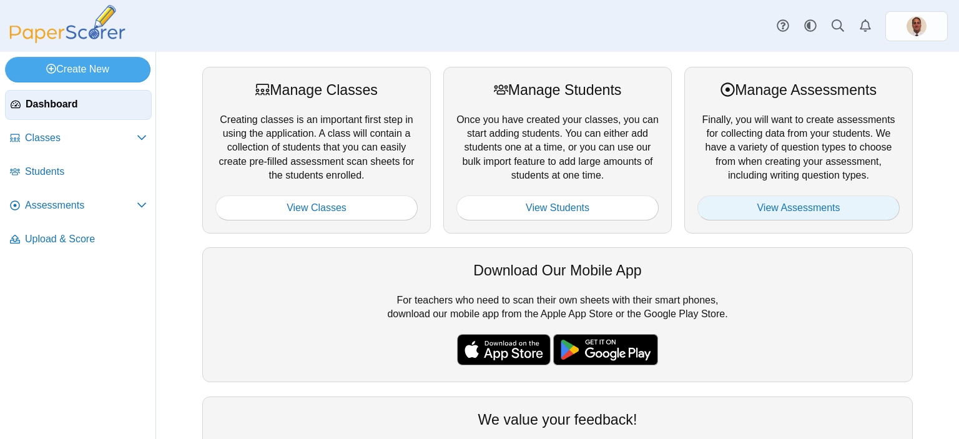
click at [790, 210] on link "View Assessments" at bounding box center [799, 208] width 202 height 25
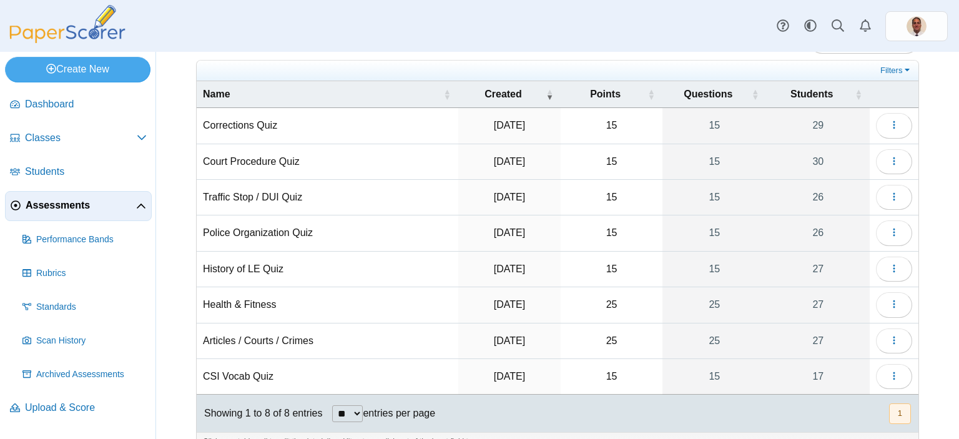
scroll to position [59, 0]
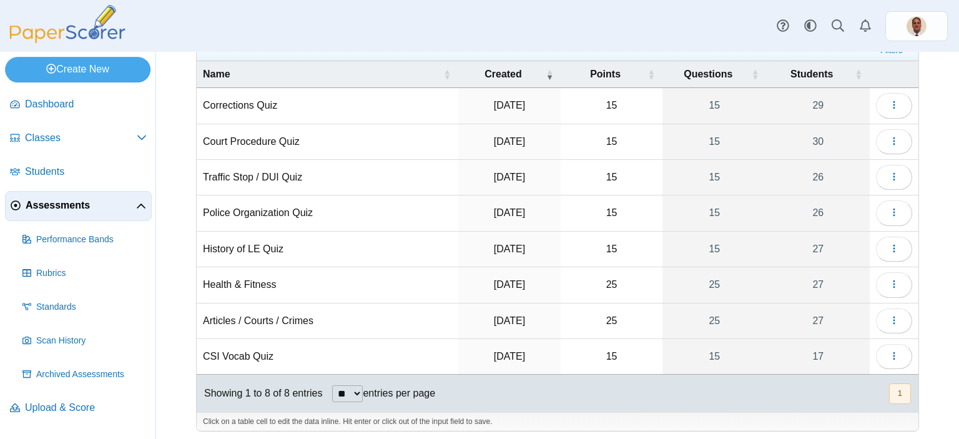
click at [244, 349] on td "CSI Vocab Quiz" at bounding box center [328, 357] width 262 height 36
click at [893, 352] on use "button" at bounding box center [894, 356] width 2 height 8
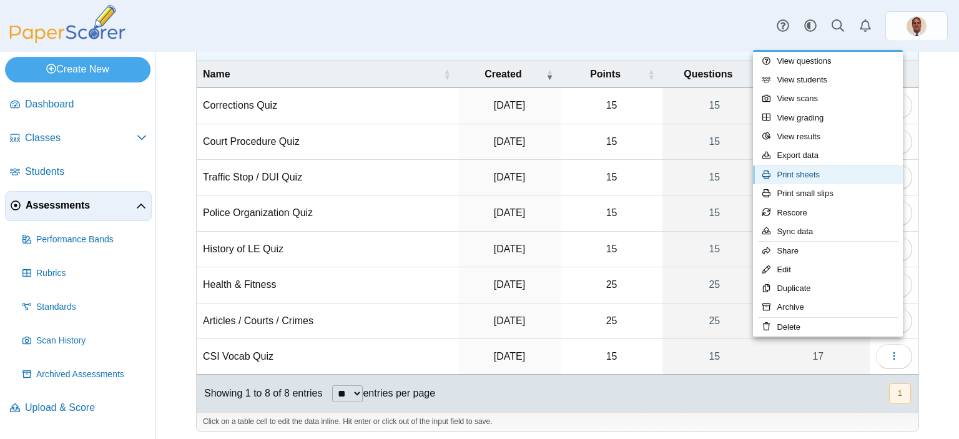
click at [816, 172] on link "Print sheets" at bounding box center [828, 175] width 150 height 19
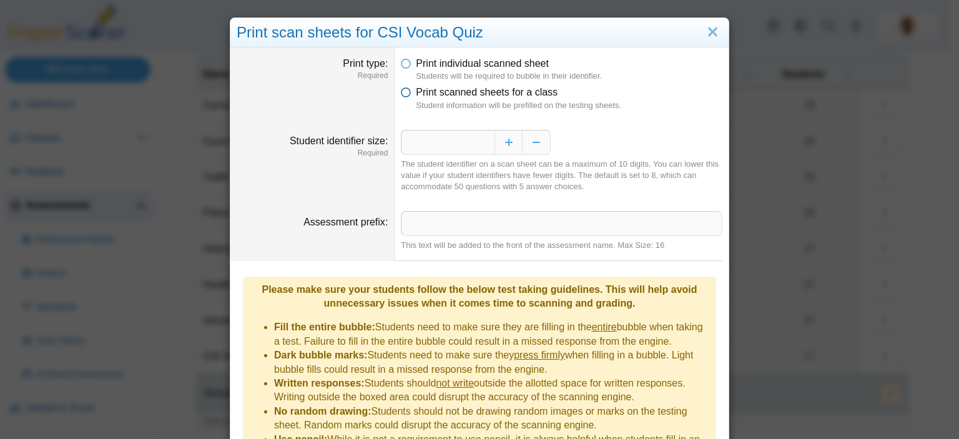
click at [402, 89] on icon at bounding box center [406, 90] width 10 height 9
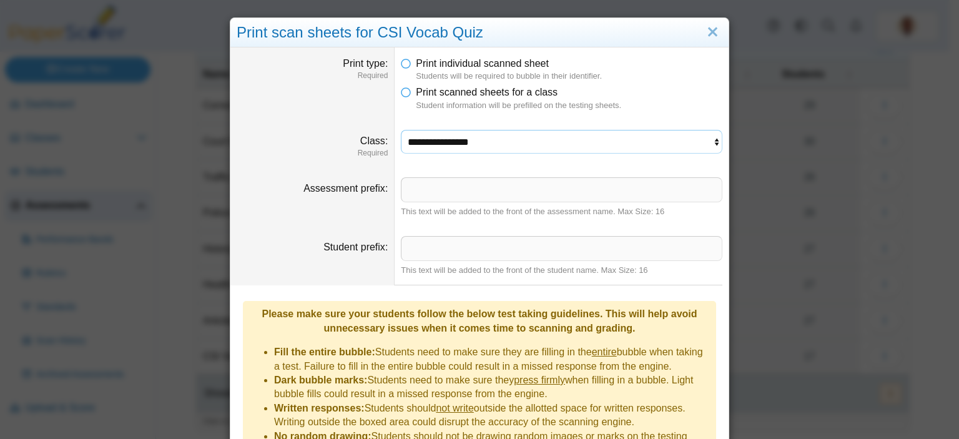
click at [514, 146] on select "**********" at bounding box center [562, 142] width 322 height 24
select select "**********"
click at [401, 130] on select "**********" at bounding box center [562, 142] width 322 height 24
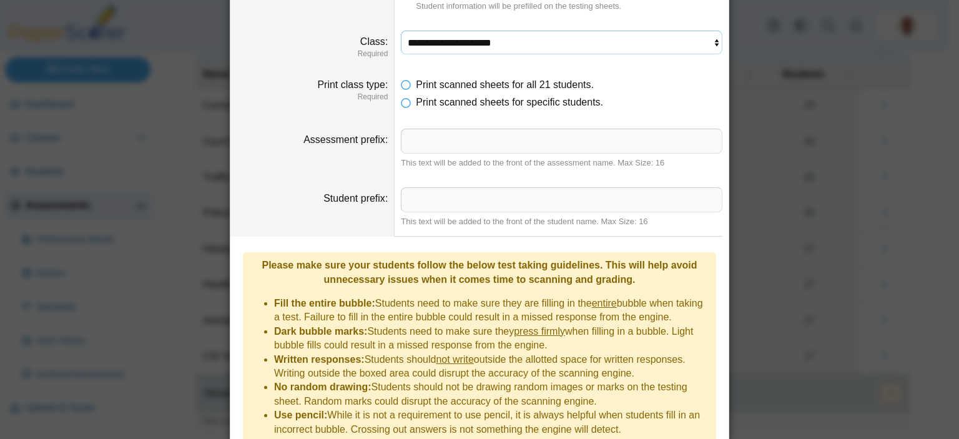
scroll to position [189, 0]
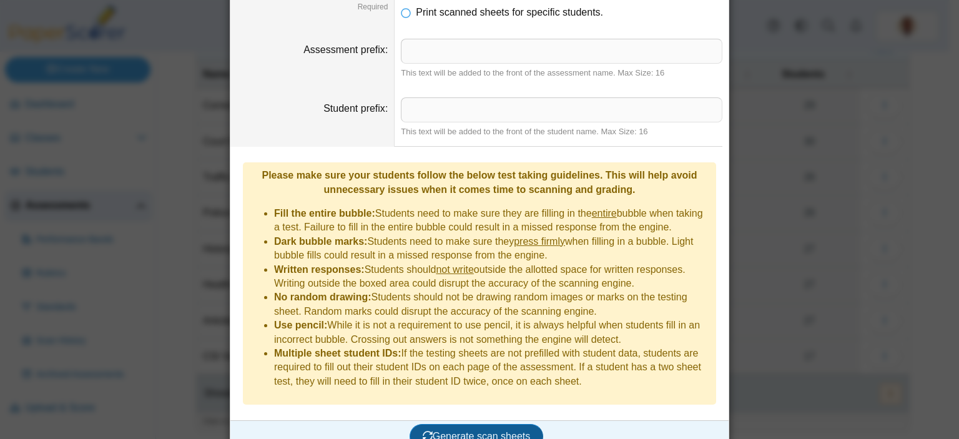
click at [467, 431] on span "Generate scan sheets" at bounding box center [477, 436] width 108 height 11
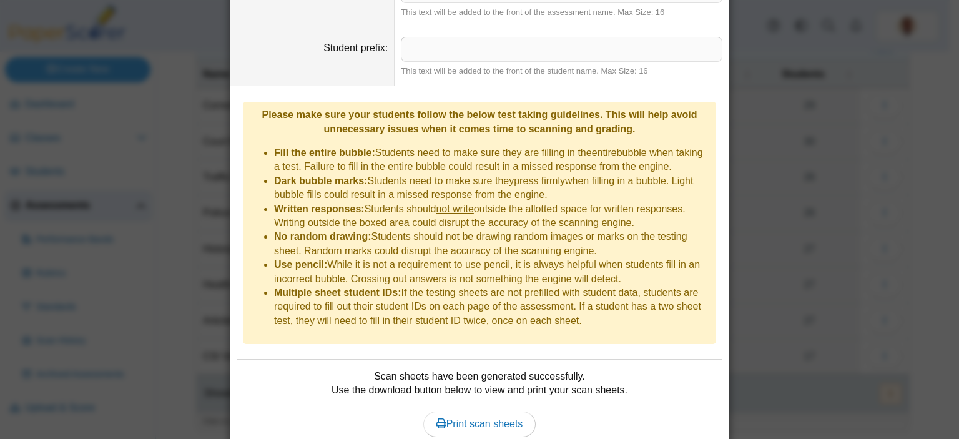
scroll to position [289, 0]
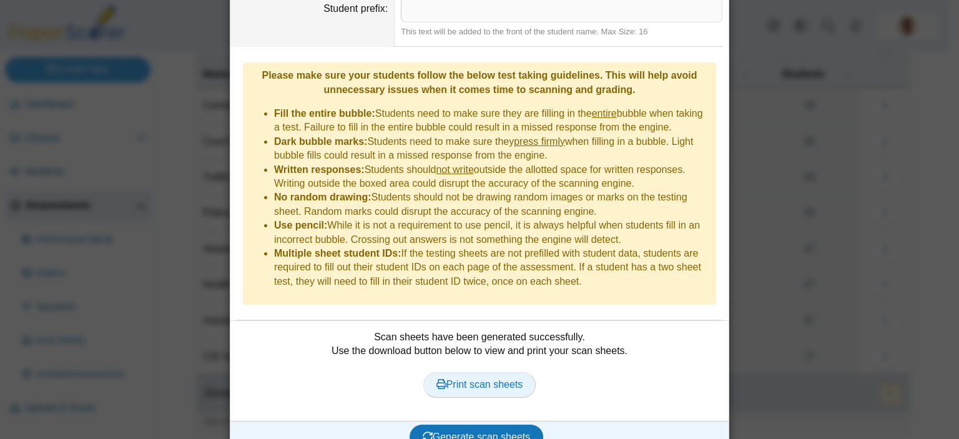
click at [476, 379] on span "Print scan sheets" at bounding box center [480, 384] width 87 height 11
